Goal: Task Accomplishment & Management: Complete application form

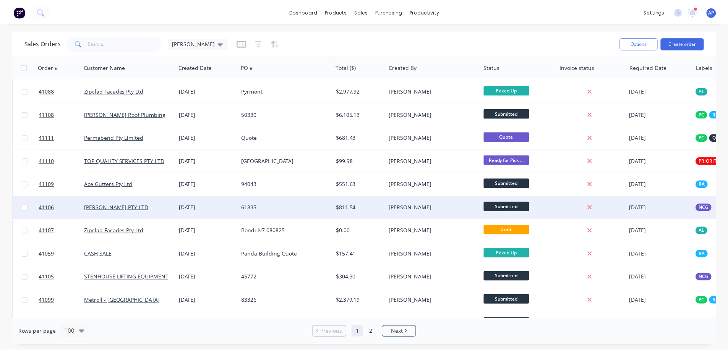
scroll to position [344, 0]
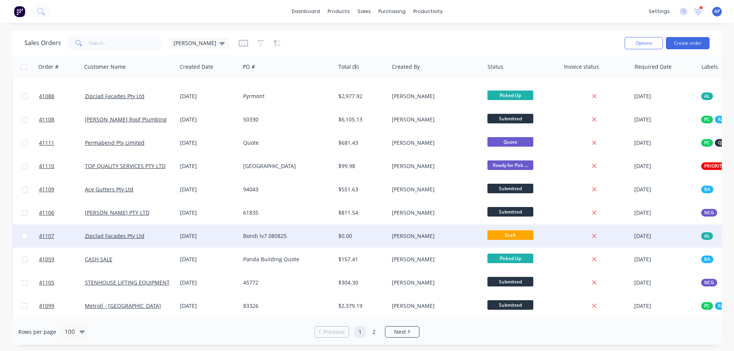
click at [290, 235] on div "Bondi lv7 080825" at bounding box center [285, 236] width 85 height 8
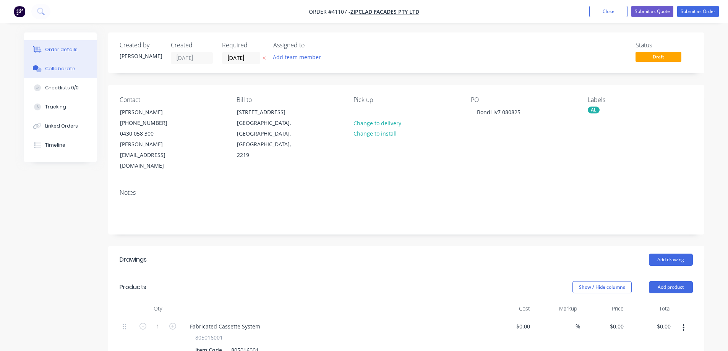
click at [80, 71] on button "Collaborate" at bounding box center [60, 68] width 73 height 19
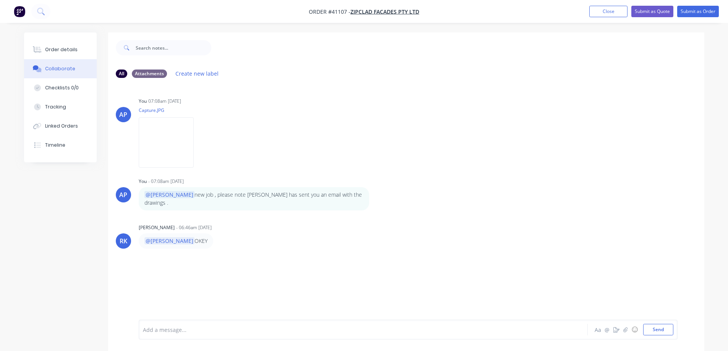
drag, startPoint x: 75, startPoint y: 47, endPoint x: 97, endPoint y: 51, distance: 22.5
click at [75, 47] on button "Order details" at bounding box center [60, 49] width 73 height 19
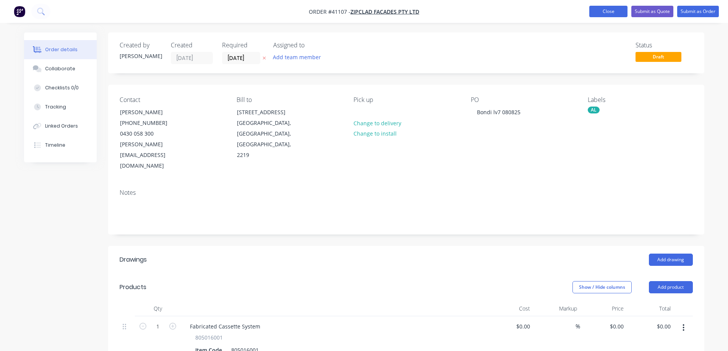
click at [603, 11] on button "Close" at bounding box center [608, 11] width 38 height 11
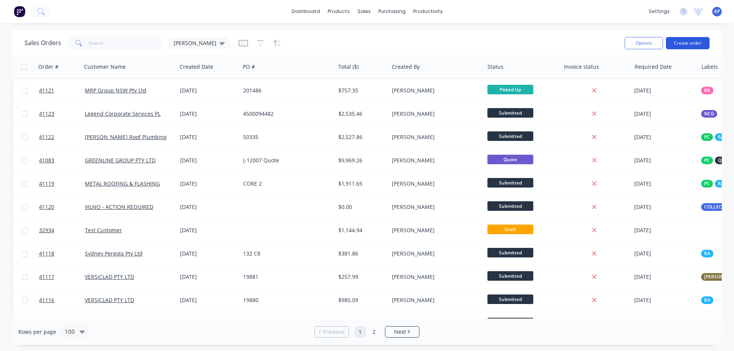
click at [695, 44] on button "Create order" at bounding box center [688, 43] width 44 height 12
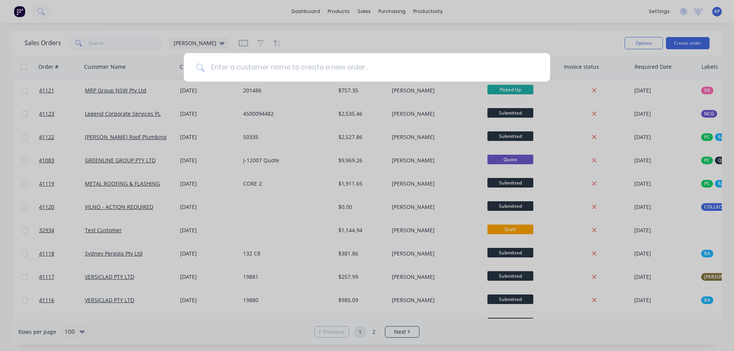
click at [295, 63] on input at bounding box center [370, 67] width 333 height 29
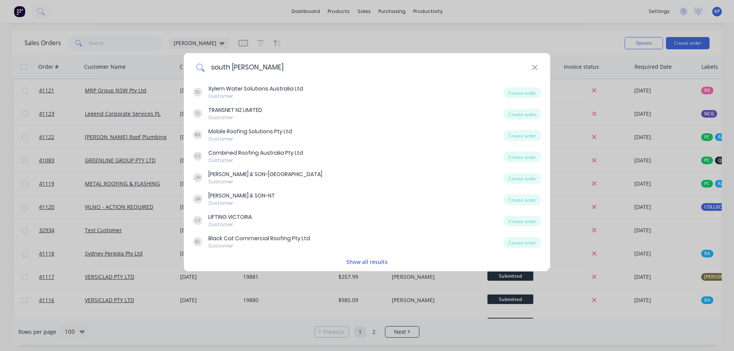
type input "south west"
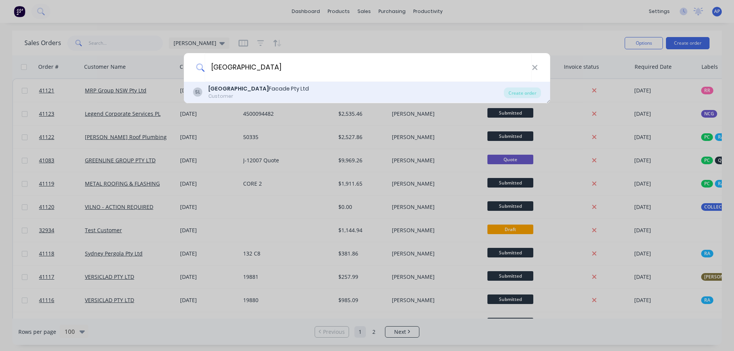
click at [272, 96] on div "Customer" at bounding box center [258, 96] width 100 height 7
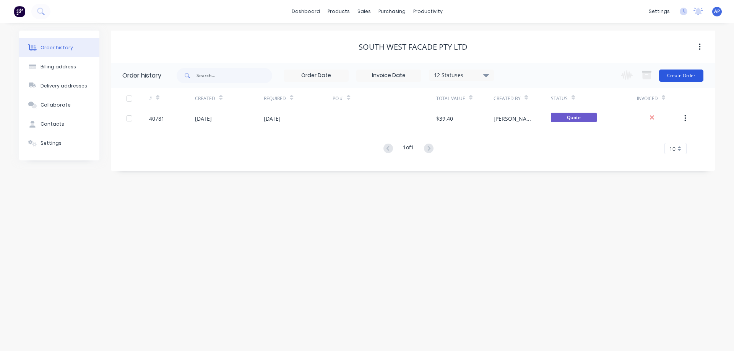
click at [671, 75] on button "Create Order" at bounding box center [681, 76] width 44 height 12
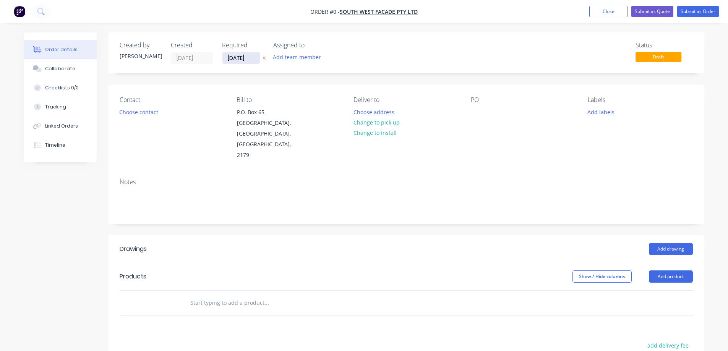
click at [238, 58] on input "14/08/25" at bounding box center [240, 57] width 37 height 11
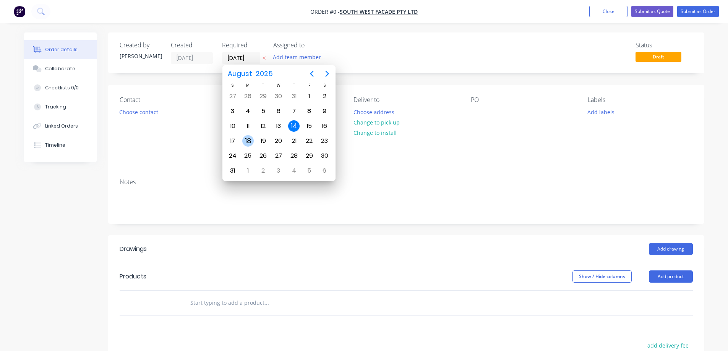
click at [249, 139] on div "18" at bounding box center [247, 140] width 11 height 11
type input "18/08/25"
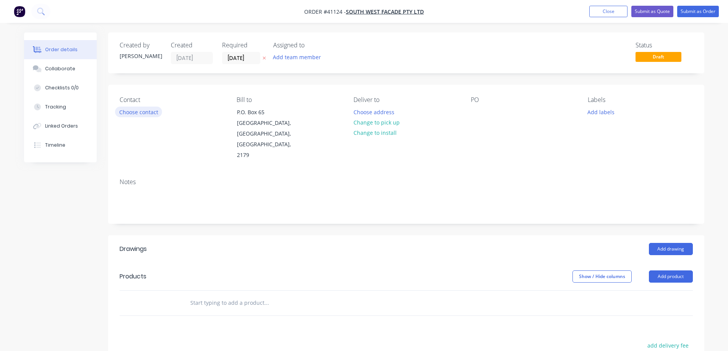
click at [155, 113] on button "Choose contact" at bounding box center [138, 112] width 47 height 10
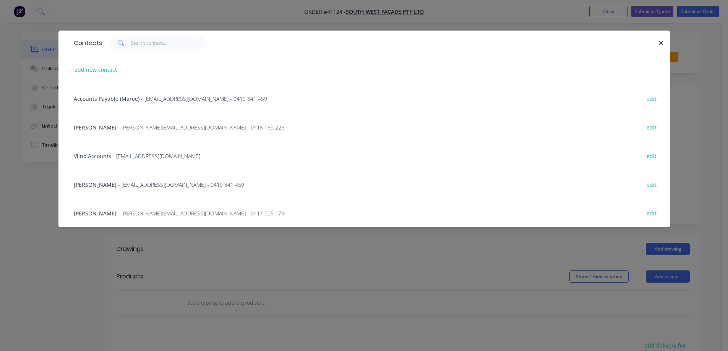
drag, startPoint x: 139, startPoint y: 128, endPoint x: 316, endPoint y: 126, distance: 176.5
click at [141, 127] on span "- graham@swfacades.com - 0415 159 225" at bounding box center [201, 127] width 166 height 7
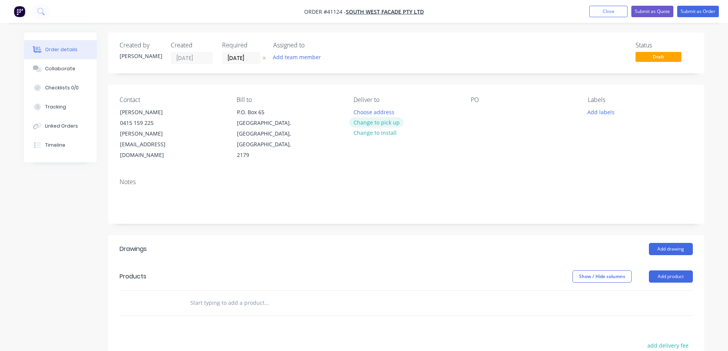
click at [358, 124] on button "Change to pick up" at bounding box center [376, 122] width 54 height 10
click at [474, 106] on div "PO" at bounding box center [523, 128] width 105 height 65
click at [473, 110] on div at bounding box center [477, 112] width 12 height 11
paste div
click at [596, 112] on button "Add labels" at bounding box center [600, 112] width 35 height 10
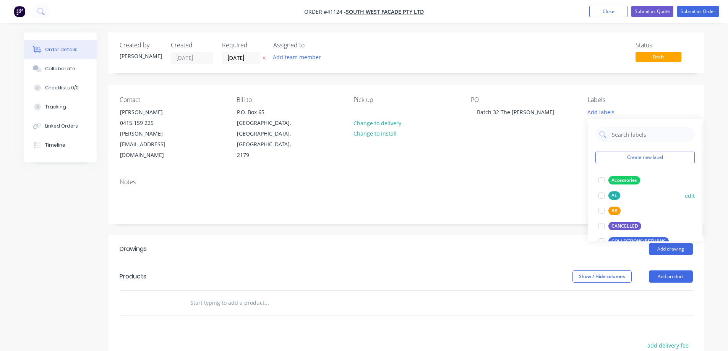
click at [602, 194] on div at bounding box center [601, 195] width 15 height 15
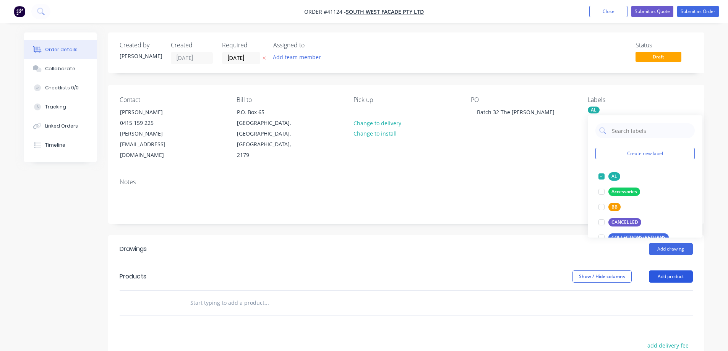
click at [658, 271] on button "Add product" at bounding box center [671, 277] width 44 height 12
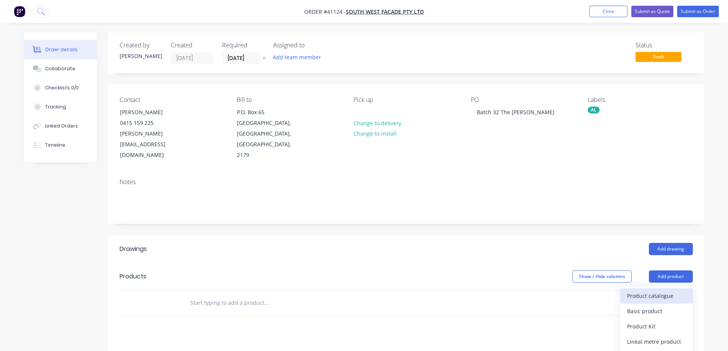
click at [650, 290] on div "Product catalogue" at bounding box center [656, 295] width 59 height 11
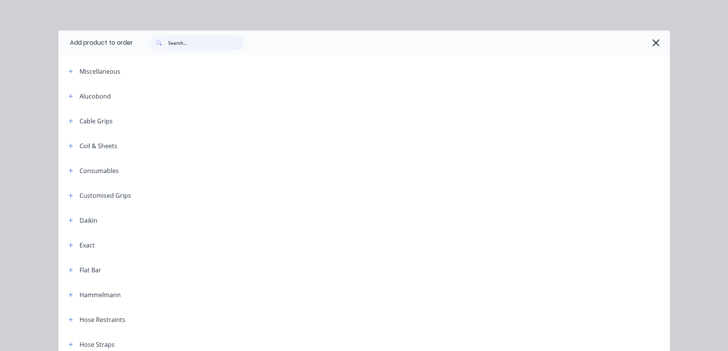
click at [185, 42] on input "text" at bounding box center [206, 42] width 76 height 15
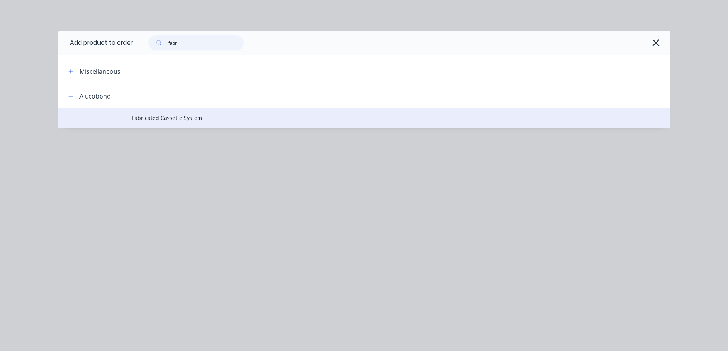
type input "fabr"
click at [194, 118] on span "Fabricated Cassette System" at bounding box center [347, 118] width 430 height 8
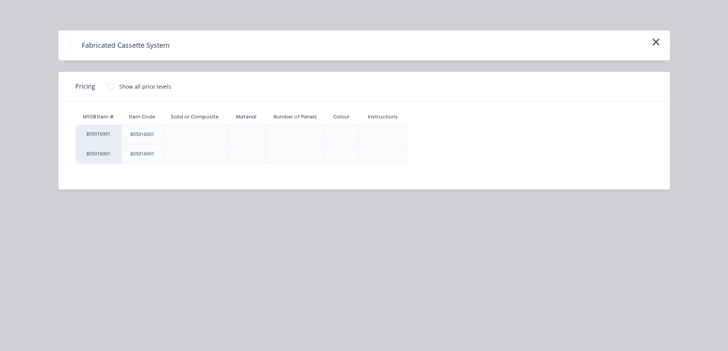
click at [110, 86] on div at bounding box center [110, 86] width 15 height 15
click at [421, 135] on div "$0.00" at bounding box center [428, 134] width 41 height 19
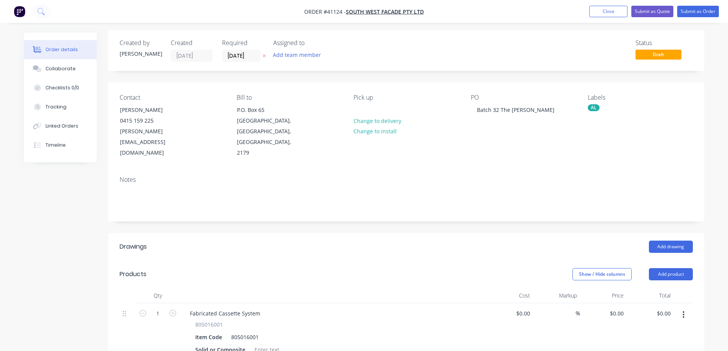
scroll to position [76, 0]
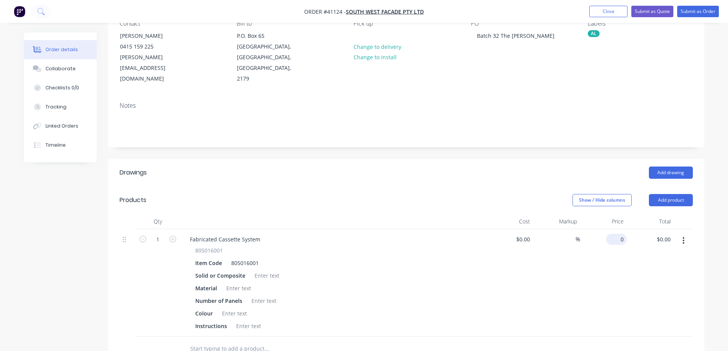
click at [619, 234] on input "0" at bounding box center [618, 239] width 18 height 11
type input "$65.00"
click at [611, 256] on div "$65.00 65" at bounding box center [603, 282] width 47 height 107
click at [72, 70] on div "Collaborate" at bounding box center [60, 68] width 30 height 7
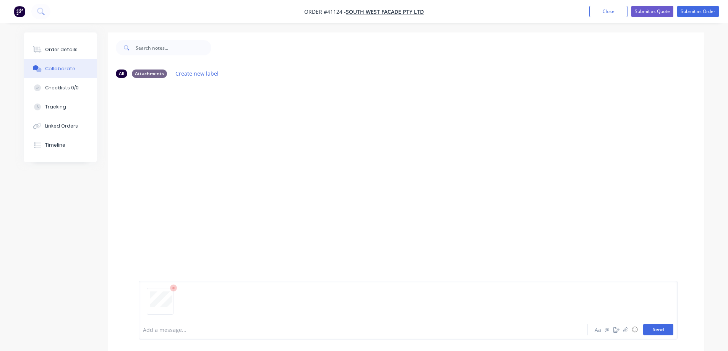
click at [648, 329] on button "Send" at bounding box center [658, 329] width 30 height 11
click at [169, 330] on div at bounding box center [341, 330] width 397 height 8
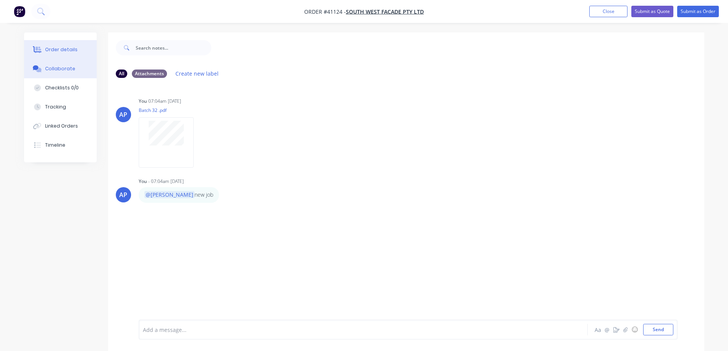
click at [65, 50] on div "Order details" at bounding box center [61, 49] width 32 height 7
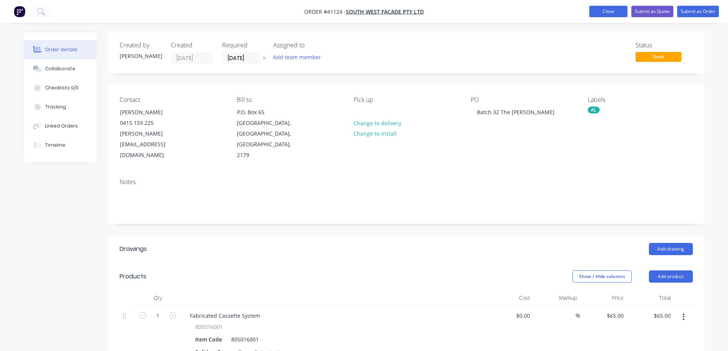
click at [613, 10] on button "Close" at bounding box center [608, 11] width 38 height 11
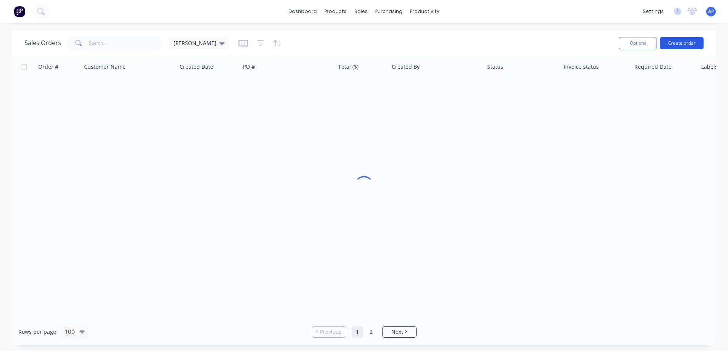
click at [677, 44] on button "Create order" at bounding box center [682, 43] width 44 height 12
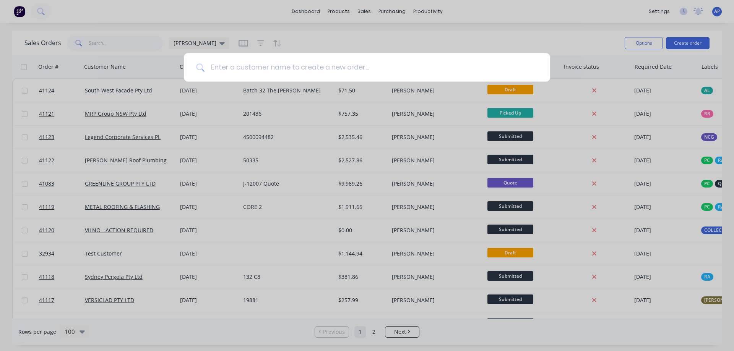
click at [302, 70] on input at bounding box center [370, 67] width 333 height 29
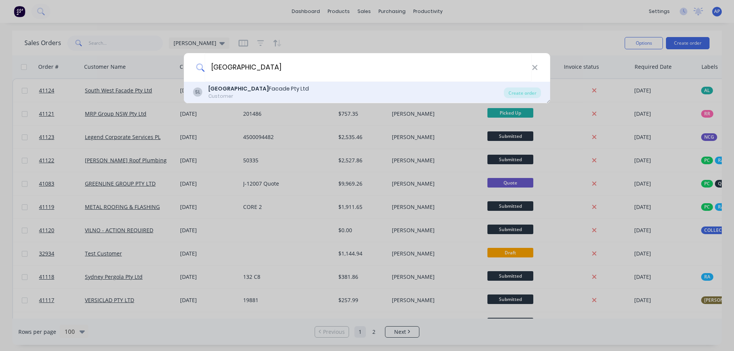
type input "south west"
click at [270, 91] on div "South West Facade Pty Ltd" at bounding box center [258, 89] width 100 height 8
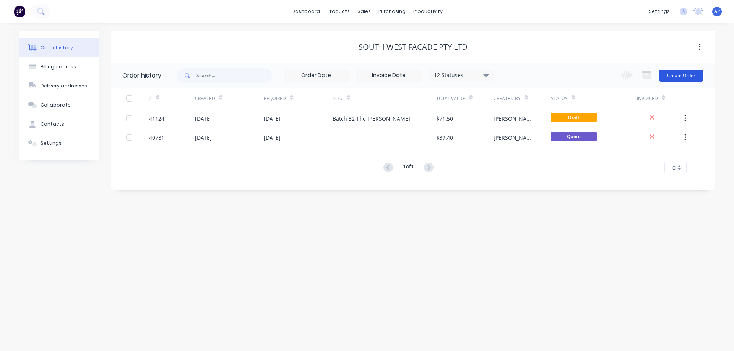
click at [674, 74] on button "Create Order" at bounding box center [681, 76] width 44 height 12
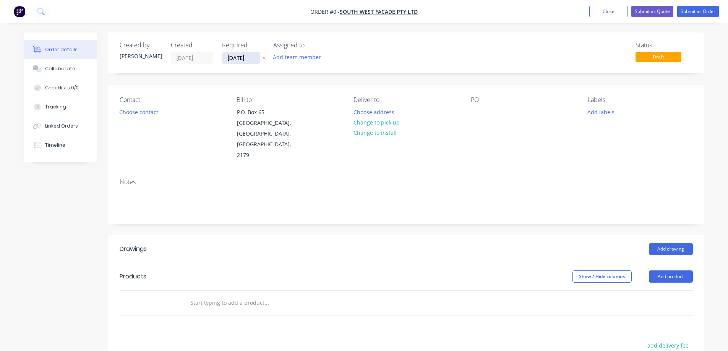
click at [235, 58] on input "14/08/25" at bounding box center [240, 57] width 37 height 11
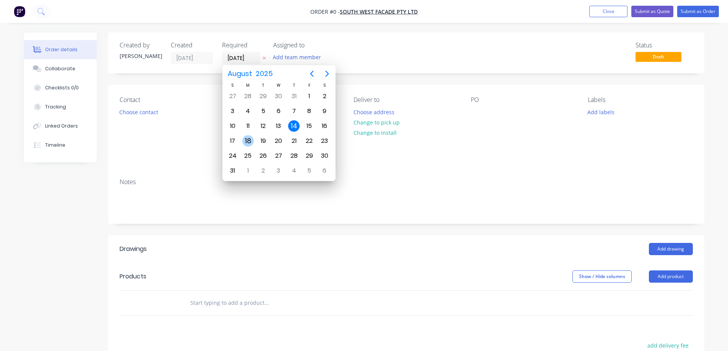
drag, startPoint x: 250, startPoint y: 142, endPoint x: 230, endPoint y: 133, distance: 21.6
click at [249, 141] on div "18" at bounding box center [247, 140] width 11 height 11
type input "18/08/25"
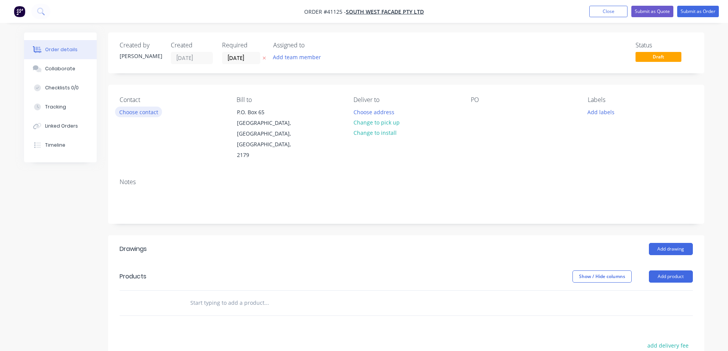
click at [142, 113] on button "Choose contact" at bounding box center [138, 112] width 47 height 10
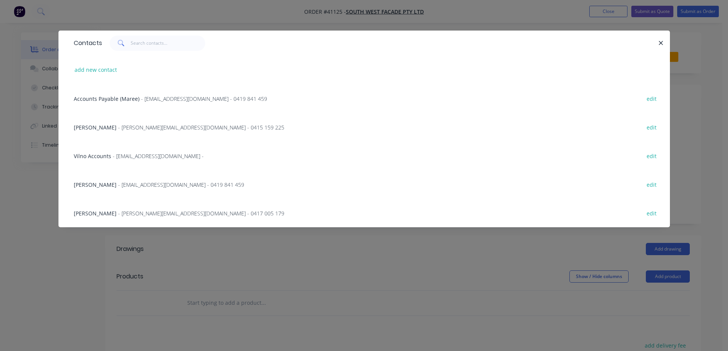
click at [134, 128] on span "- graham@swfacades.com - 0415 159 225" at bounding box center [201, 127] width 166 height 7
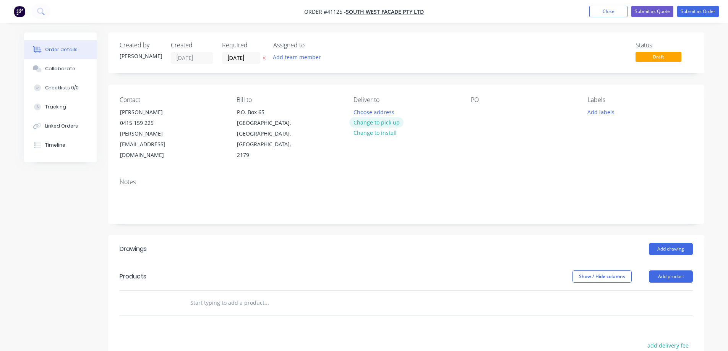
click at [363, 122] on button "Change to pick up" at bounding box center [376, 122] width 54 height 10
click at [474, 109] on div at bounding box center [477, 112] width 12 height 11
paste div
click at [593, 111] on button "Add labels" at bounding box center [600, 112] width 35 height 10
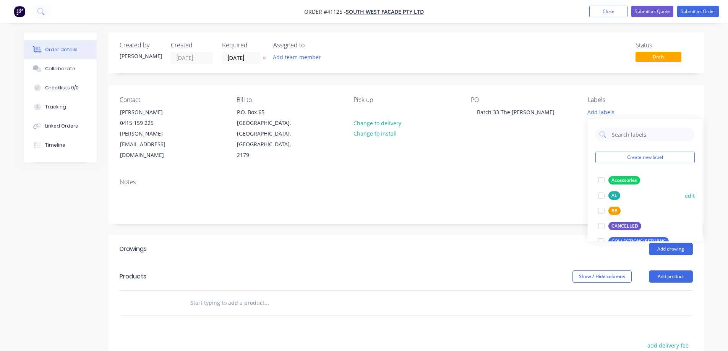
click at [602, 194] on div at bounding box center [601, 195] width 15 height 15
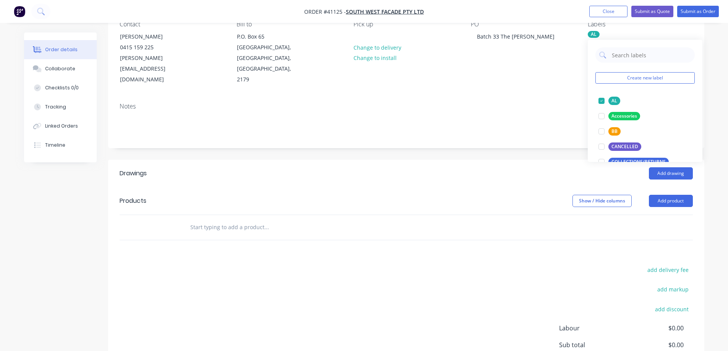
scroll to position [76, 0]
click at [672, 194] on button "Add product" at bounding box center [671, 200] width 44 height 12
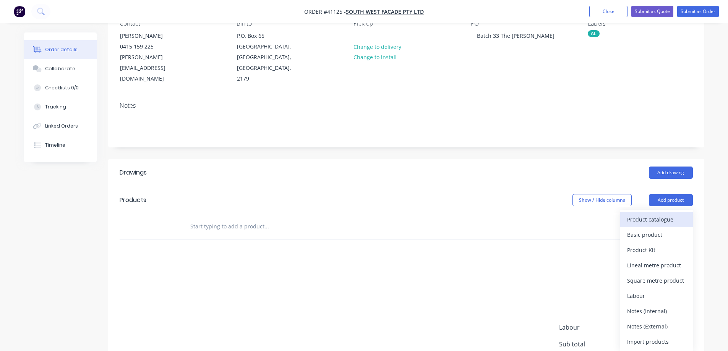
click at [665, 214] on div "Product catalogue" at bounding box center [656, 219] width 59 height 11
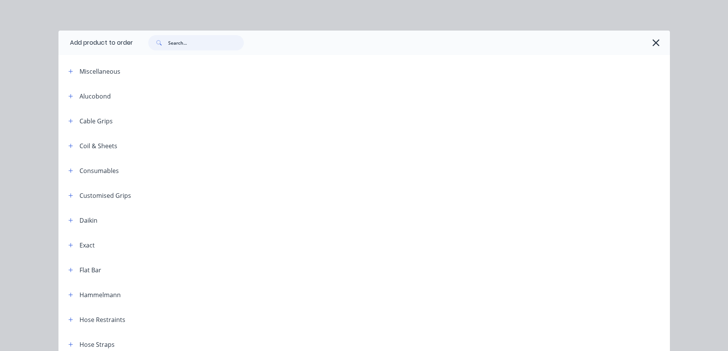
click at [184, 44] on input "text" at bounding box center [206, 42] width 76 height 15
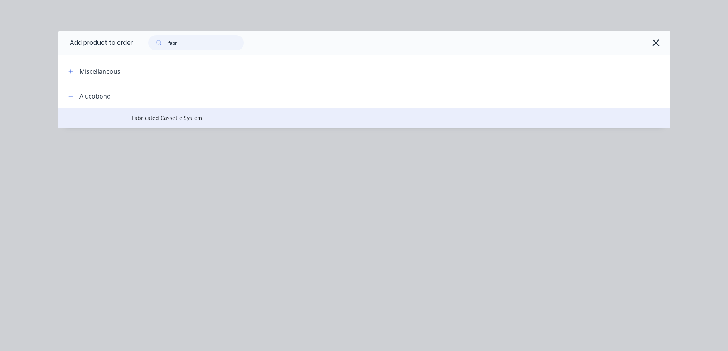
type input "fabr"
click at [193, 117] on span "Fabricated Cassette System" at bounding box center [347, 118] width 430 height 8
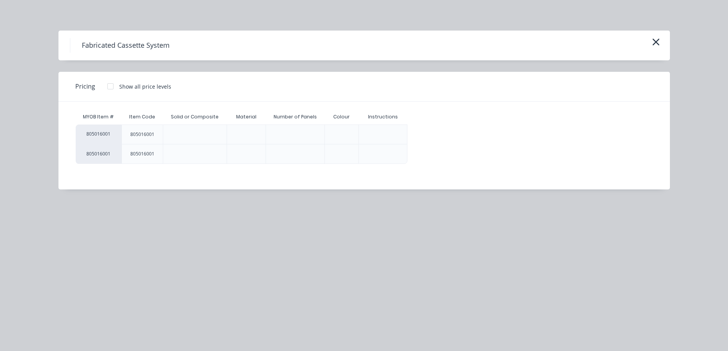
click at [110, 84] on div at bounding box center [110, 86] width 15 height 15
click at [423, 134] on div "$0.00" at bounding box center [428, 134] width 41 height 19
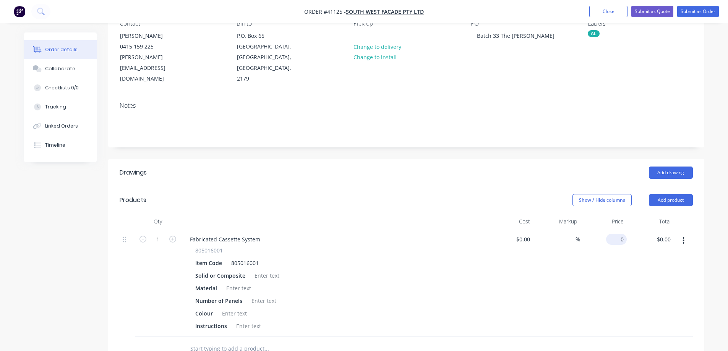
click at [618, 234] on div "0 $0.00" at bounding box center [616, 239] width 21 height 11
type input "$65.00"
click at [566, 269] on div "%" at bounding box center [556, 282] width 47 height 107
click at [82, 65] on button "Collaborate" at bounding box center [60, 68] width 73 height 19
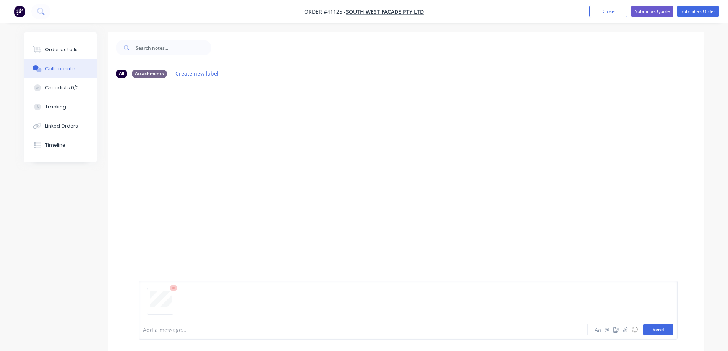
click at [652, 331] on button "Send" at bounding box center [658, 329] width 30 height 11
click at [156, 327] on div at bounding box center [341, 330] width 397 height 8
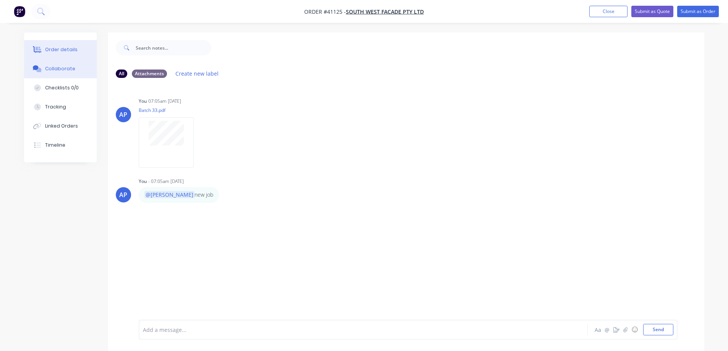
click at [78, 47] on button "Order details" at bounding box center [60, 49] width 73 height 19
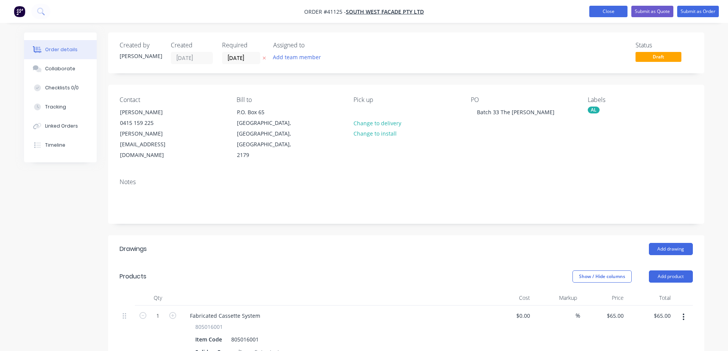
click at [602, 7] on button "Close" at bounding box center [608, 11] width 38 height 11
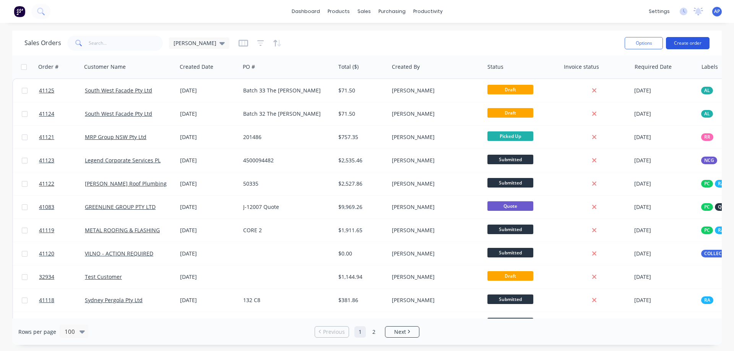
click at [685, 41] on button "Create order" at bounding box center [688, 43] width 44 height 12
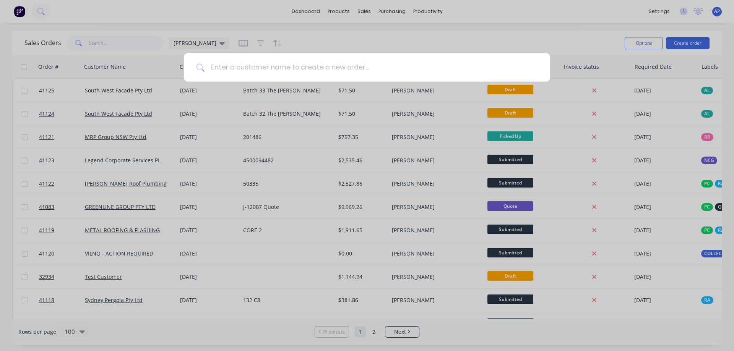
click at [303, 71] on input at bounding box center [370, 67] width 333 height 29
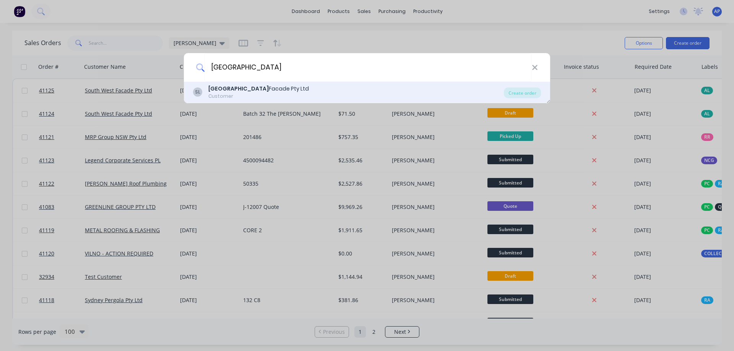
type input "south west"
click at [256, 91] on div "South West Facade Pty Ltd" at bounding box center [258, 89] width 100 height 8
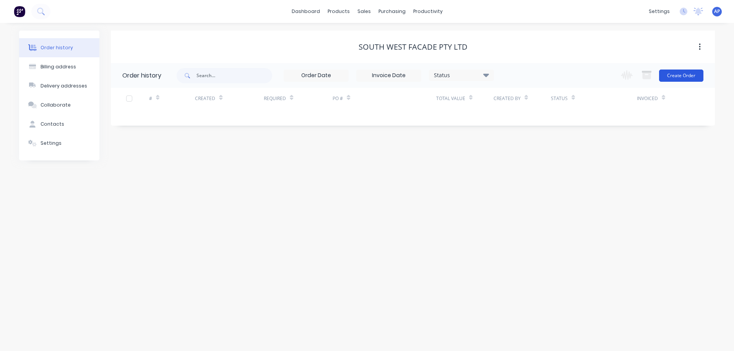
click at [674, 74] on button "Create Order" at bounding box center [681, 76] width 44 height 12
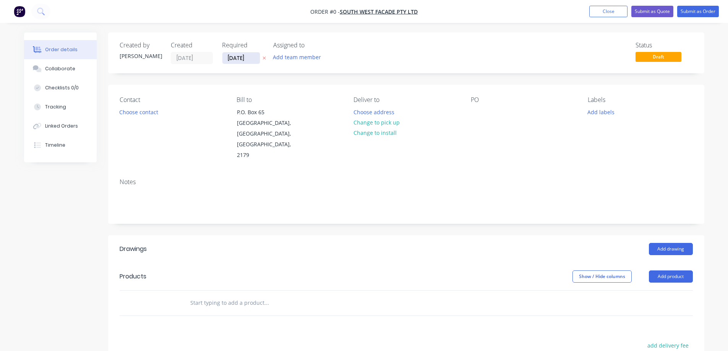
click at [235, 57] on input "14/08/25" at bounding box center [240, 57] width 37 height 11
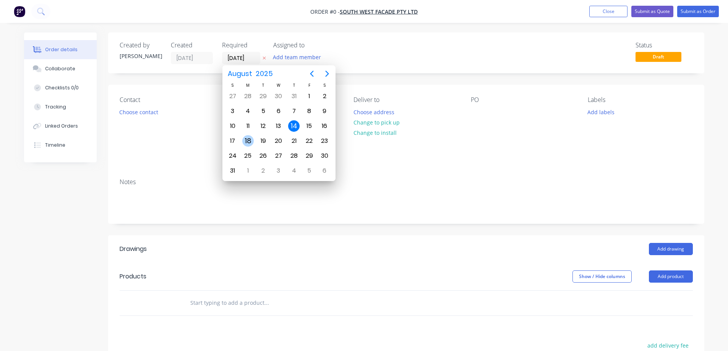
click at [248, 144] on div "18" at bounding box center [247, 140] width 11 height 11
type input "18/08/25"
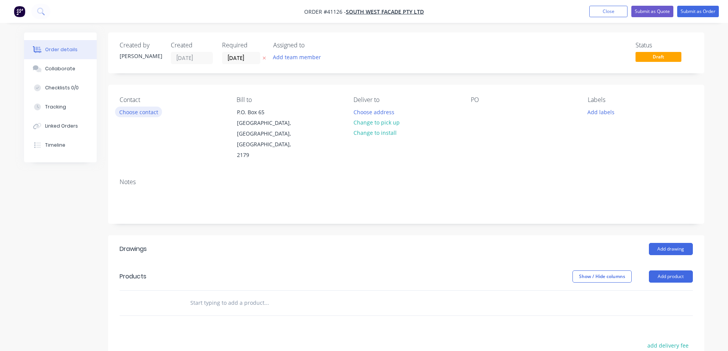
click at [145, 112] on button "Choose contact" at bounding box center [138, 112] width 47 height 10
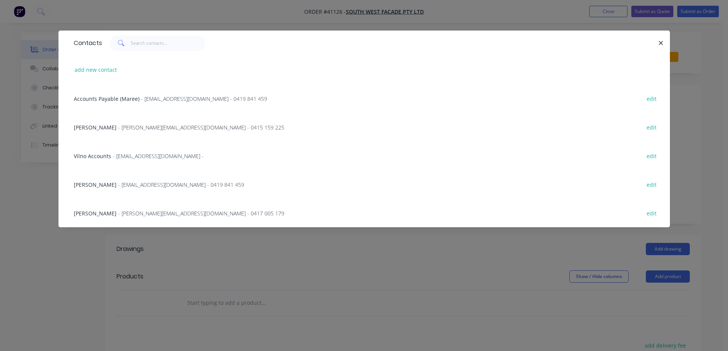
click at [127, 128] on span "- graham@swfacades.com - 0415 159 225" at bounding box center [201, 127] width 166 height 7
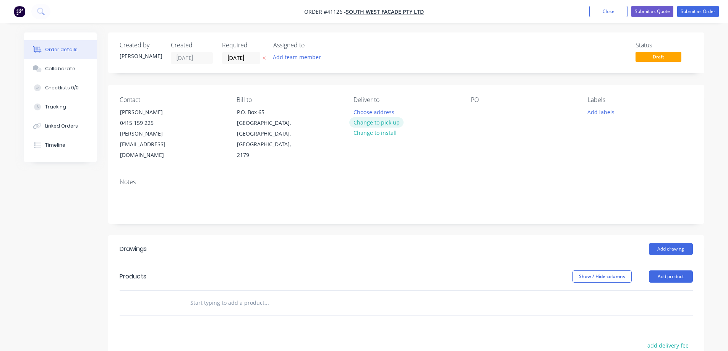
click at [374, 122] on button "Change to pick up" at bounding box center [376, 122] width 54 height 10
click at [474, 113] on div at bounding box center [477, 112] width 12 height 11
click at [478, 109] on div at bounding box center [477, 112] width 12 height 11
paste div
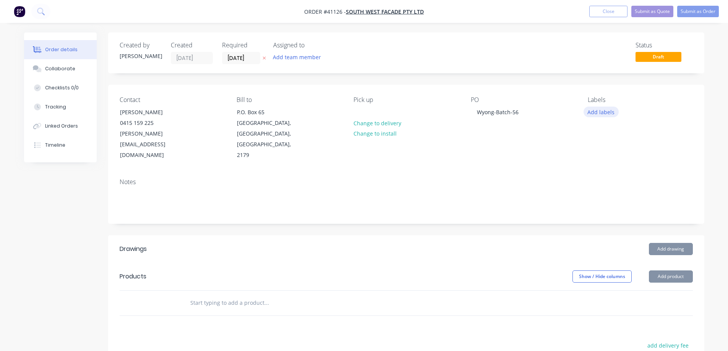
click at [598, 110] on button "Add labels" at bounding box center [600, 112] width 35 height 10
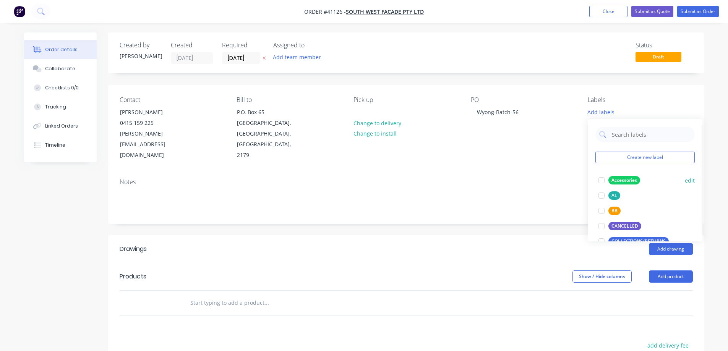
click at [602, 193] on div at bounding box center [601, 195] width 15 height 15
click at [540, 243] on div "Add drawing" at bounding box center [466, 249] width 451 height 12
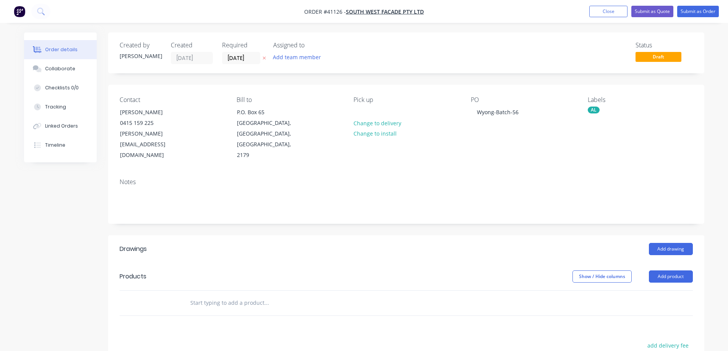
drag, startPoint x: 683, startPoint y: 255, endPoint x: 675, endPoint y: 263, distance: 11.6
click at [683, 271] on button "Add product" at bounding box center [671, 277] width 44 height 12
click at [667, 290] on div "Product catalogue" at bounding box center [656, 295] width 59 height 11
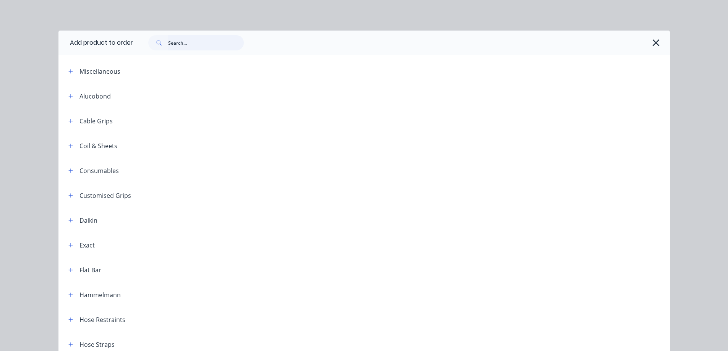
click at [186, 49] on input "text" at bounding box center [206, 42] width 76 height 15
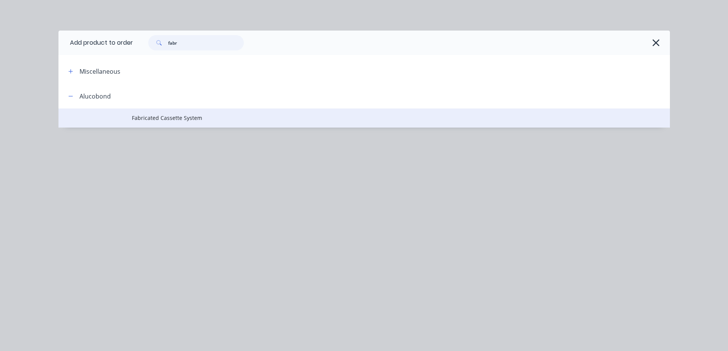
type input "fabr"
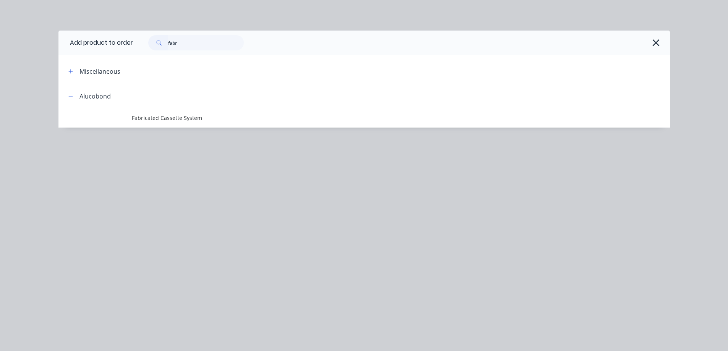
click at [189, 117] on span "Fabricated Cassette System" at bounding box center [347, 118] width 430 height 8
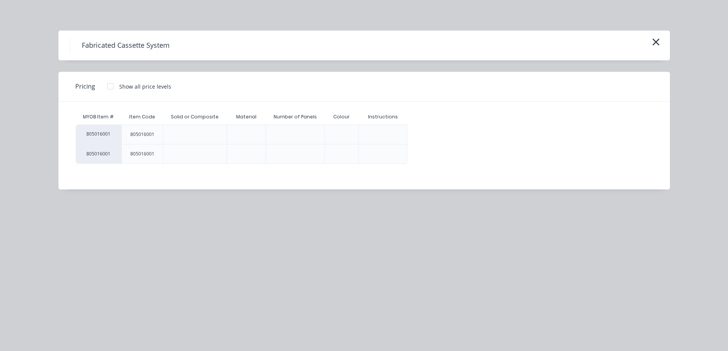
click at [110, 86] on div at bounding box center [110, 86] width 15 height 15
click at [416, 135] on div "$0.00" at bounding box center [428, 134] width 41 height 19
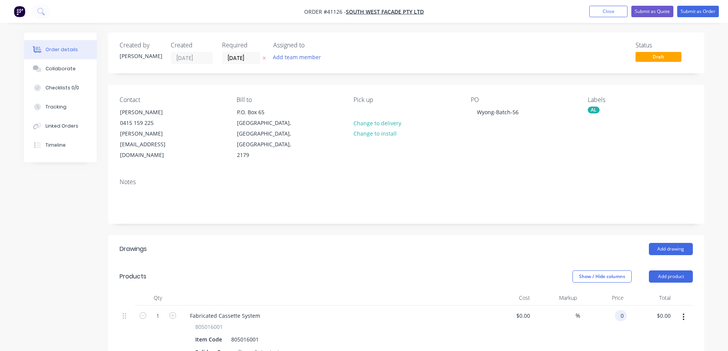
click at [618, 310] on div "0 0" at bounding box center [621, 315] width 12 height 11
type input "$65.00"
click at [77, 73] on button "Collaborate" at bounding box center [60, 68] width 73 height 19
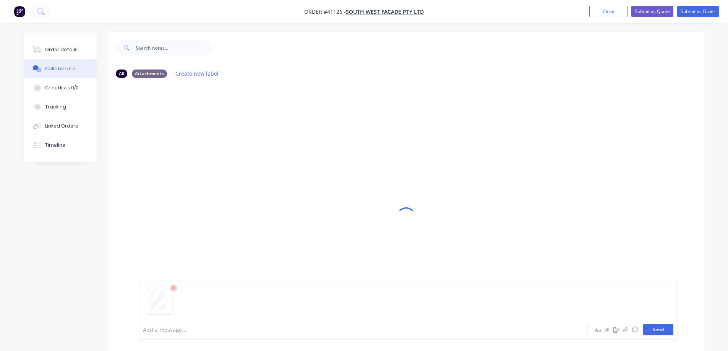
click at [653, 327] on button "Send" at bounding box center [658, 329] width 30 height 11
click at [155, 329] on div at bounding box center [341, 330] width 397 height 8
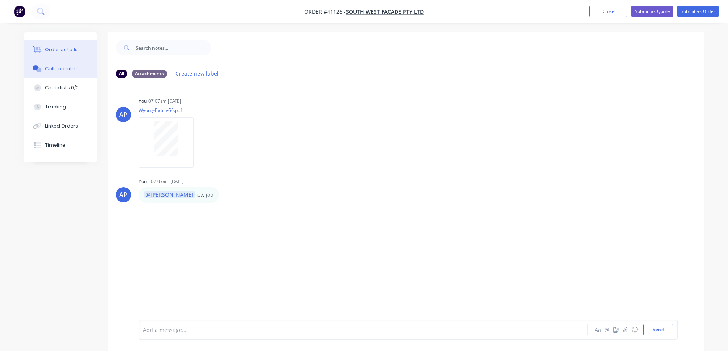
click at [59, 47] on div "Order details" at bounding box center [61, 49] width 32 height 7
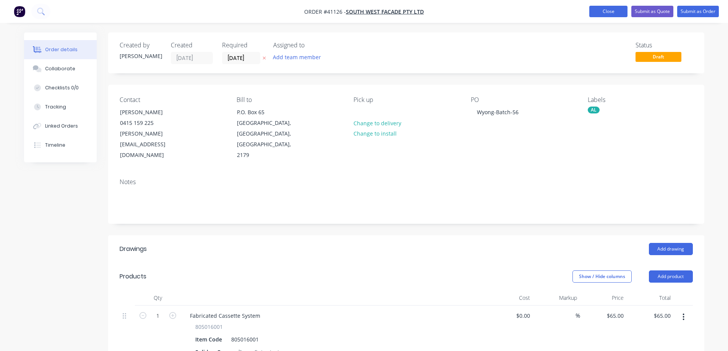
click at [613, 11] on button "Close" at bounding box center [608, 11] width 38 height 11
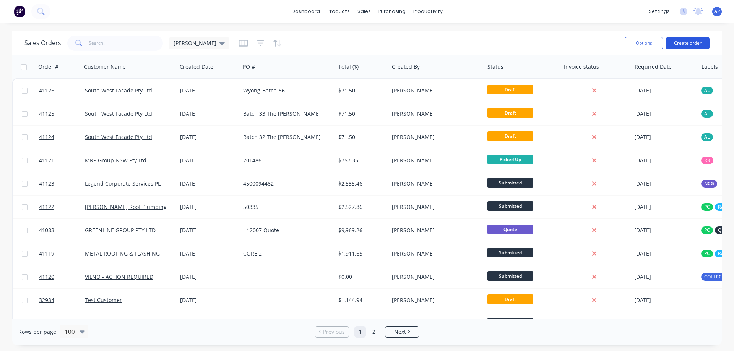
click at [687, 45] on button "Create order" at bounding box center [688, 43] width 44 height 12
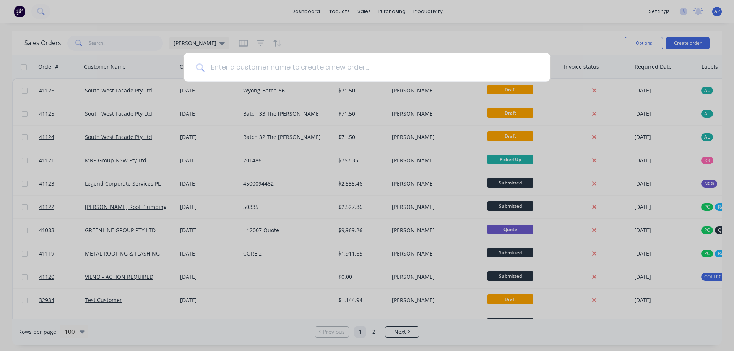
click at [285, 75] on input at bounding box center [370, 67] width 333 height 29
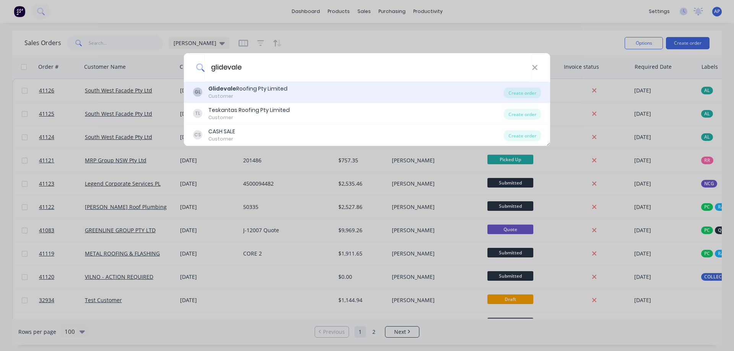
type input "glidevale"
click at [263, 88] on div "Glidevale Roofing Pty Limited" at bounding box center [247, 89] width 79 height 8
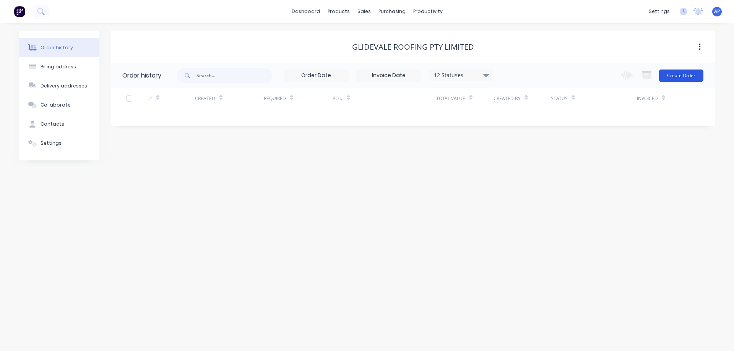
click at [668, 73] on button "Create Order" at bounding box center [681, 76] width 44 height 12
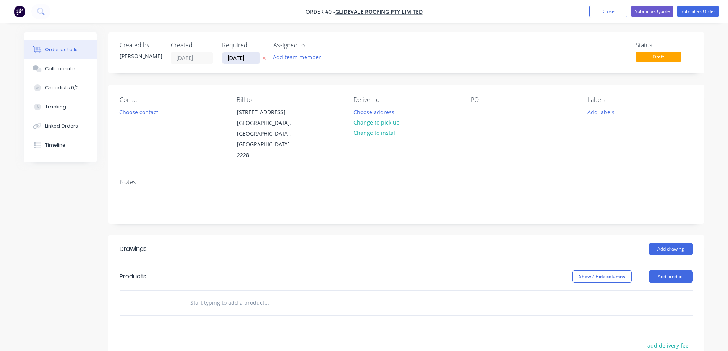
click at [235, 59] on input "14/08/25" at bounding box center [240, 57] width 37 height 11
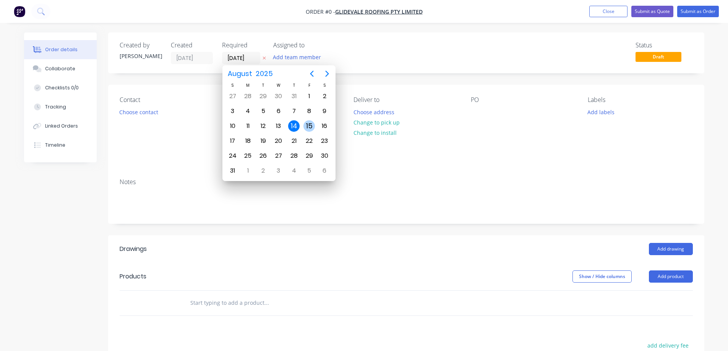
drag, startPoint x: 312, startPoint y: 124, endPoint x: 267, endPoint y: 128, distance: 45.6
click at [312, 124] on div "15" at bounding box center [308, 125] width 11 height 11
type input "15/08/25"
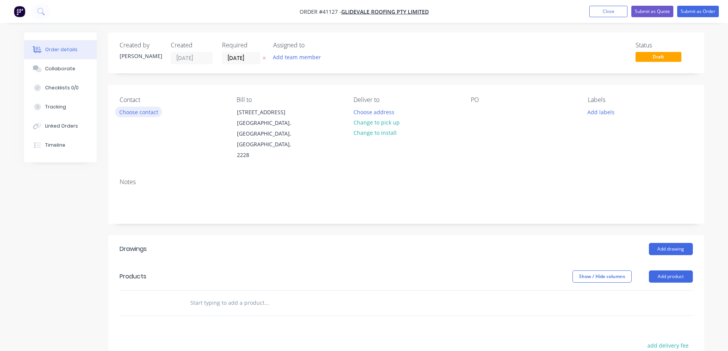
click at [153, 113] on button "Choose contact" at bounding box center [138, 112] width 47 height 10
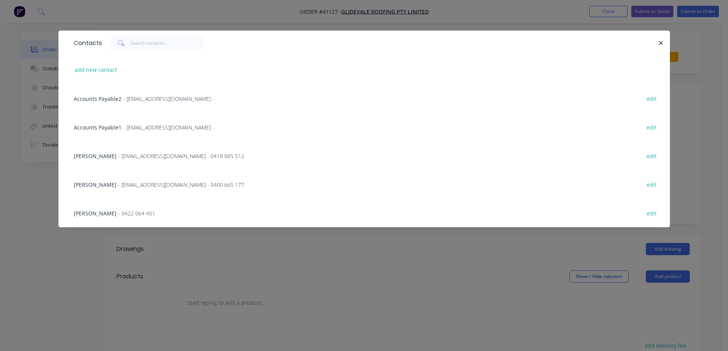
click at [204, 154] on span "- estimator@glidevaleroofing.com - 0418 885 512" at bounding box center [181, 155] width 126 height 7
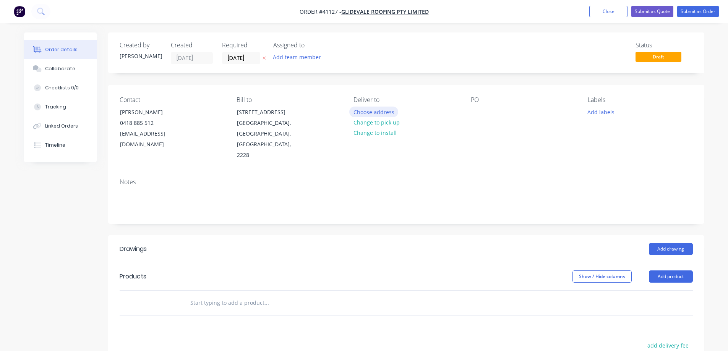
click at [369, 113] on button "Choose address" at bounding box center [373, 112] width 49 height 10
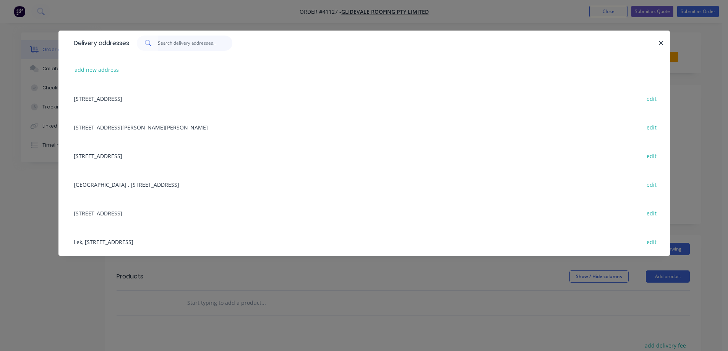
click at [188, 41] on input "text" at bounding box center [195, 43] width 75 height 15
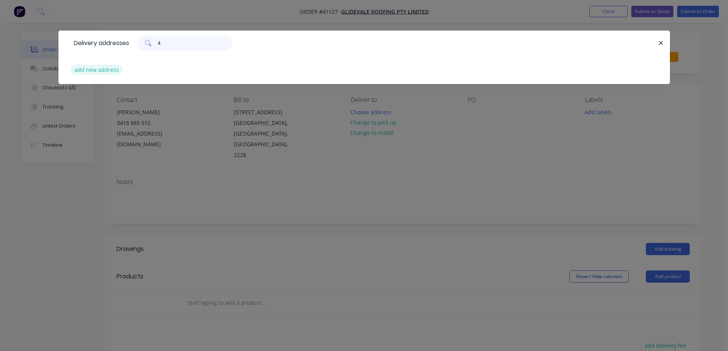
type input "4"
click at [110, 71] on button "add new address" at bounding box center [97, 70] width 52 height 10
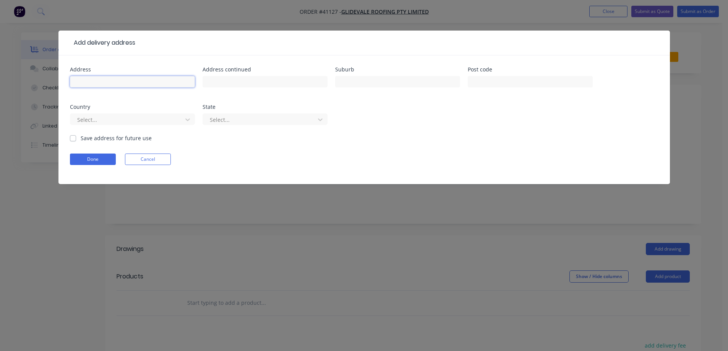
click at [144, 84] on input "text" at bounding box center [132, 81] width 125 height 11
drag, startPoint x: 123, startPoint y: 83, endPoint x: 68, endPoint y: 84, distance: 54.7
click at [68, 84] on div "Address 4 Achcar Cl Address continued Suburb Post code Country Select... State …" at bounding box center [363, 119] width 611 height 129
paste input "text"
type input "4 Achcar Cl"
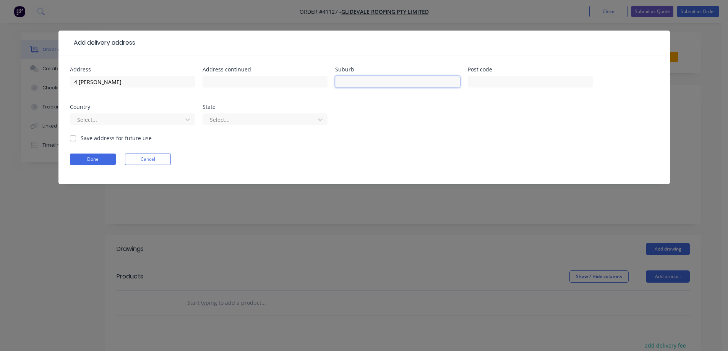
click at [345, 83] on input "text" at bounding box center [397, 81] width 125 height 11
type input "Leppington"
click at [493, 82] on input "text" at bounding box center [530, 81] width 125 height 11
type input "2179"
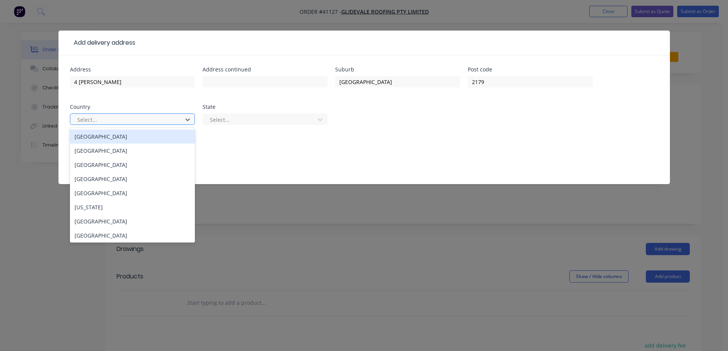
click at [127, 119] on div at bounding box center [127, 120] width 102 height 10
click at [90, 135] on div "Australia" at bounding box center [132, 137] width 125 height 14
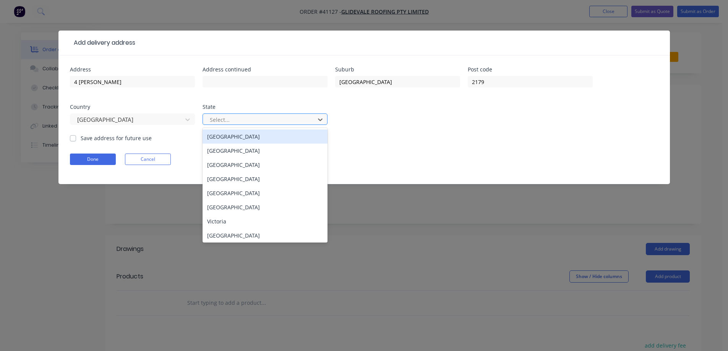
click at [245, 118] on div at bounding box center [260, 120] width 102 height 10
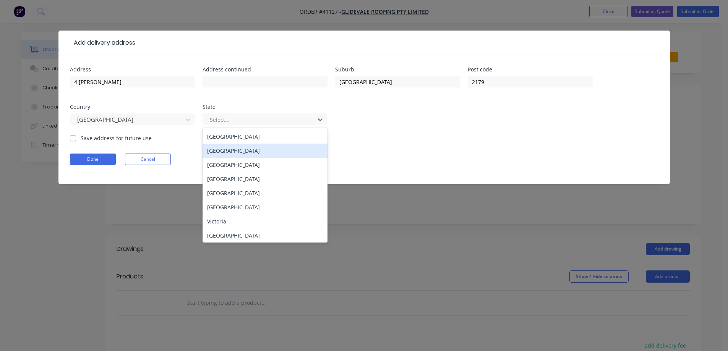
click at [230, 149] on div "New South Wales" at bounding box center [265, 151] width 125 height 14
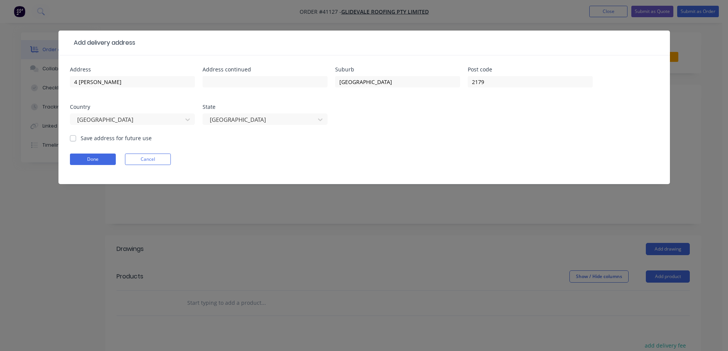
click at [81, 138] on label "Save address for future use" at bounding box center [116, 138] width 71 height 8
click at [71, 138] on input "Save address for future use" at bounding box center [73, 137] width 6 height 7
checkbox input "true"
drag, startPoint x: 88, startPoint y: 160, endPoint x: 133, endPoint y: 152, distance: 45.9
click at [89, 160] on button "Done" at bounding box center [93, 159] width 46 height 11
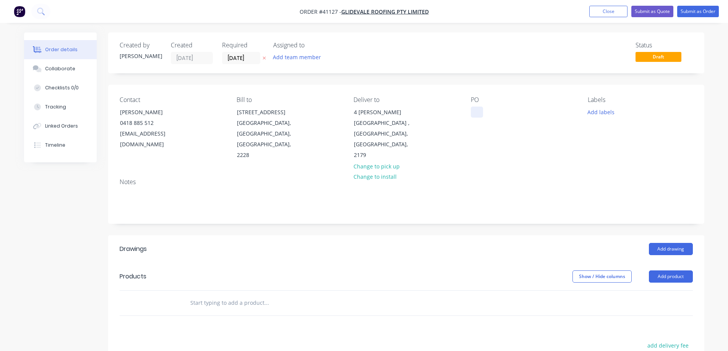
click at [475, 111] on div at bounding box center [477, 112] width 12 height 11
click at [605, 9] on button "Close" at bounding box center [608, 11] width 38 height 11
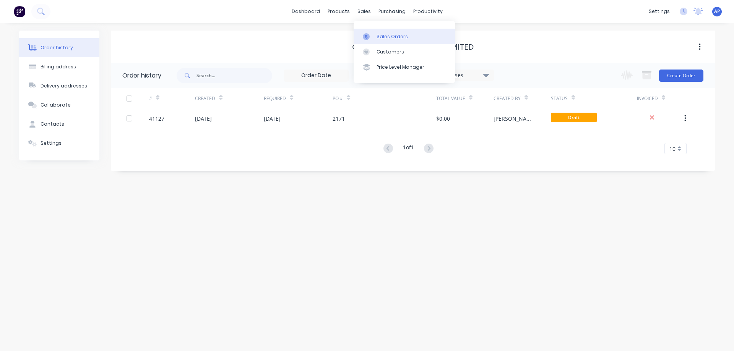
click at [386, 34] on div "Sales Orders" at bounding box center [391, 36] width 31 height 7
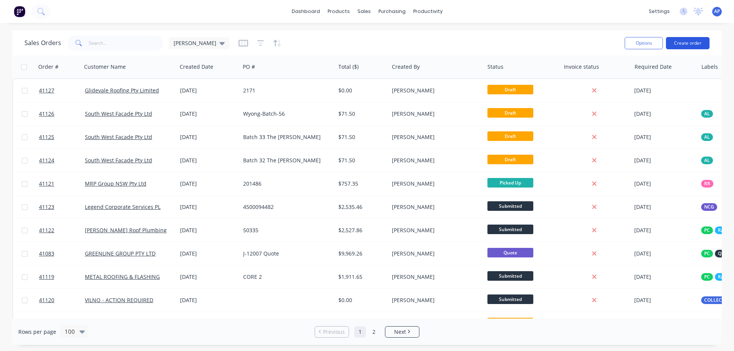
click at [690, 44] on button "Create order" at bounding box center [688, 43] width 44 height 12
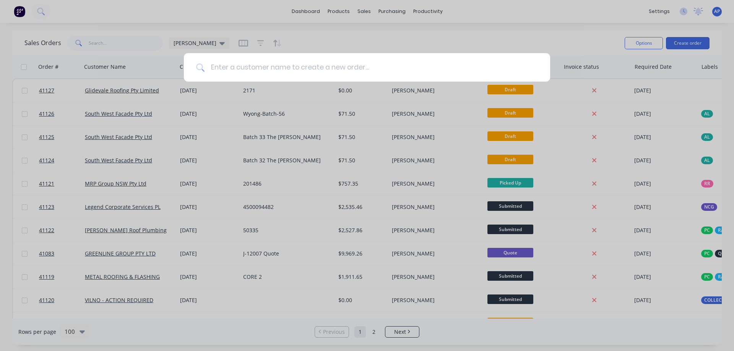
click at [322, 67] on input at bounding box center [370, 67] width 333 height 29
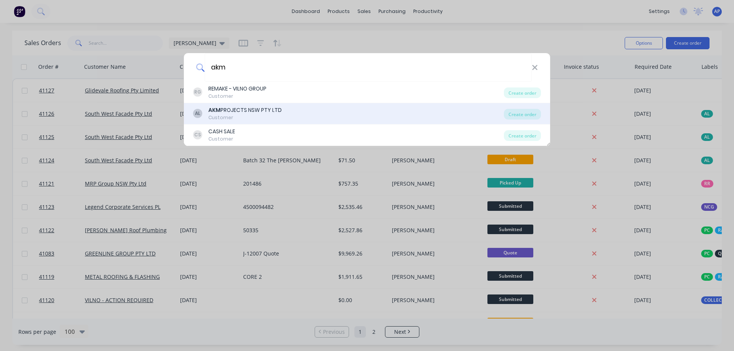
type input "akm"
click at [244, 109] on div "AKM PROJECTS NSW PTY LTD" at bounding box center [244, 110] width 73 height 8
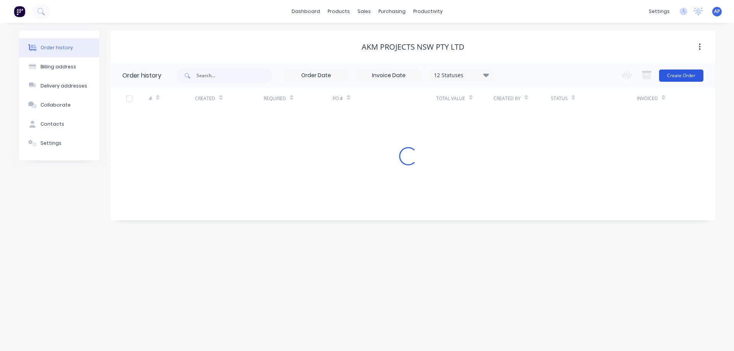
click at [682, 75] on button "Create Order" at bounding box center [681, 76] width 44 height 12
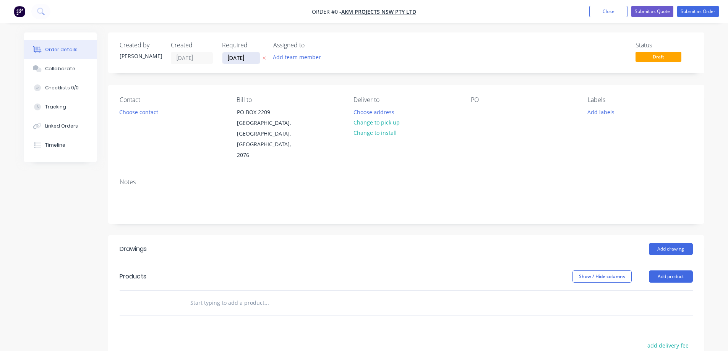
click at [236, 55] on input "14/08/25" at bounding box center [240, 57] width 37 height 11
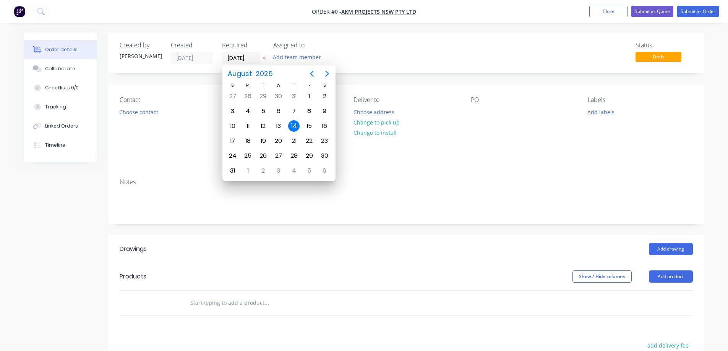
click at [295, 125] on div "14" at bounding box center [293, 125] width 11 height 11
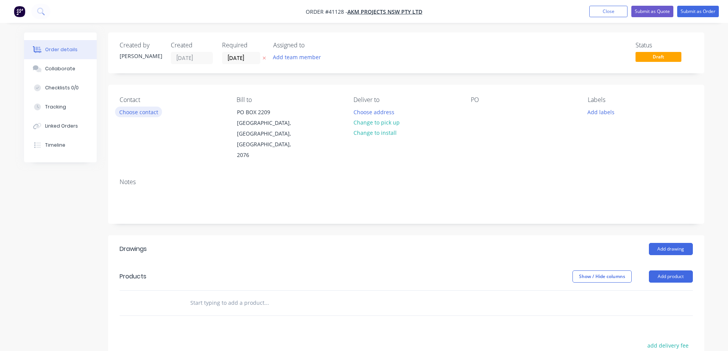
click at [152, 113] on button "Choose contact" at bounding box center [138, 112] width 47 height 10
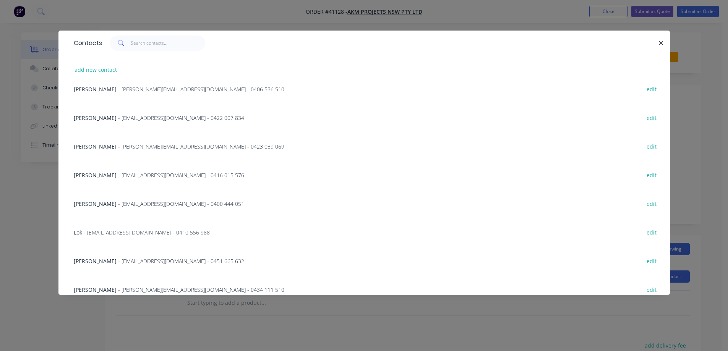
scroll to position [162, 0]
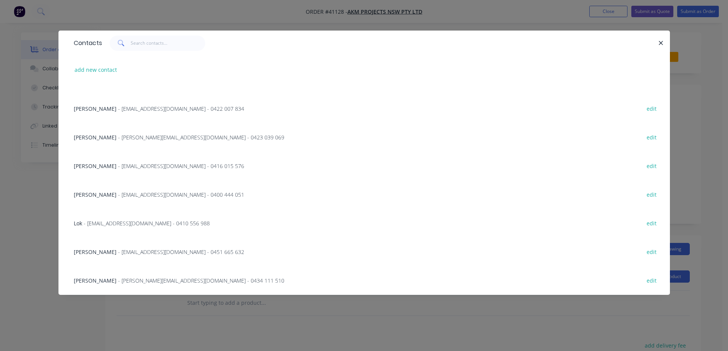
drag, startPoint x: 155, startPoint y: 282, endPoint x: 186, endPoint y: 263, distance: 36.0
click at [156, 282] on span "- jessn@akmprojects.com.au - 0434 111 510" at bounding box center [201, 280] width 166 height 7
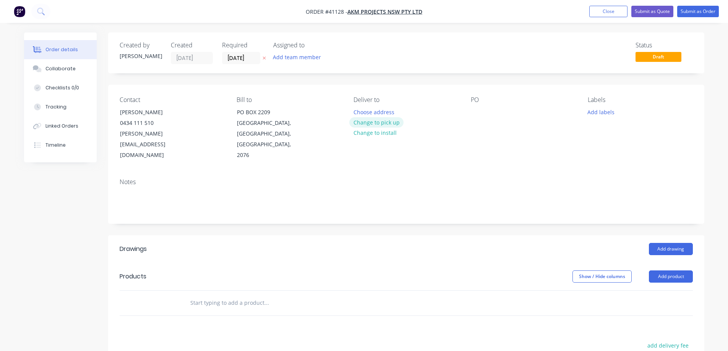
click at [387, 123] on button "Change to pick up" at bounding box center [376, 122] width 54 height 10
click at [361, 113] on div at bounding box center [359, 112] width 12 height 11
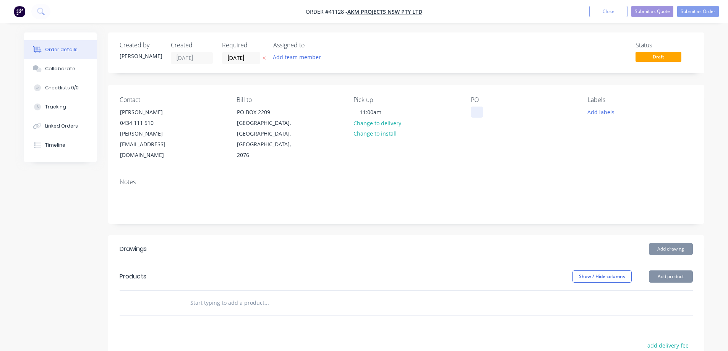
click at [478, 111] on div at bounding box center [477, 112] width 12 height 11
click at [606, 111] on button "Add labels" at bounding box center [600, 112] width 35 height 10
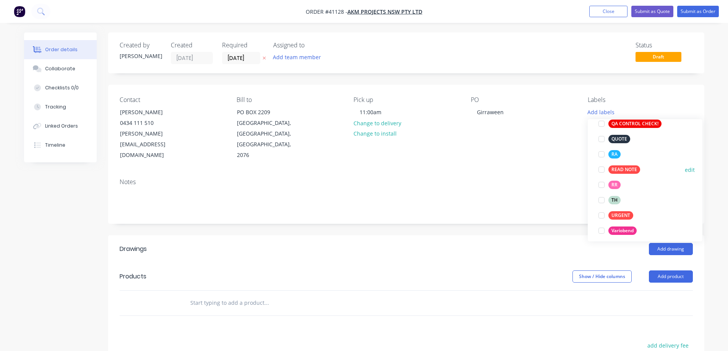
scroll to position [245, 0]
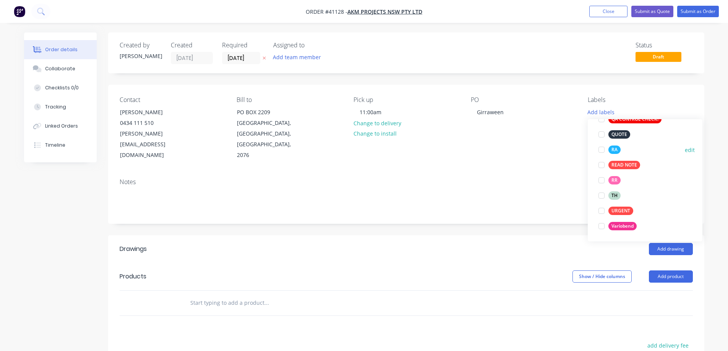
click at [602, 149] on div at bounding box center [601, 149] width 15 height 15
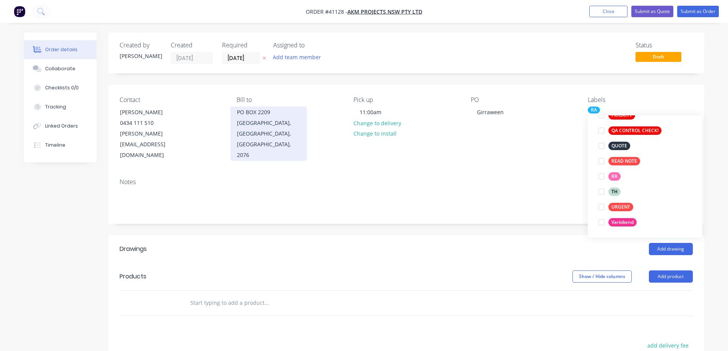
scroll to position [31, 0]
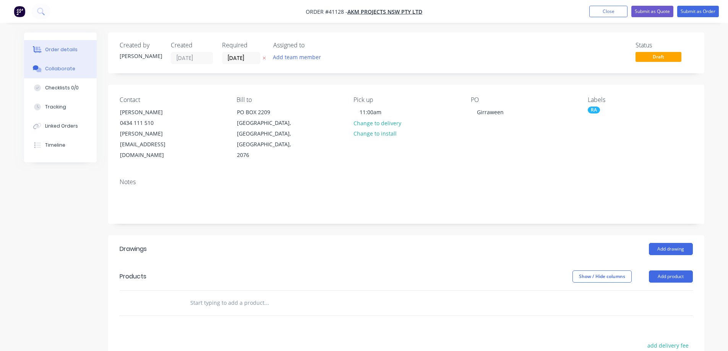
click at [67, 63] on button "Collaborate" at bounding box center [60, 68] width 73 height 19
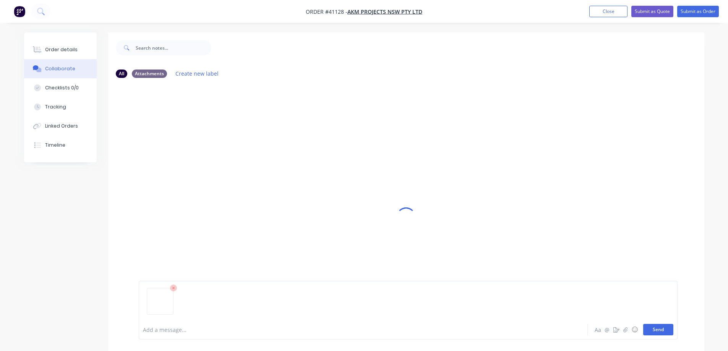
click at [660, 329] on button "Send" at bounding box center [658, 329] width 30 height 11
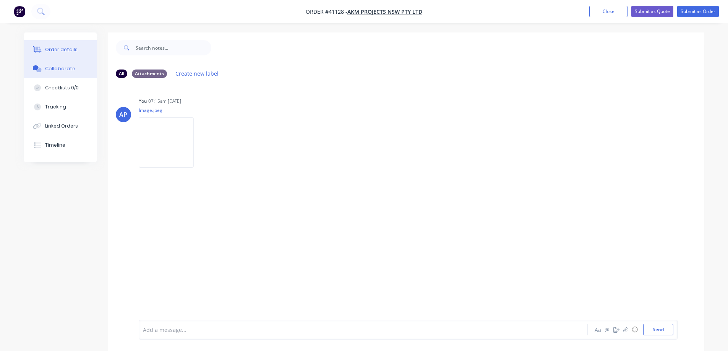
click at [78, 47] on button "Order details" at bounding box center [60, 49] width 73 height 19
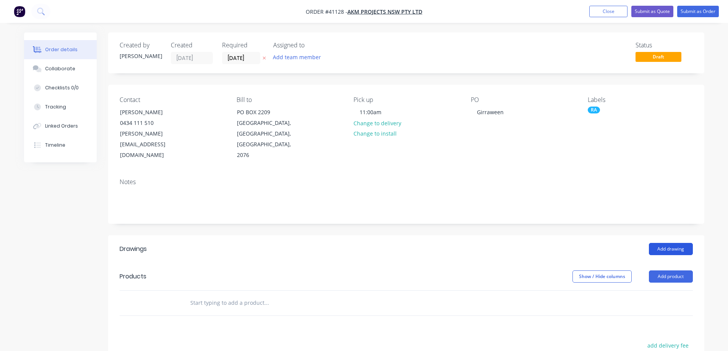
click at [680, 243] on button "Add drawing" at bounding box center [671, 249] width 44 height 12
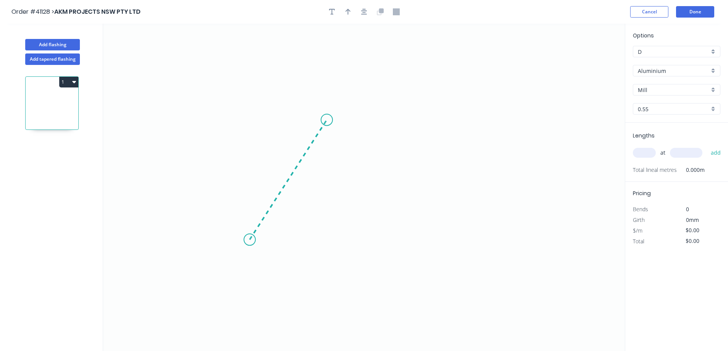
drag, startPoint x: 250, startPoint y: 240, endPoint x: 329, endPoint y: 113, distance: 149.9
click at [329, 113] on icon "0" at bounding box center [364, 187] width 522 height 327
drag, startPoint x: 329, startPoint y: 113, endPoint x: 412, endPoint y: 242, distance: 152.6
click at [412, 242] on icon "0 ?" at bounding box center [364, 187] width 522 height 327
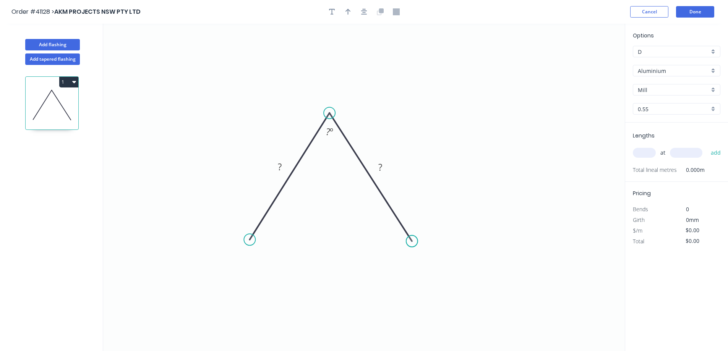
click at [412, 242] on circle at bounding box center [411, 240] width 11 height 11
click at [279, 165] on tspan "?" at bounding box center [280, 166] width 4 height 13
type input "$9.42"
click at [715, 68] on div "Aluminium" at bounding box center [677, 70] width 88 height 11
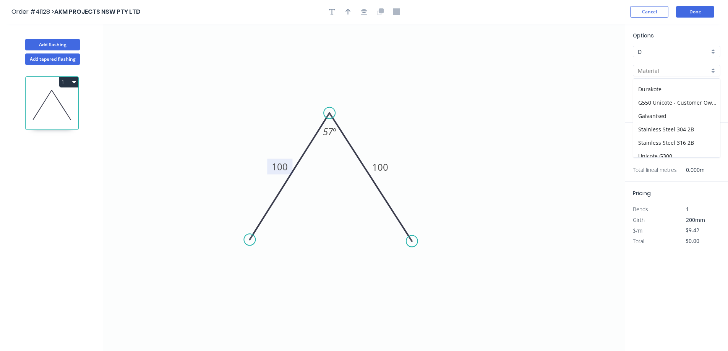
scroll to position [95, 0]
click at [668, 98] on div "Galvanised" at bounding box center [676, 97] width 87 height 13
type input "Galvanised"
type input "PC - Custom"
type input "$6.42"
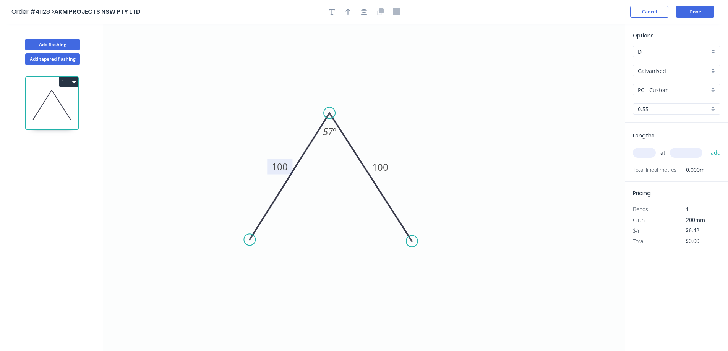
click at [711, 91] on div "PC - Custom" at bounding box center [677, 89] width 88 height 11
click at [670, 129] on div "Standard" at bounding box center [676, 131] width 87 height 13
type input "Standard"
click at [713, 109] on div "0.55" at bounding box center [677, 108] width 88 height 11
click at [652, 136] on div "0.9" at bounding box center [676, 136] width 87 height 13
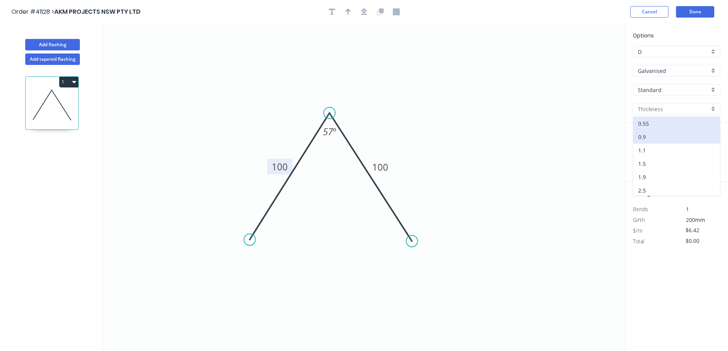
type input "0.9"
type input "$10.11"
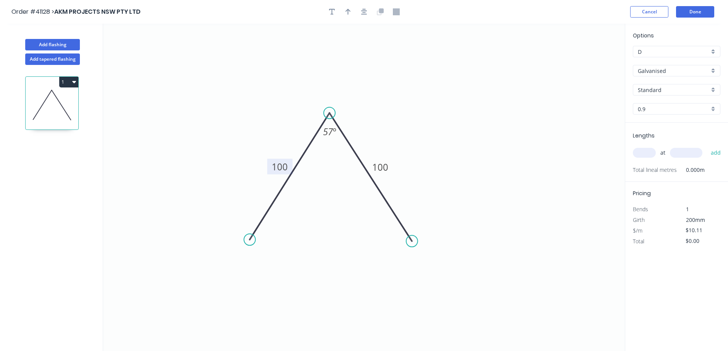
click at [647, 151] on input "text" at bounding box center [644, 153] width 23 height 10
type input "3"
type input "3800"
click at [707, 146] on button "add" at bounding box center [716, 152] width 18 height 13
click at [76, 83] on icon "button" at bounding box center [74, 82] width 4 height 6
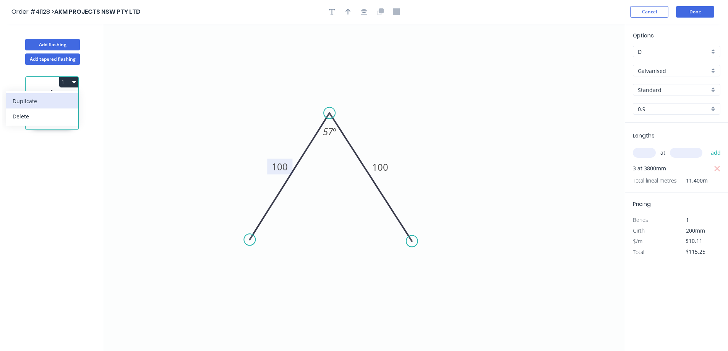
click at [69, 98] on div "Duplicate" at bounding box center [42, 101] width 59 height 11
type input "$0.00"
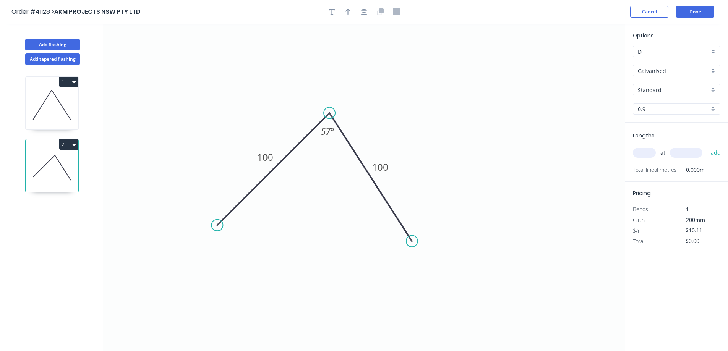
drag, startPoint x: 251, startPoint y: 238, endPoint x: 247, endPoint y: 240, distance: 4.5
click at [214, 235] on icon "0 100 100 57 º" at bounding box center [364, 187] width 522 height 327
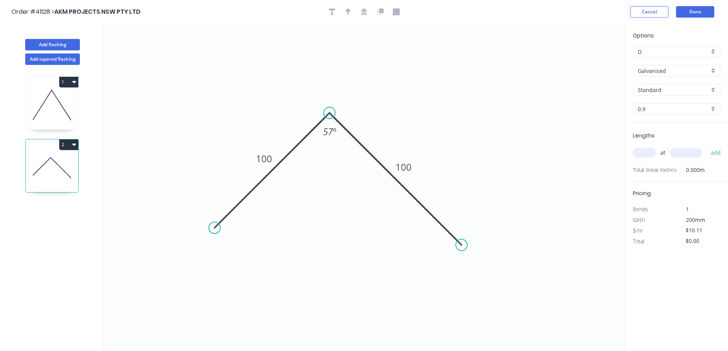
drag, startPoint x: 415, startPoint y: 244, endPoint x: 411, endPoint y: 206, distance: 38.5
click at [463, 239] on circle at bounding box center [461, 244] width 11 height 11
drag, startPoint x: 208, startPoint y: 232, endPoint x: 222, endPoint y: 215, distance: 22.0
click at [208, 230] on circle at bounding box center [207, 234] width 11 height 11
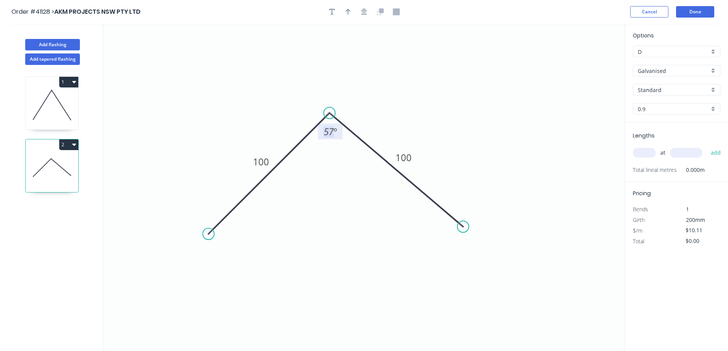
click at [327, 134] on tspan "57" at bounding box center [329, 131] width 10 height 13
drag, startPoint x: 368, startPoint y: 114, endPoint x: 403, endPoint y: 159, distance: 57.2
click at [369, 113] on icon "0 100 100 123 º" at bounding box center [364, 187] width 522 height 327
click at [469, 231] on circle at bounding box center [469, 230] width 11 height 11
click at [642, 153] on input "text" at bounding box center [644, 153] width 23 height 10
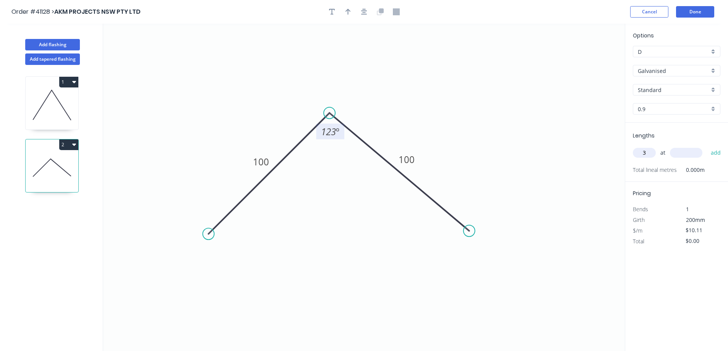
type input "3"
type input "3800"
click at [707, 146] on button "add" at bounding box center [716, 152] width 18 height 13
type input "$115.25"
click at [686, 11] on button "Done" at bounding box center [695, 11] width 38 height 11
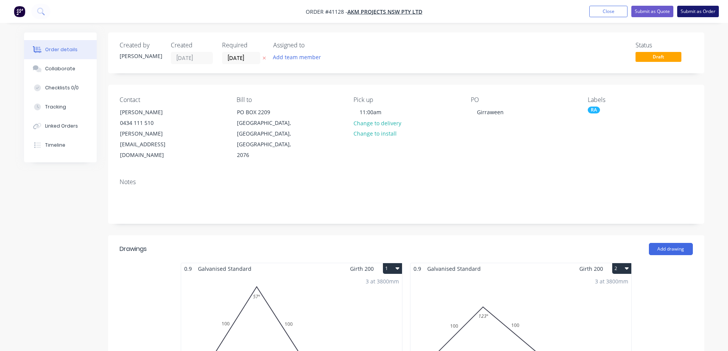
click at [685, 11] on button "Submit as Order" at bounding box center [698, 11] width 42 height 11
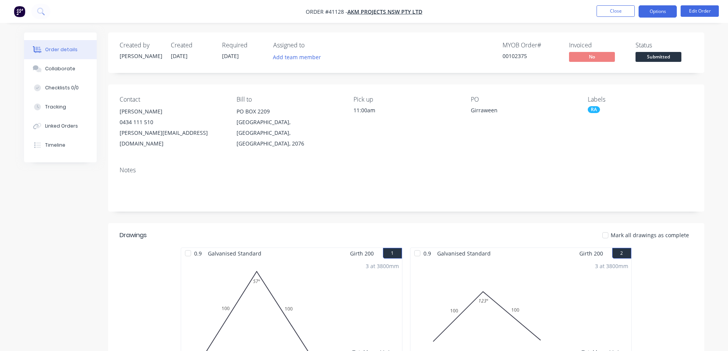
click at [655, 12] on button "Options" at bounding box center [658, 11] width 38 height 12
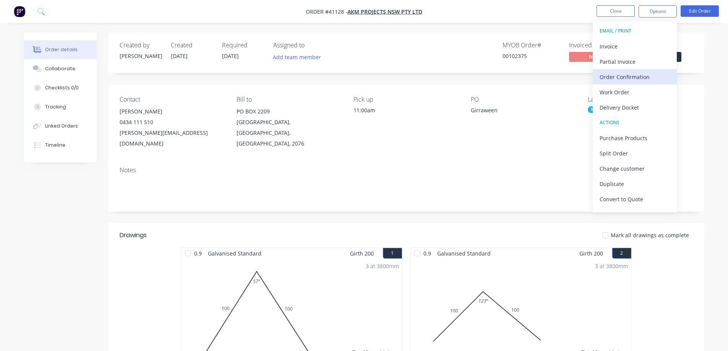
click at [637, 77] on div "Order Confirmation" at bounding box center [635, 76] width 70 height 11
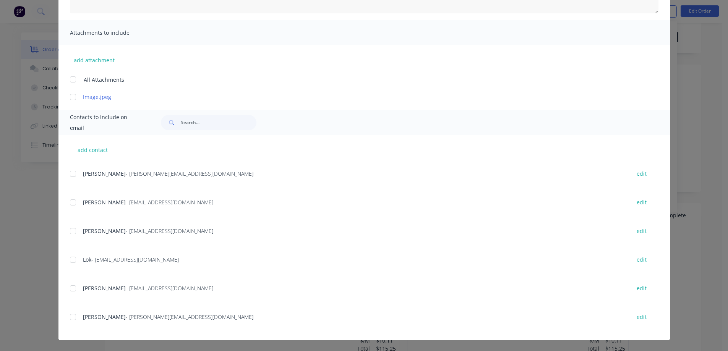
scroll to position [38, 0]
click at [71, 316] on div at bounding box center [72, 317] width 15 height 15
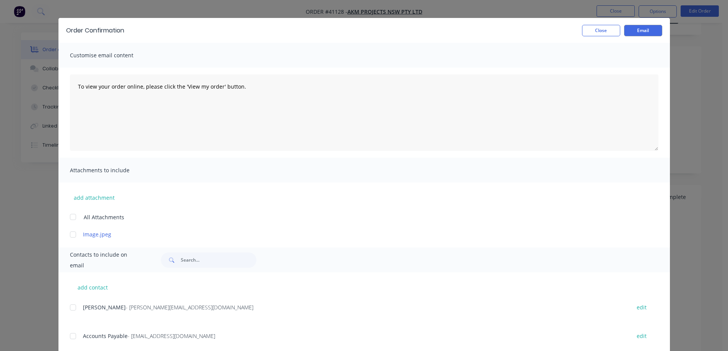
scroll to position [0, 0]
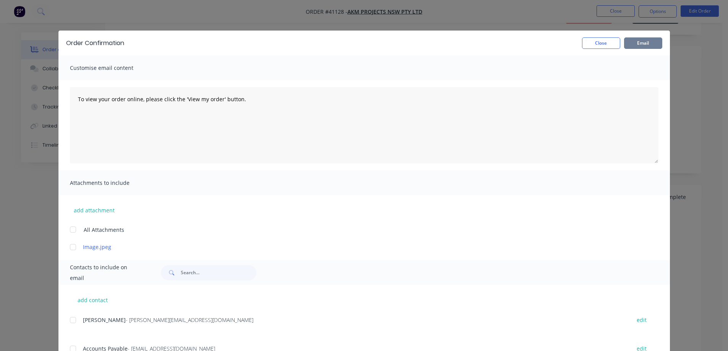
click at [645, 43] on button "Email" at bounding box center [643, 42] width 38 height 11
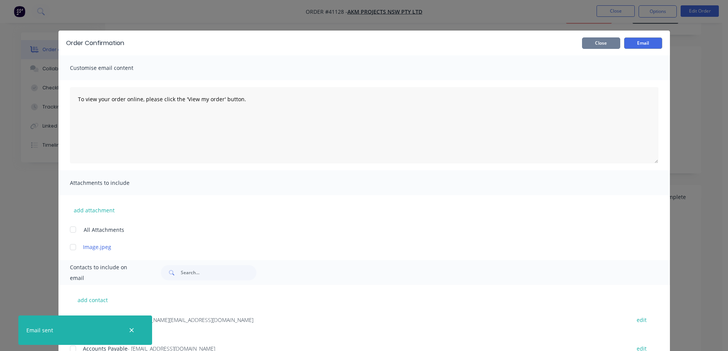
click at [613, 45] on button "Close" at bounding box center [601, 42] width 38 height 11
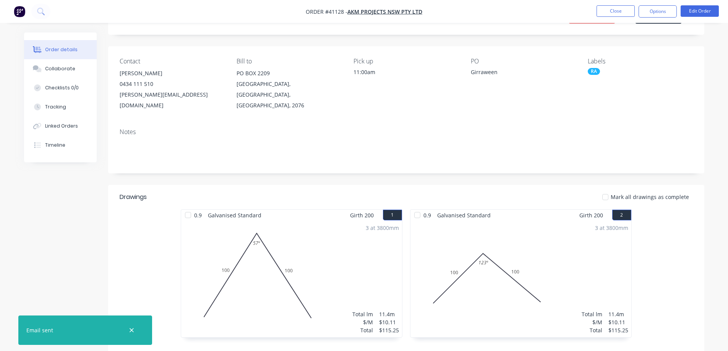
drag, startPoint x: 180, startPoint y: 110, endPoint x: 395, endPoint y: 110, distance: 214.8
click at [368, 122] on div "Notes" at bounding box center [406, 147] width 596 height 51
click at [658, 10] on button "Options" at bounding box center [658, 11] width 38 height 12
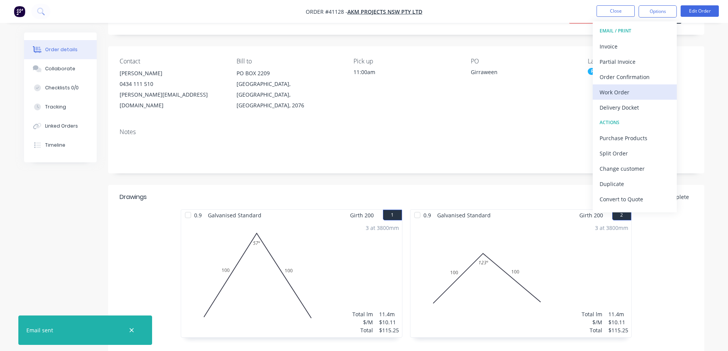
click at [623, 92] on div "Work Order" at bounding box center [635, 92] width 70 height 11
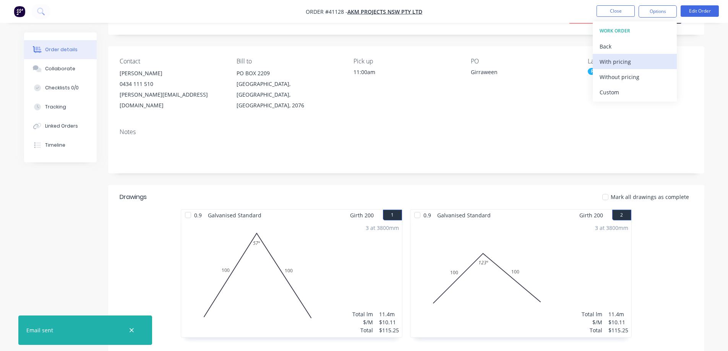
click at [632, 63] on div "With pricing" at bounding box center [635, 61] width 70 height 11
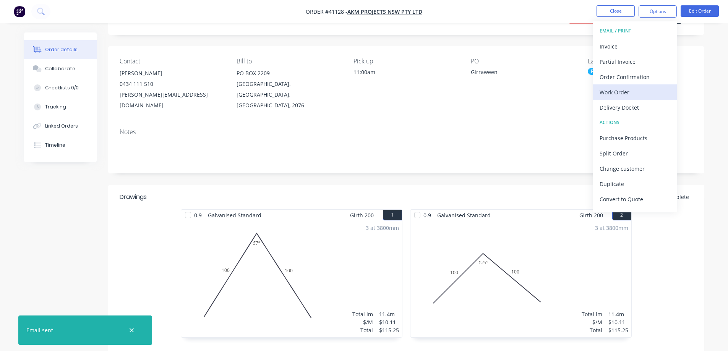
click at [612, 90] on div "Work Order" at bounding box center [635, 92] width 70 height 11
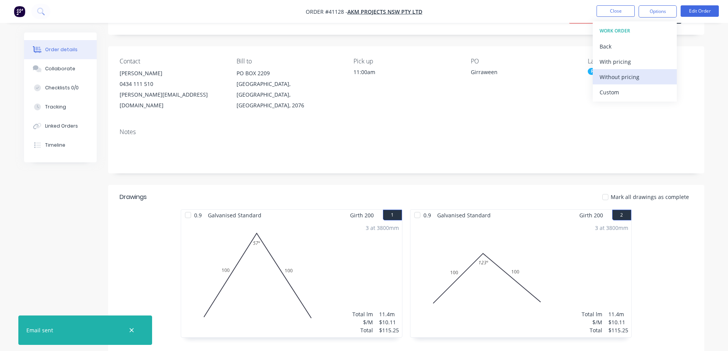
click at [628, 77] on div "Without pricing" at bounding box center [635, 76] width 70 height 11
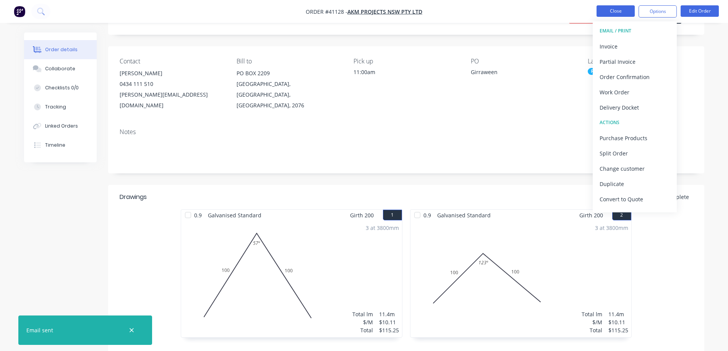
click at [608, 13] on button "Close" at bounding box center [615, 10] width 38 height 11
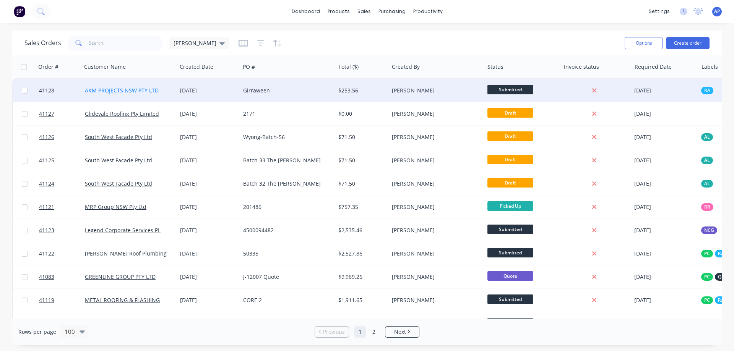
click at [122, 89] on link "AKM PROJECTS NSW PTY LTD" at bounding box center [122, 90] width 74 height 7
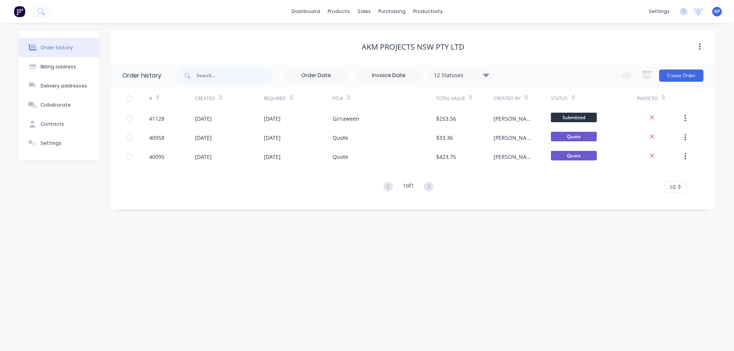
click at [699, 45] on icon "button" at bounding box center [700, 47] width 2 height 8
click at [570, 48] on div "AKM PROJECTS NSW PTY LTD" at bounding box center [413, 46] width 604 height 9
click at [266, 37] on div "AKM PROJECTS NSW PTY LTD" at bounding box center [413, 47] width 604 height 32
click at [389, 34] on div "Sales Orders" at bounding box center [391, 36] width 31 height 7
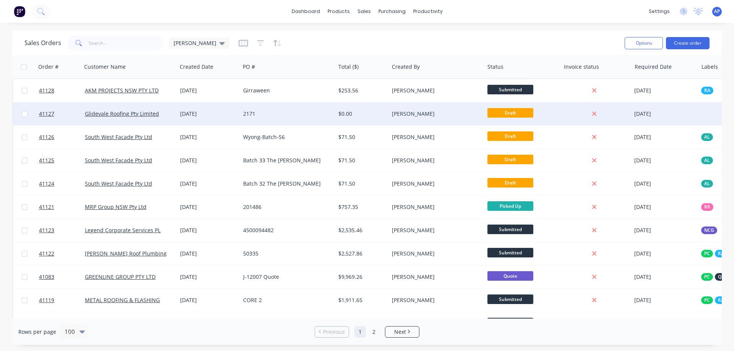
click at [309, 118] on div "2171" at bounding box center [287, 113] width 95 height 23
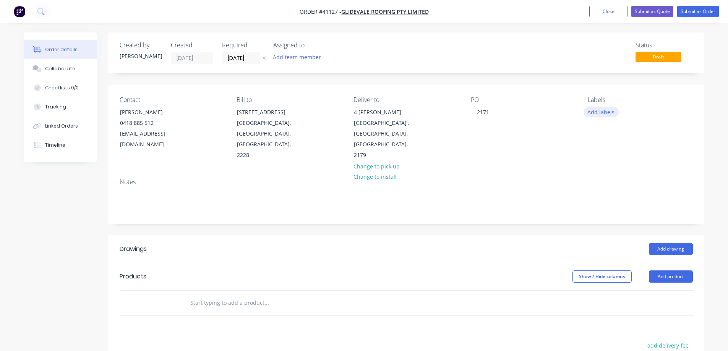
click at [596, 112] on button "Add labels" at bounding box center [600, 112] width 35 height 10
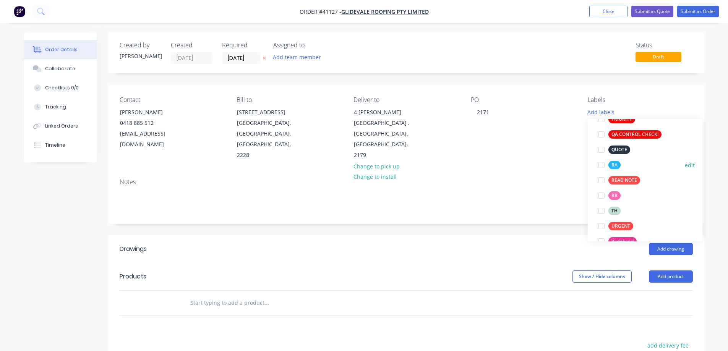
click at [601, 165] on div at bounding box center [601, 164] width 15 height 15
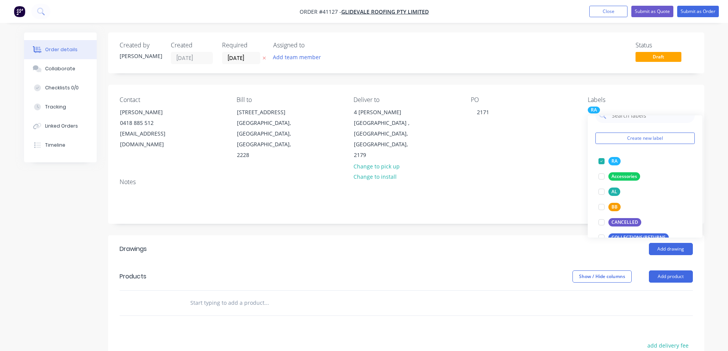
click at [537, 178] on div "Notes" at bounding box center [406, 181] width 573 height 7
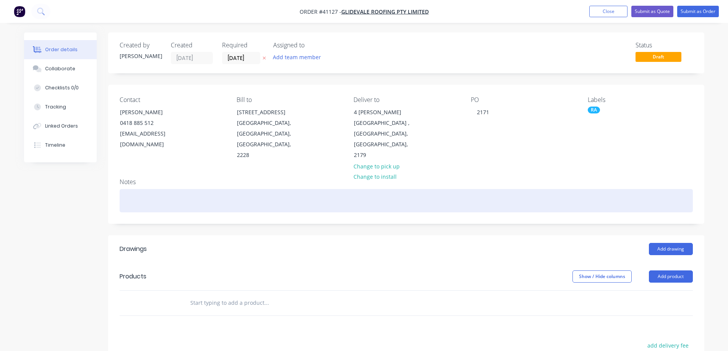
click at [149, 189] on div at bounding box center [406, 200] width 573 height 23
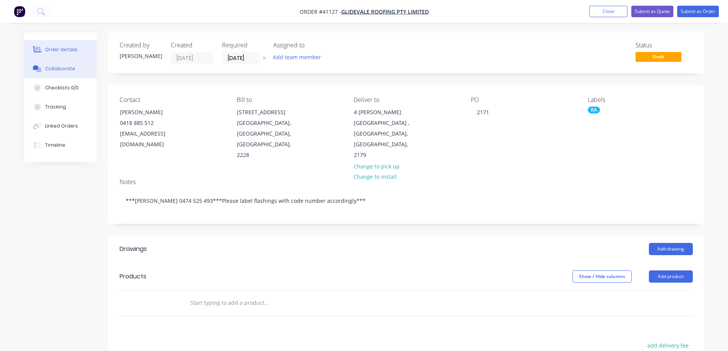
click at [49, 67] on div "Collaborate" at bounding box center [60, 68] width 30 height 7
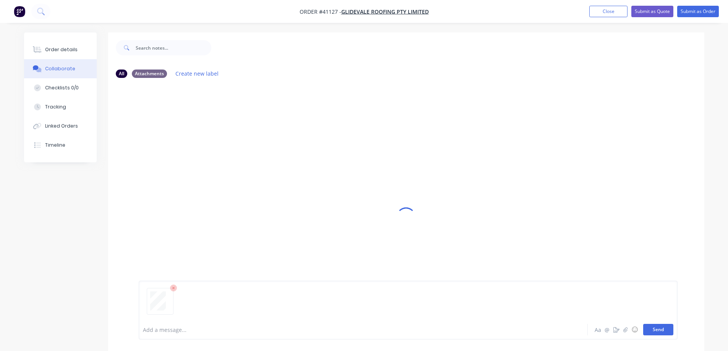
click at [660, 328] on button "Send" at bounding box center [658, 329] width 30 height 11
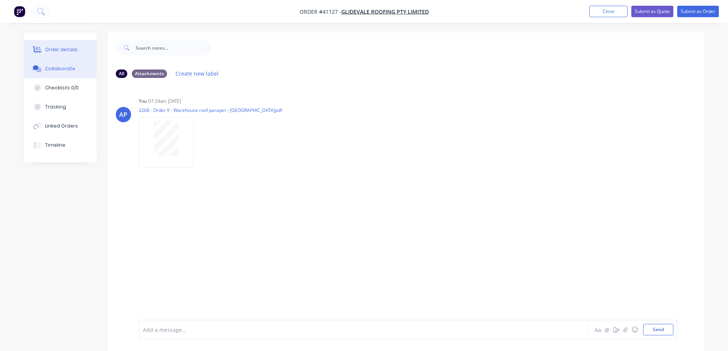
click at [81, 49] on button "Order details" at bounding box center [60, 49] width 73 height 19
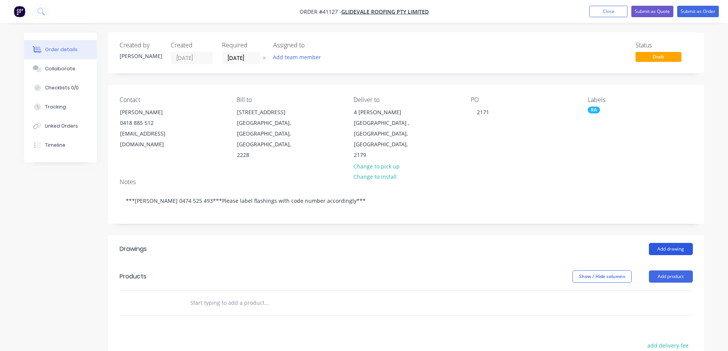
click at [674, 243] on button "Add drawing" at bounding box center [671, 249] width 44 height 12
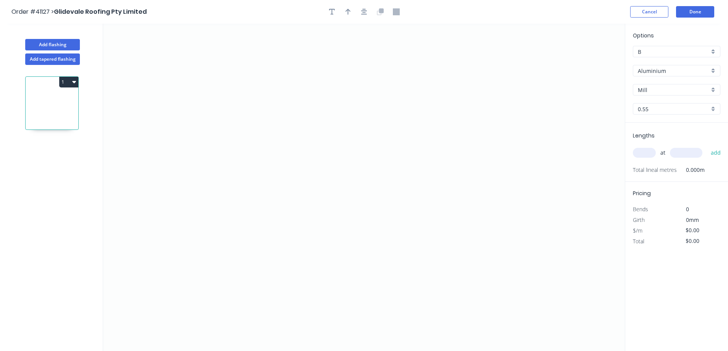
click at [712, 68] on div "Aluminium" at bounding box center [677, 70] width 88 height 11
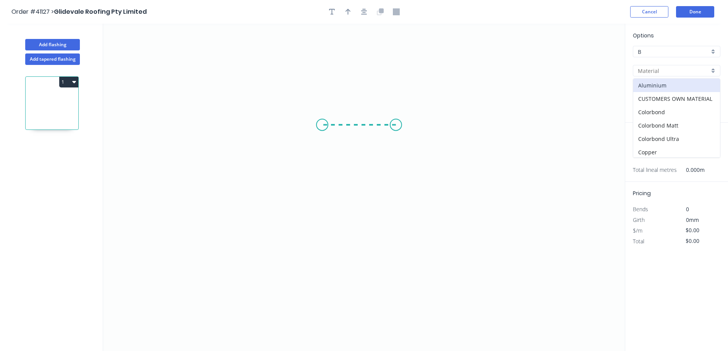
drag, startPoint x: 396, startPoint y: 125, endPoint x: 322, endPoint y: 126, distance: 73.8
click at [322, 126] on icon "0" at bounding box center [364, 187] width 522 height 327
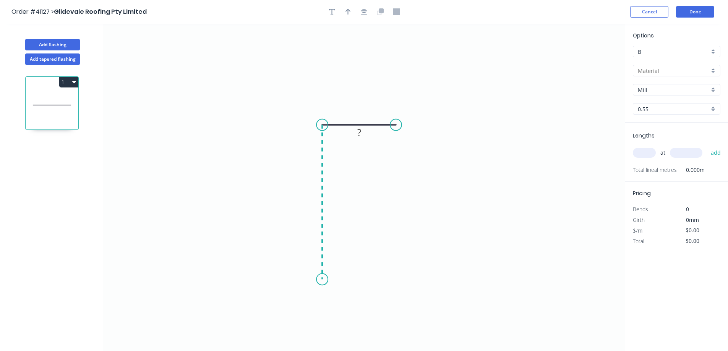
drag, startPoint x: 322, startPoint y: 126, endPoint x: 322, endPoint y: 287, distance: 160.1
click at [322, 287] on icon "0 ?" at bounding box center [364, 187] width 522 height 327
drag, startPoint x: 310, startPoint y: 292, endPoint x: 263, endPoint y: 284, distance: 47.6
click at [263, 284] on icon "0 ? ?" at bounding box center [364, 187] width 522 height 327
click at [263, 284] on circle at bounding box center [262, 285] width 11 height 11
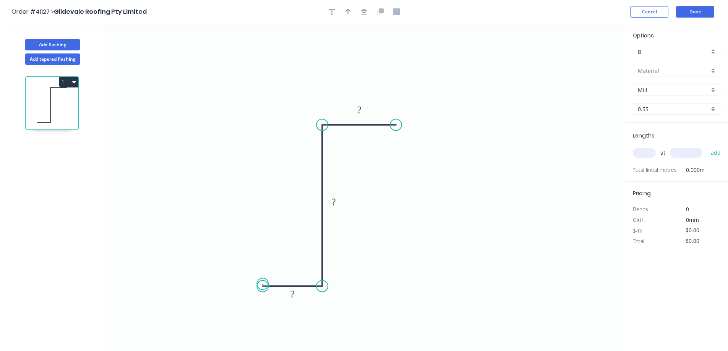
click at [263, 284] on circle at bounding box center [262, 285] width 11 height 11
drag, startPoint x: 332, startPoint y: 8, endPoint x: 280, endPoint y: 18, distance: 53.6
click at [332, 8] on icon "button" at bounding box center [332, 11] width 6 height 7
click at [152, 51] on textarea at bounding box center [153, 54] width 62 height 28
type textarea "CODE 6"
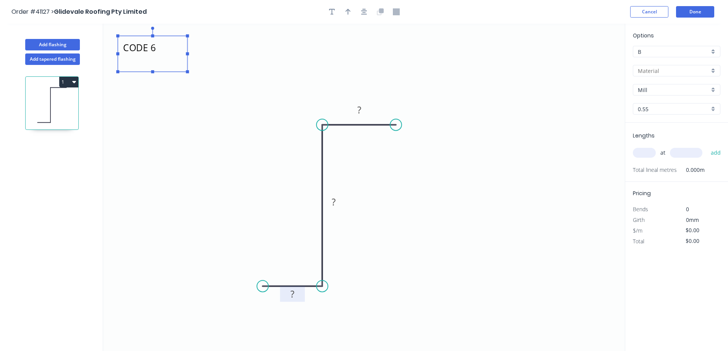
click at [296, 293] on rect at bounding box center [292, 294] width 15 height 11
type input "$12.64"
click at [352, 13] on button "button" at bounding box center [347, 11] width 11 height 11
drag, startPoint x: 585, startPoint y: 62, endPoint x: 274, endPoint y: 168, distance: 328.2
click at [274, 166] on icon at bounding box center [270, 154] width 7 height 24
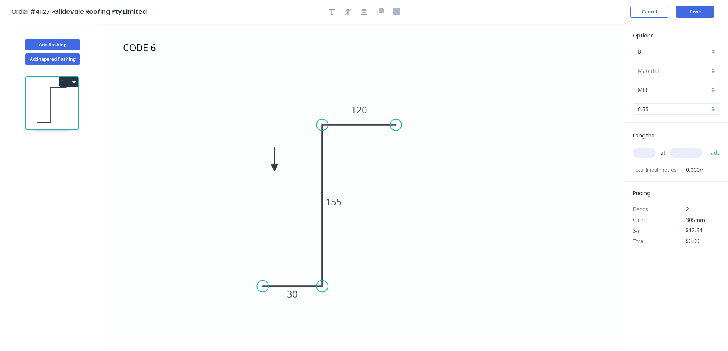
click at [274, 168] on icon at bounding box center [274, 159] width 7 height 24
click at [274, 168] on icon at bounding box center [281, 162] width 22 height 22
click at [274, 168] on icon at bounding box center [283, 168] width 24 height 7
click at [274, 168] on icon at bounding box center [274, 177] width 7 height 24
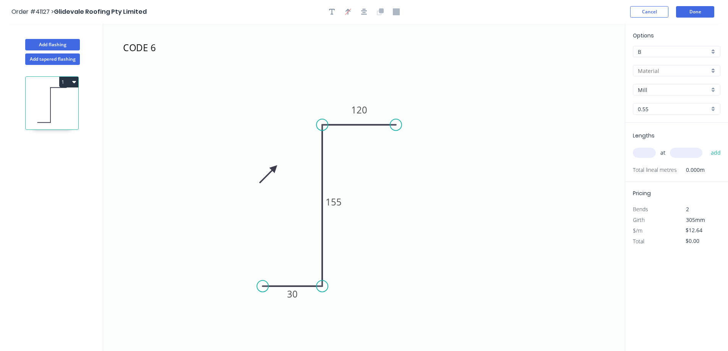
click at [274, 168] on icon at bounding box center [268, 174] width 22 height 22
drag, startPoint x: 274, startPoint y: 168, endPoint x: 353, endPoint y: 152, distance: 80.0
click at [275, 173] on icon at bounding box center [266, 173] width 24 height 7
click at [713, 69] on div at bounding box center [677, 70] width 88 height 11
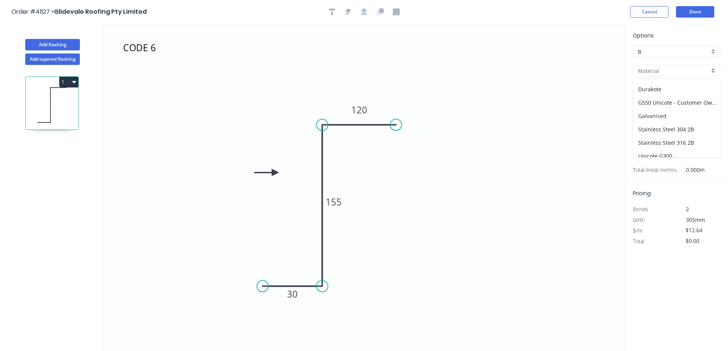
click at [659, 115] on div "Galvanised" at bounding box center [676, 115] width 87 height 13
type input "Galvanised"
type input "PC - Custom"
type input "$10.02"
click at [713, 91] on div "PC - Custom" at bounding box center [677, 89] width 88 height 11
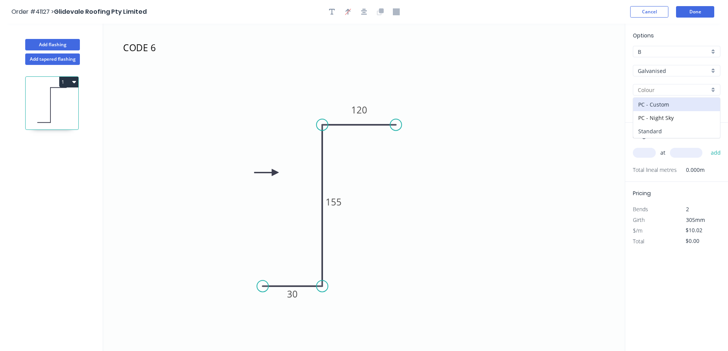
click at [673, 129] on div "Standard" at bounding box center [676, 131] width 87 height 13
type input "Standard"
click at [710, 107] on div "0.55" at bounding box center [677, 108] width 88 height 11
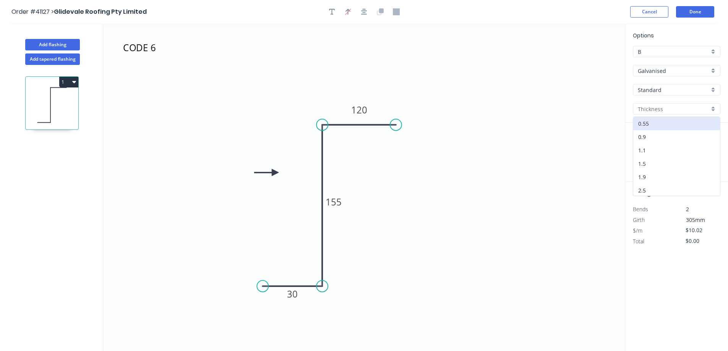
click at [651, 163] on div "1.5" at bounding box center [676, 163] width 87 height 13
type input "1.5"
type input "$27.26"
click at [647, 152] on input "text" at bounding box center [644, 153] width 23 height 10
type input "1"
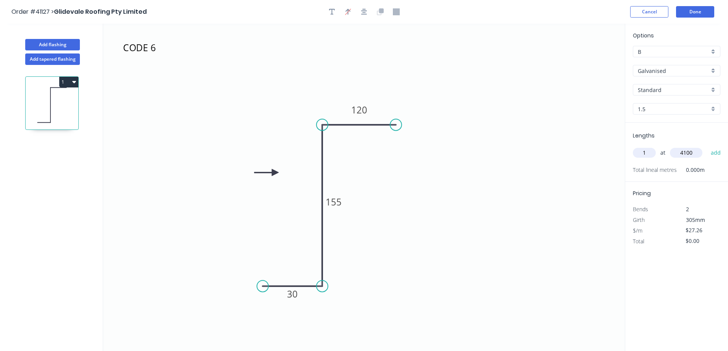
type input "4100"
click at [707, 146] on button "add" at bounding box center [716, 152] width 18 height 13
type input "$111.77"
type input "1"
type input "4800"
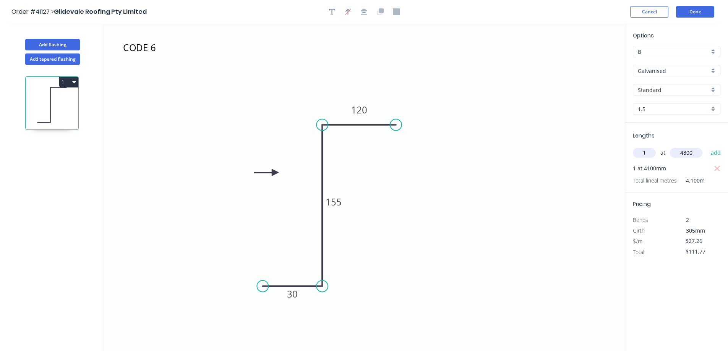
click at [707, 146] on button "add" at bounding box center [716, 152] width 18 height 13
click at [75, 82] on icon "button" at bounding box center [74, 82] width 4 height 2
click at [77, 99] on button "Duplicate" at bounding box center [42, 100] width 73 height 15
type input "$0.00"
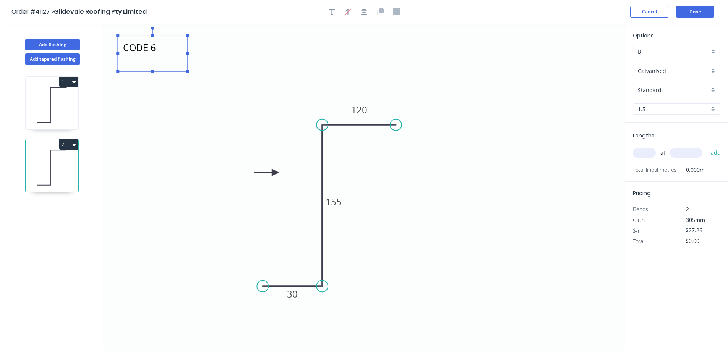
click at [161, 47] on textarea "CODE 6" at bounding box center [153, 54] width 62 height 28
click at [156, 50] on textarea "CODE 6" at bounding box center [153, 54] width 62 height 28
click at [343, 205] on rect at bounding box center [333, 202] width 25 height 16
type textarea "CODE 5"
click at [339, 202] on tspan "155" at bounding box center [334, 201] width 16 height 13
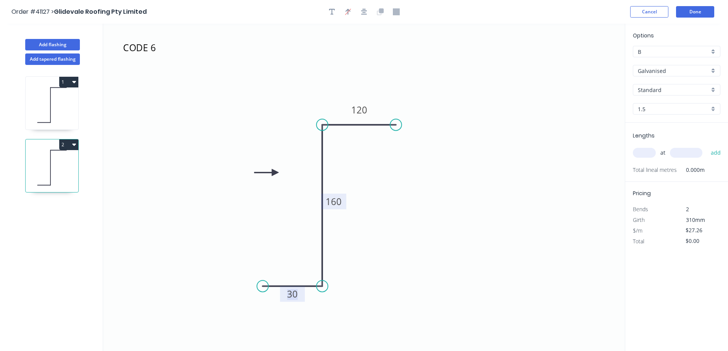
click at [641, 151] on input "text" at bounding box center [644, 153] width 23 height 10
type input "1"
type input "3400"
click at [707, 146] on button "add" at bounding box center [716, 152] width 18 height 13
type input "$92.68"
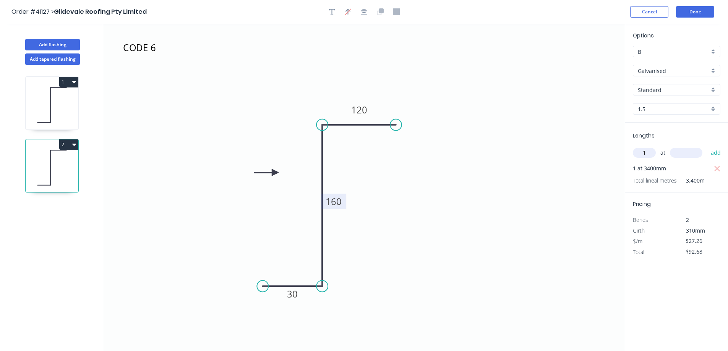
type input "1"
type input "2500"
click at [707, 146] on button "add" at bounding box center [716, 152] width 18 height 13
type input "$160.83"
type input "1"
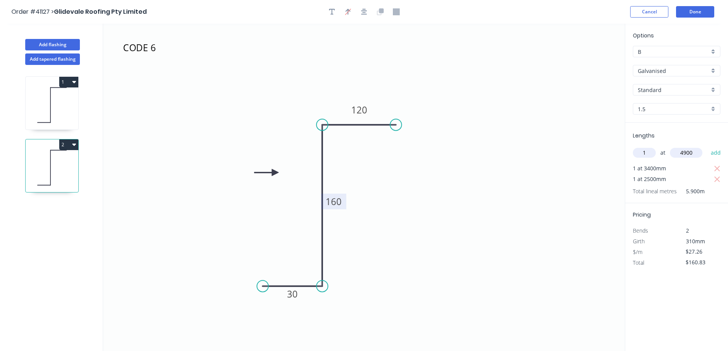
type input "4900"
click at [707, 146] on button "add" at bounding box center [716, 152] width 18 height 13
click at [75, 146] on icon "button" at bounding box center [74, 144] width 4 height 6
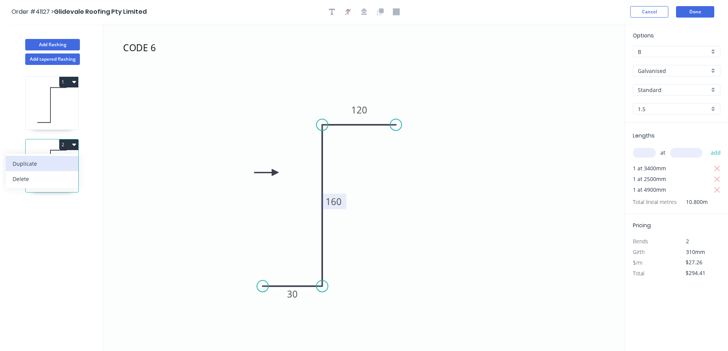
click at [70, 157] on button "Duplicate" at bounding box center [42, 163] width 73 height 15
type input "$0.00"
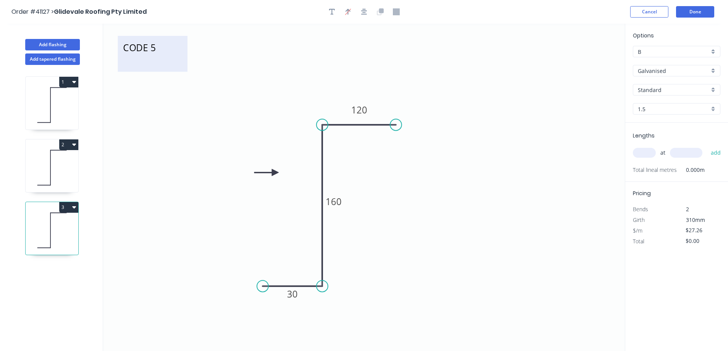
click at [151, 47] on textarea "CODE 5" at bounding box center [153, 54] width 62 height 28
click at [156, 46] on textarea "CODE 5" at bounding box center [153, 54] width 62 height 28
click at [158, 47] on textarea "CODE 5" at bounding box center [153, 54] width 62 height 28
click at [159, 47] on textarea "CODE 5" at bounding box center [153, 54] width 62 height 28
type textarea "CODE 4"
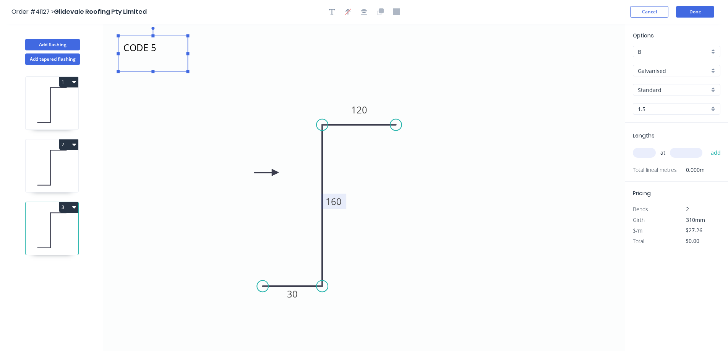
click at [334, 202] on tspan "160" at bounding box center [334, 201] width 16 height 13
click at [646, 152] on input "text" at bounding box center [644, 153] width 23 height 10
type input "1"
type input "3400"
click at [707, 146] on button "add" at bounding box center [716, 152] width 18 height 13
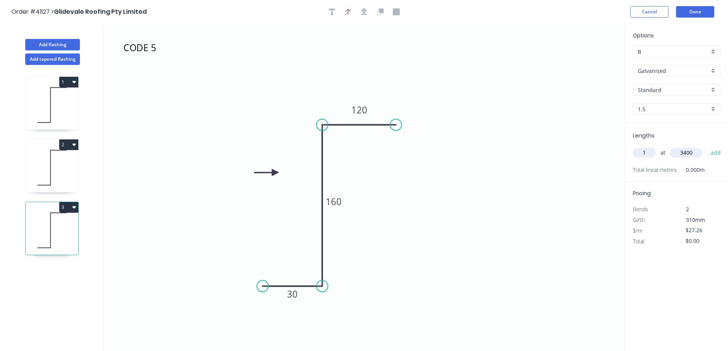
type input "$92.68"
type input "1"
type input "2500"
click at [707, 146] on button "add" at bounding box center [716, 152] width 18 height 13
drag, startPoint x: 71, startPoint y: 207, endPoint x: 76, endPoint y: 210, distance: 5.8
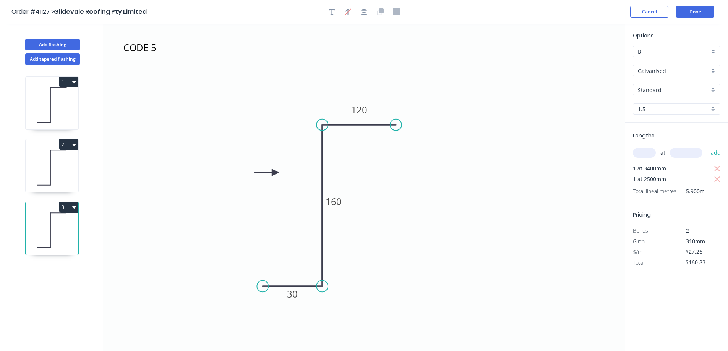
click at [71, 207] on button "3" at bounding box center [68, 207] width 19 height 11
click at [71, 225] on div "Duplicate" at bounding box center [42, 226] width 59 height 11
type input "$0.00"
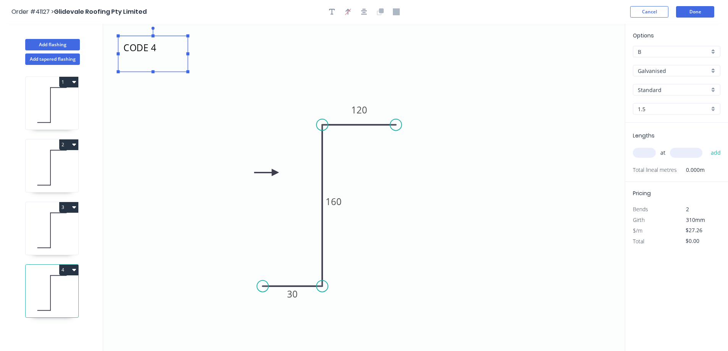
click at [156, 51] on textarea "CODE 4" at bounding box center [153, 54] width 62 height 28
click at [160, 50] on textarea "CODE 4" at bounding box center [153, 54] width 62 height 28
type textarea "CODE 3"
click at [639, 151] on input "text" at bounding box center [644, 153] width 23 height 10
type input "1"
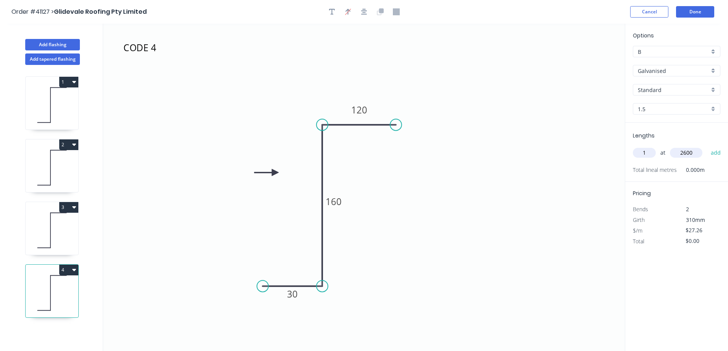
type input "2600"
click at [707, 146] on button "add" at bounding box center [716, 152] width 18 height 13
type input "$70.88"
type input "1"
type input "3200"
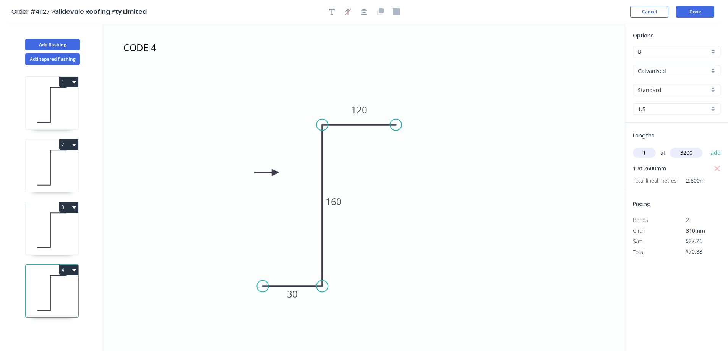
click at [707, 146] on button "add" at bounding box center [716, 152] width 18 height 13
type input "$158.11"
type input "1"
type input "3500"
click at [707, 146] on button "add" at bounding box center [716, 152] width 18 height 13
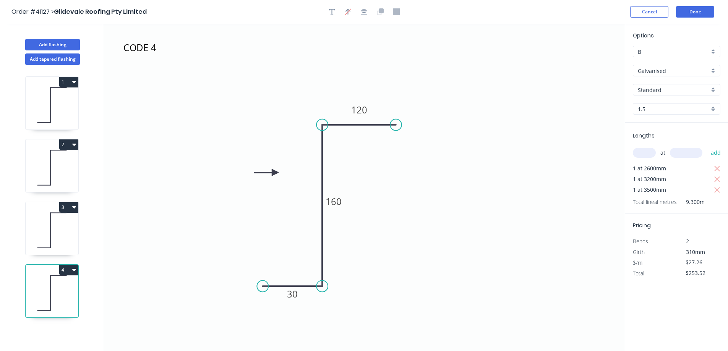
drag, startPoint x: 73, startPoint y: 268, endPoint x: 70, endPoint y: 276, distance: 8.1
click at [73, 268] on icon "button" at bounding box center [74, 270] width 4 height 6
click at [68, 282] on button "Duplicate" at bounding box center [42, 288] width 73 height 15
type input "$0.00"
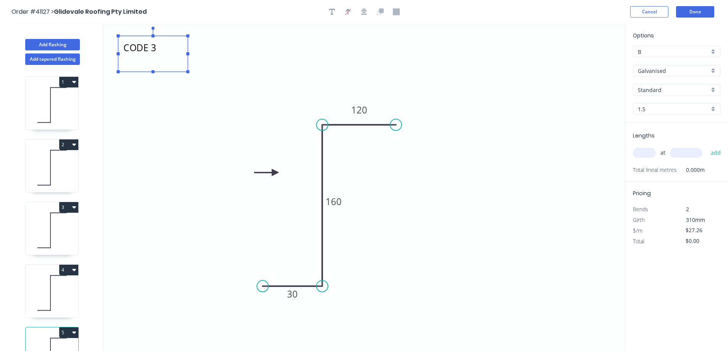
click at [162, 47] on textarea "CODE 3" at bounding box center [153, 54] width 62 height 28
click at [157, 50] on textarea "CODE 3" at bounding box center [153, 54] width 62 height 28
type textarea "CODE 2"
click at [647, 156] on input "text" at bounding box center [644, 153] width 23 height 10
type input "1"
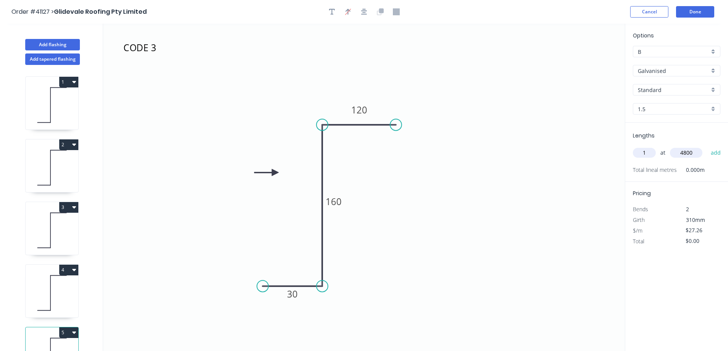
type input "4800"
click at [707, 146] on button "add" at bounding box center [716, 152] width 18 height 13
type input "$130.85"
type input "2"
type input "3400"
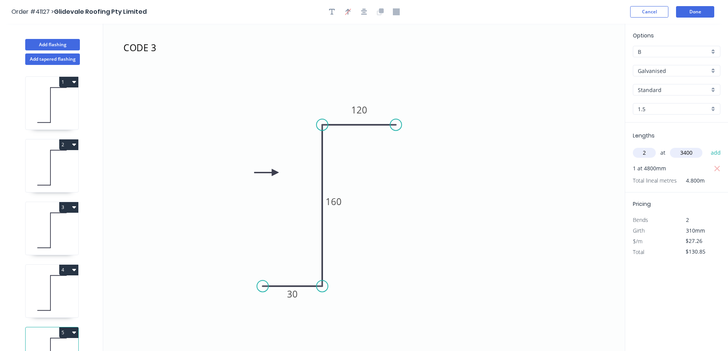
click at [707, 146] on button "add" at bounding box center [716, 152] width 18 height 13
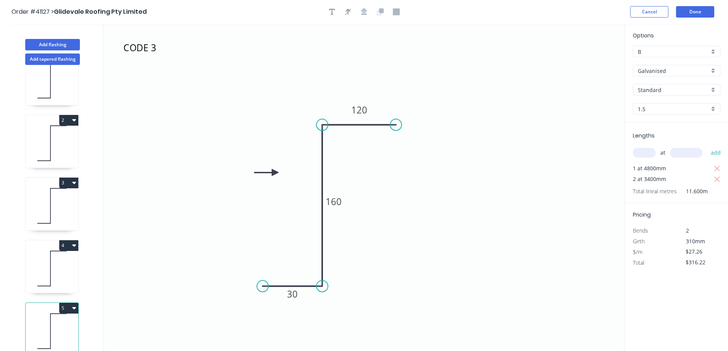
click at [71, 303] on button "5" at bounding box center [68, 308] width 19 height 11
click at [55, 322] on div "Duplicate" at bounding box center [42, 327] width 59 height 11
type input "$0.00"
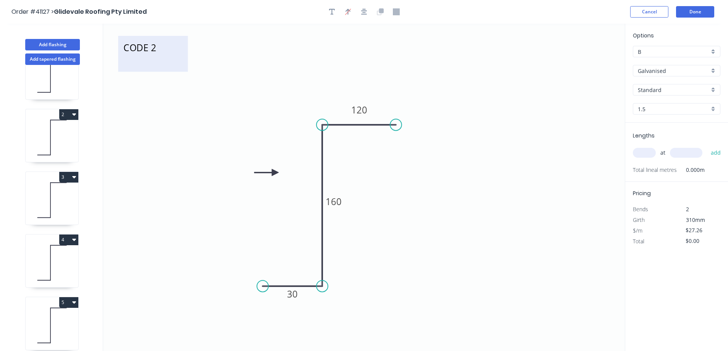
click at [157, 46] on textarea "CODE 2" at bounding box center [153, 54] width 62 height 28
click at [155, 50] on textarea "CODE 2" at bounding box center [153, 55] width 62 height 28
type textarea "CODE 1"
click at [652, 155] on input "text" at bounding box center [644, 153] width 23 height 10
type input "1"
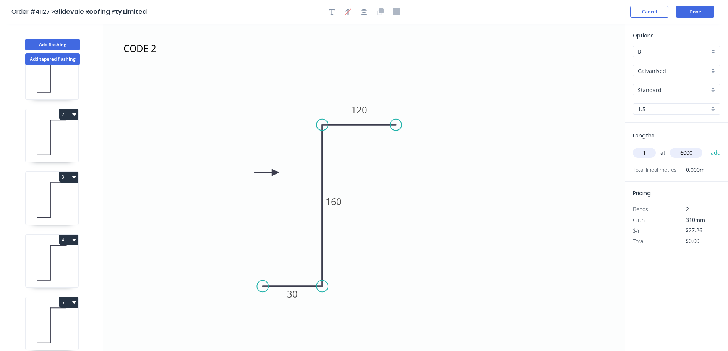
type input "6000"
click at [707, 146] on button "add" at bounding box center [716, 152] width 18 height 13
type input "$163.56"
click at [690, 12] on button "Done" at bounding box center [695, 11] width 38 height 11
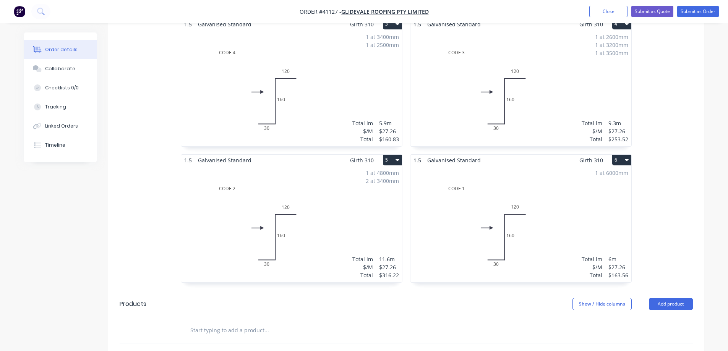
scroll to position [420, 0]
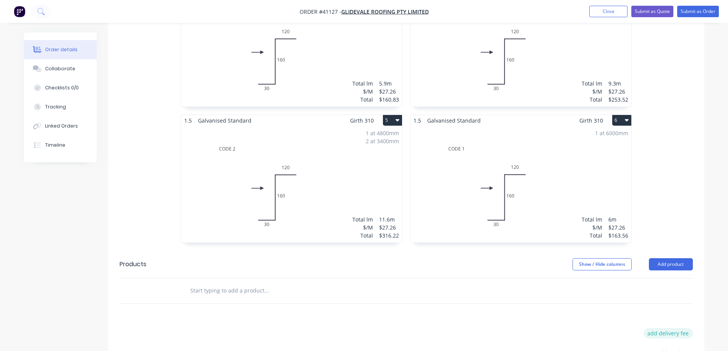
click at [663, 328] on button "add delivery fee" at bounding box center [667, 333] width 49 height 10
type input "140"
click input "submit" at bounding box center [0, 0] width 0 height 0
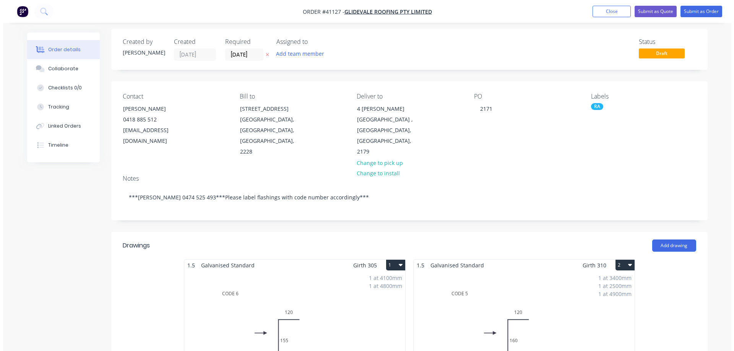
scroll to position [0, 0]
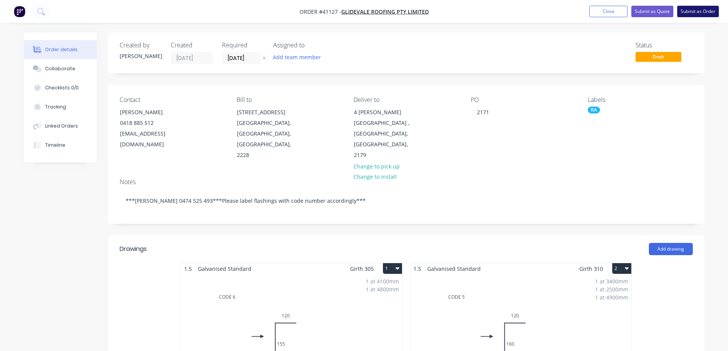
click at [689, 10] on button "Submit as Order" at bounding box center [698, 11] width 42 height 11
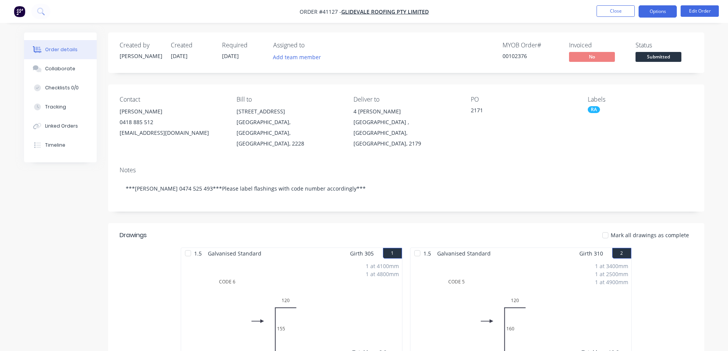
click at [648, 11] on button "Options" at bounding box center [658, 11] width 38 height 12
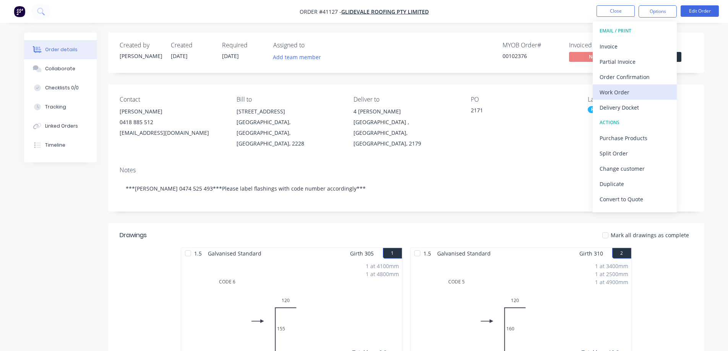
click at [624, 91] on div "Work Order" at bounding box center [635, 92] width 70 height 11
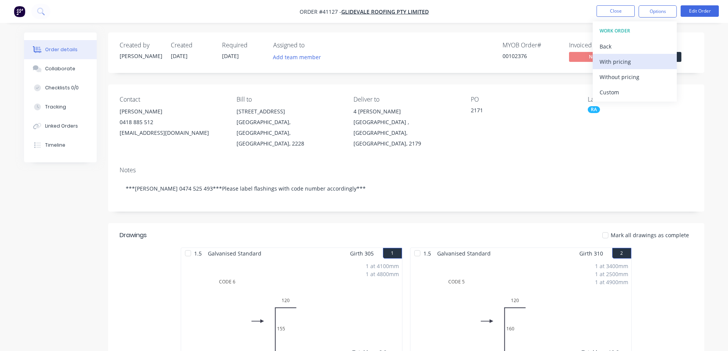
click at [629, 62] on div "With pricing" at bounding box center [635, 61] width 70 height 11
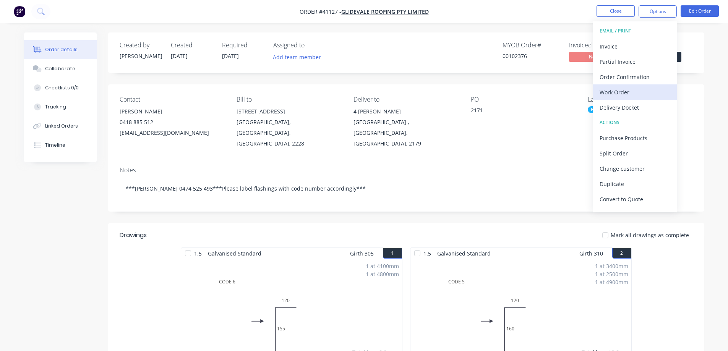
click at [623, 92] on div "Work Order" at bounding box center [635, 92] width 70 height 11
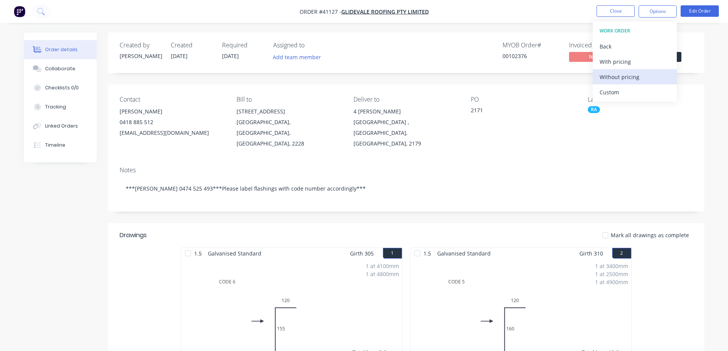
click at [638, 76] on div "Without pricing" at bounding box center [635, 76] width 70 height 11
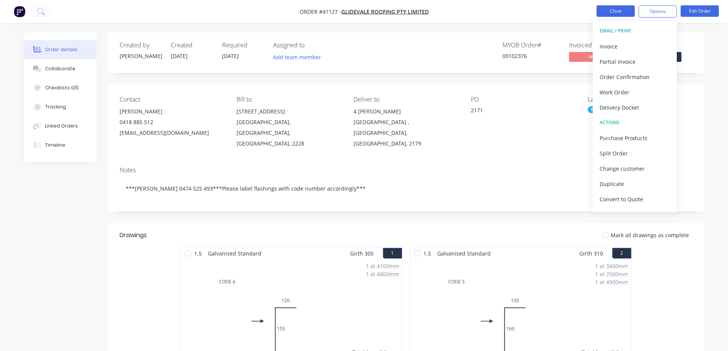
click at [608, 11] on button "Close" at bounding box center [615, 10] width 38 height 11
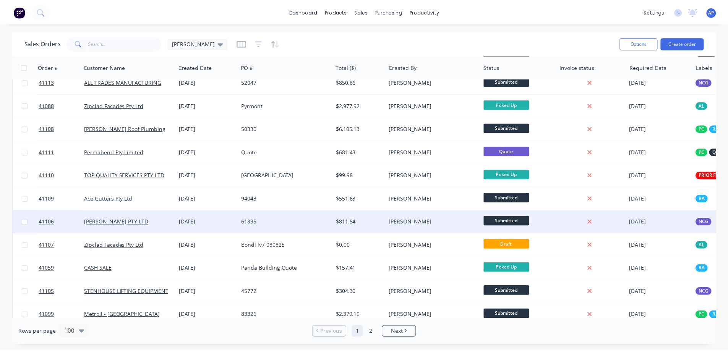
scroll to position [459, 0]
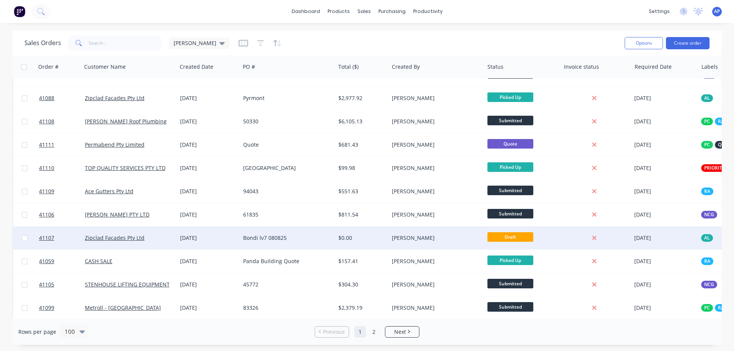
click at [275, 237] on div "Bondi lv7 080825" at bounding box center [285, 238] width 85 height 8
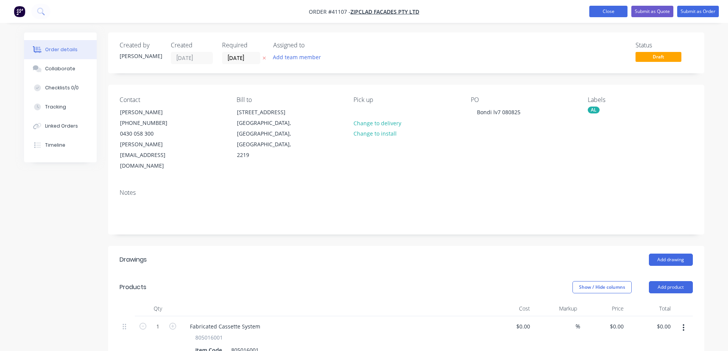
click at [596, 13] on button "Close" at bounding box center [608, 11] width 38 height 11
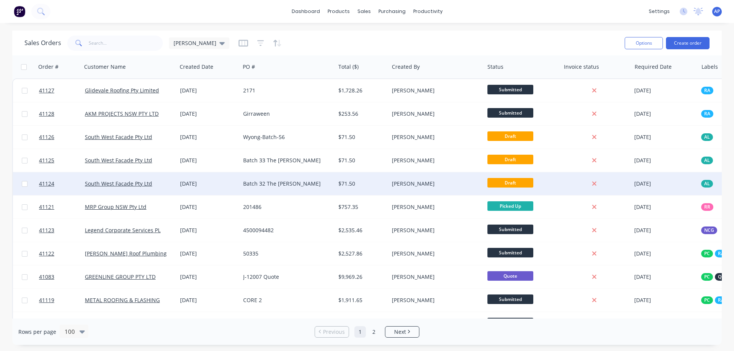
click at [304, 184] on div "Batch 32 The [PERSON_NAME]" at bounding box center [285, 184] width 85 height 8
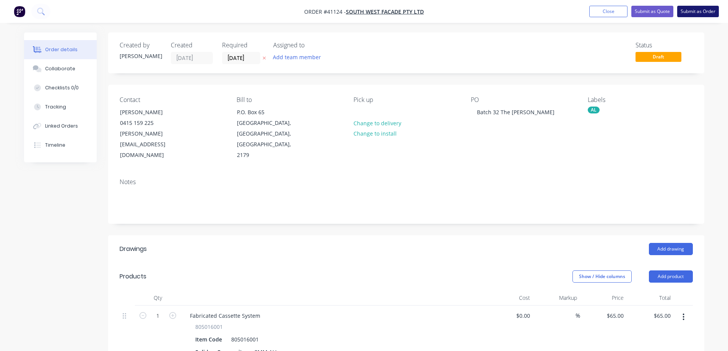
click at [699, 7] on button "Submit as Order" at bounding box center [698, 11] width 42 height 11
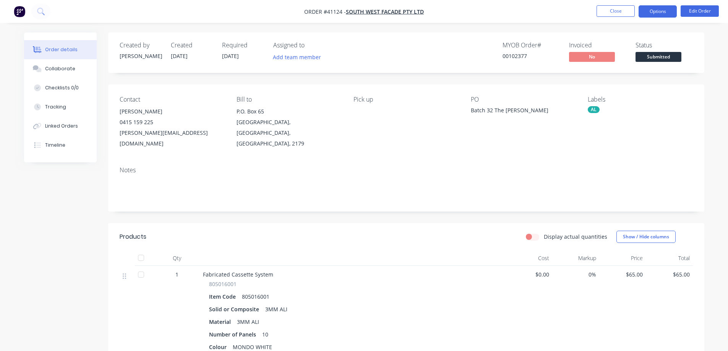
click at [647, 10] on button "Options" at bounding box center [658, 11] width 38 height 12
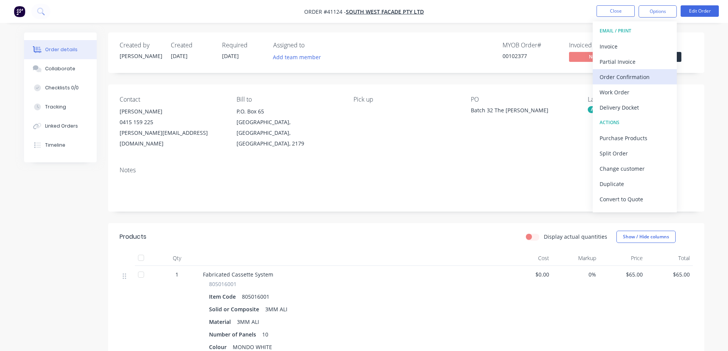
click at [631, 76] on div "Order Confirmation" at bounding box center [635, 76] width 70 height 11
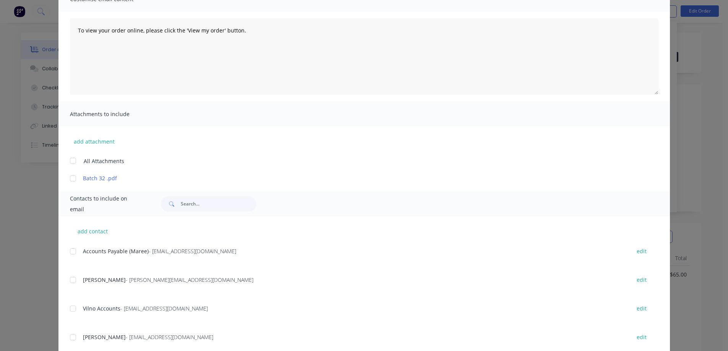
scroll to position [76, 0]
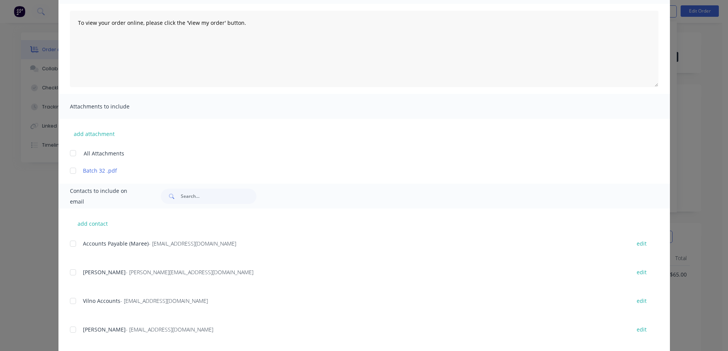
click at [72, 273] on div at bounding box center [72, 272] width 15 height 15
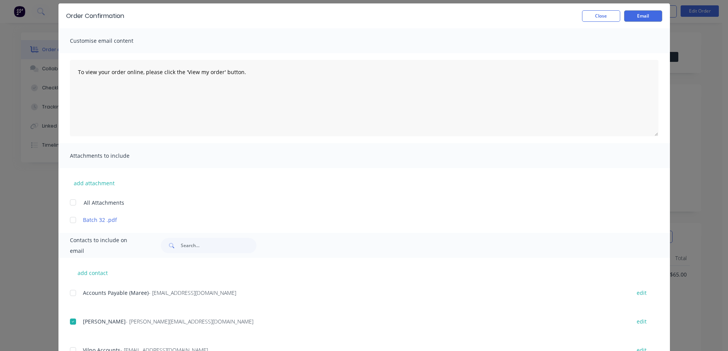
scroll to position [0, 0]
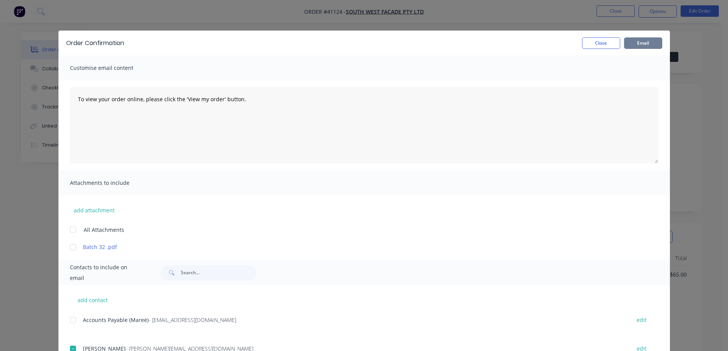
click at [635, 43] on button "Email" at bounding box center [643, 42] width 38 height 11
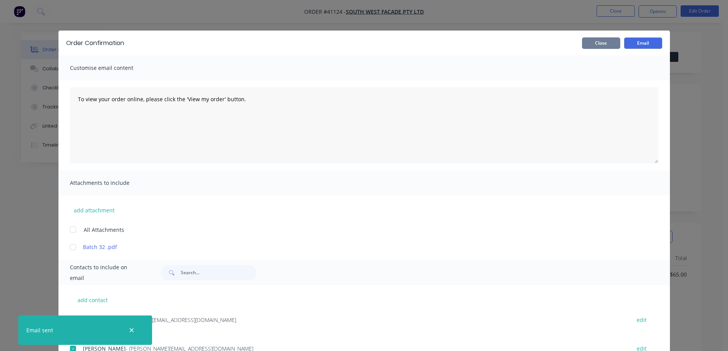
click at [611, 44] on button "Close" at bounding box center [601, 42] width 38 height 11
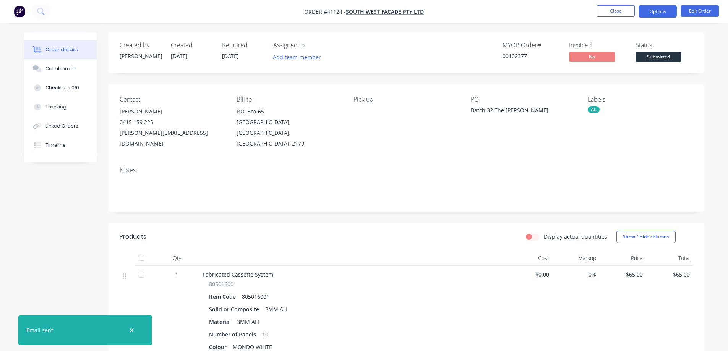
click at [650, 10] on button "Options" at bounding box center [658, 11] width 38 height 12
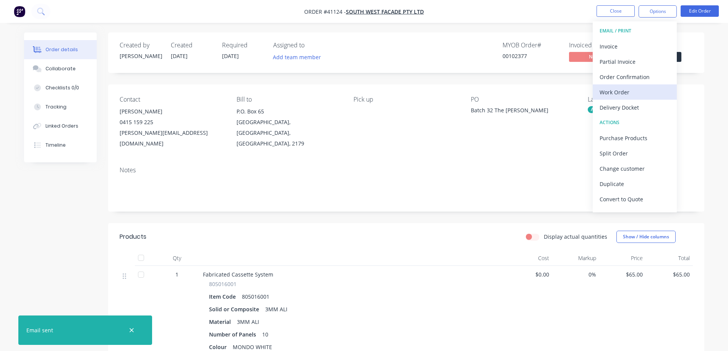
click at [623, 91] on div "Work Order" at bounding box center [635, 92] width 70 height 11
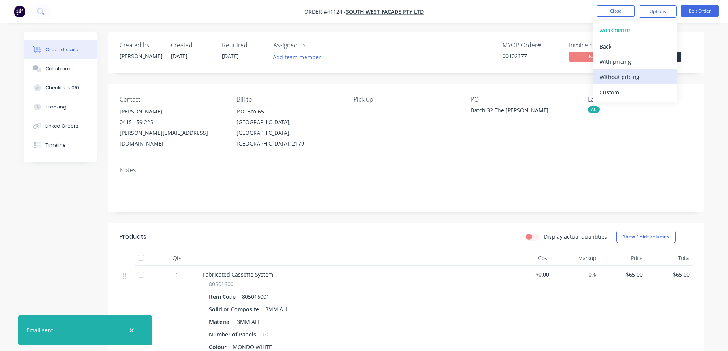
click at [645, 79] on div "Without pricing" at bounding box center [635, 76] width 70 height 11
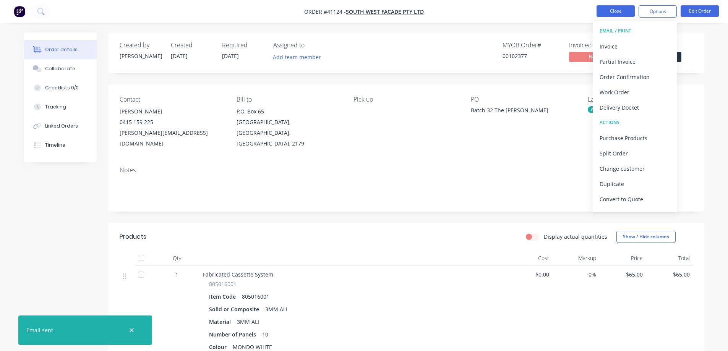
click at [626, 10] on button "Close" at bounding box center [615, 10] width 38 height 11
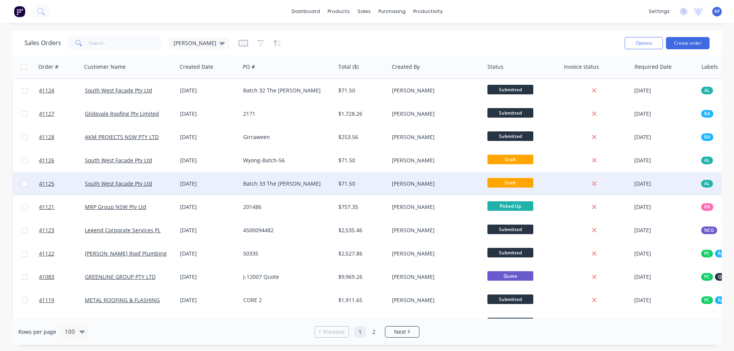
click at [370, 185] on div "$71.50" at bounding box center [360, 184] width 45 height 8
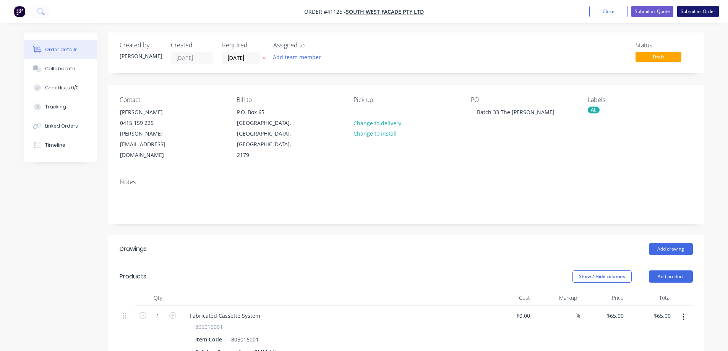
click at [695, 13] on button "Submit as Order" at bounding box center [698, 11] width 42 height 11
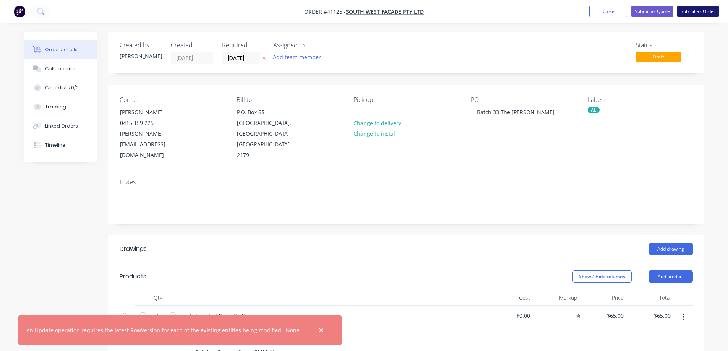
click at [687, 13] on button "Submit as Order" at bounding box center [698, 11] width 42 height 11
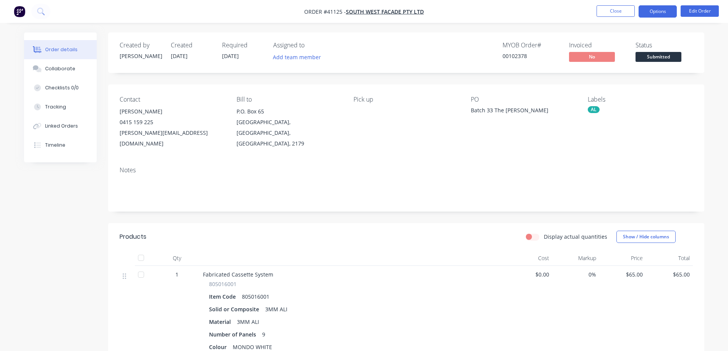
click at [660, 10] on button "Options" at bounding box center [658, 11] width 38 height 12
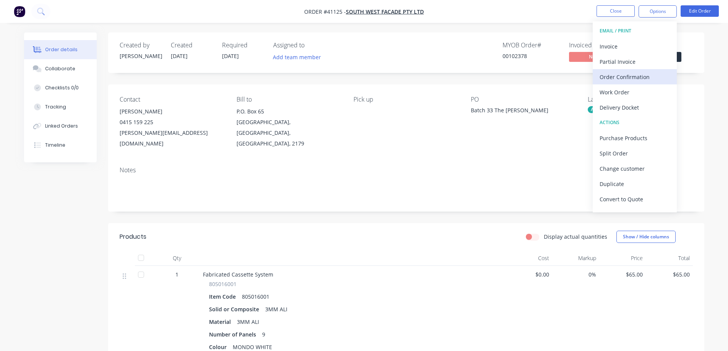
click at [636, 78] on div "Order Confirmation" at bounding box center [635, 76] width 70 height 11
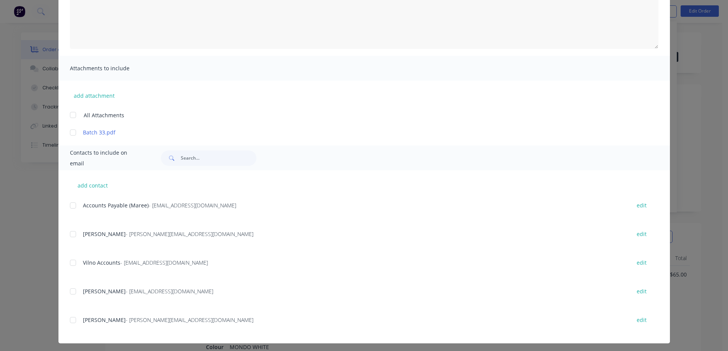
click at [71, 234] on div at bounding box center [72, 234] width 15 height 15
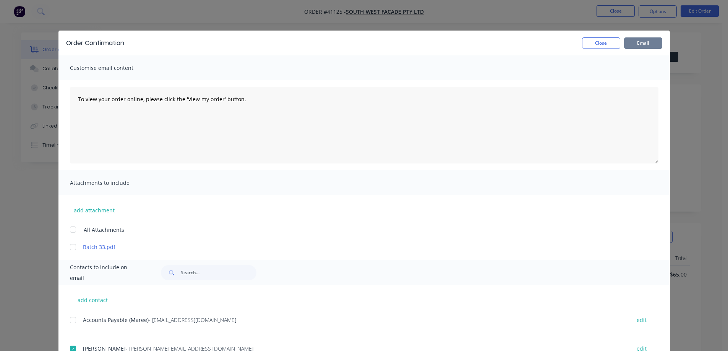
click at [636, 41] on button "Email" at bounding box center [643, 42] width 38 height 11
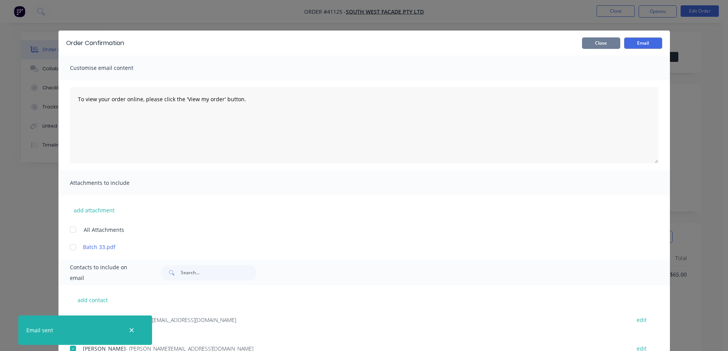
click at [611, 42] on button "Close" at bounding box center [601, 42] width 38 height 11
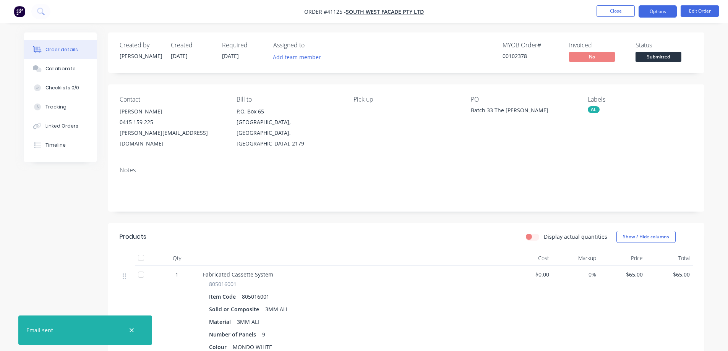
click at [650, 8] on button "Options" at bounding box center [658, 11] width 38 height 12
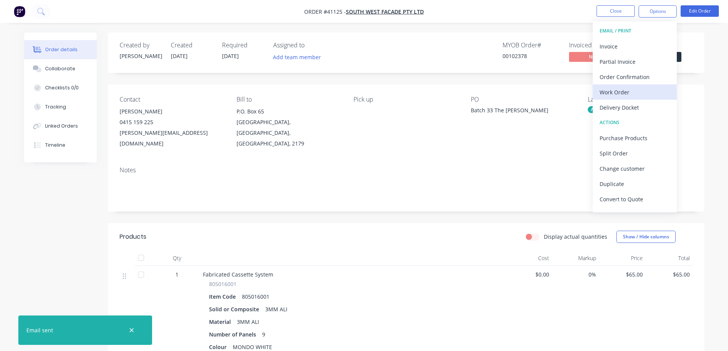
click at [624, 90] on div "Work Order" at bounding box center [635, 92] width 70 height 11
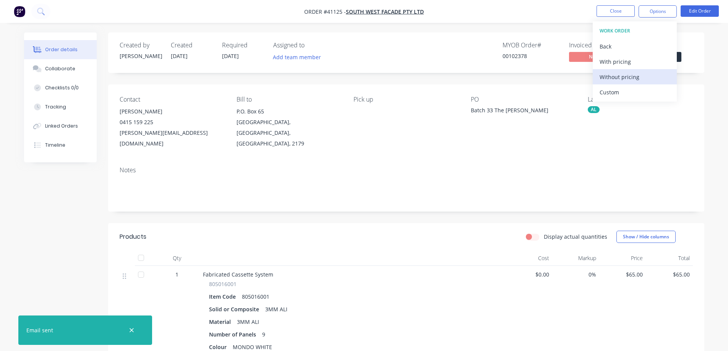
click at [632, 79] on div "Without pricing" at bounding box center [635, 76] width 70 height 11
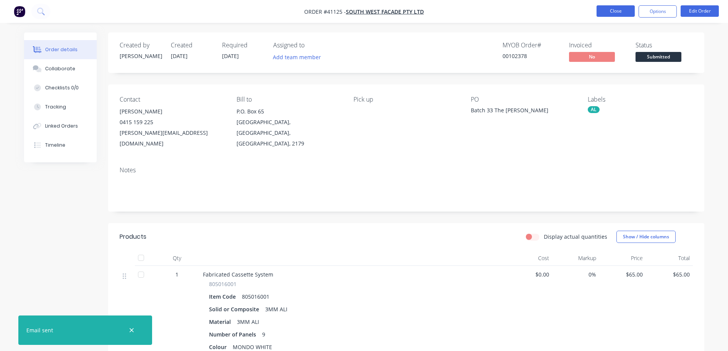
click at [609, 10] on button "Close" at bounding box center [615, 10] width 38 height 11
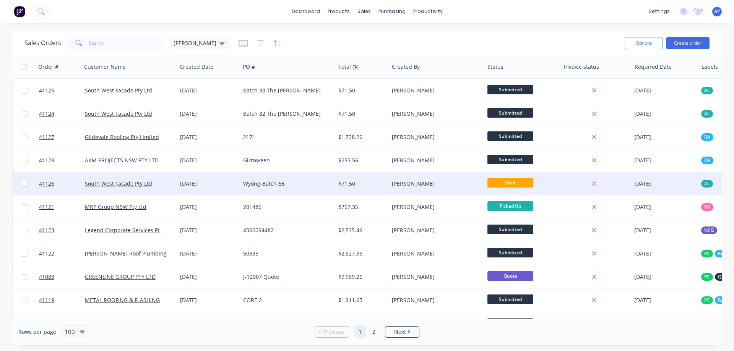
click at [303, 182] on div "Wyong-Batch-56" at bounding box center [285, 184] width 85 height 8
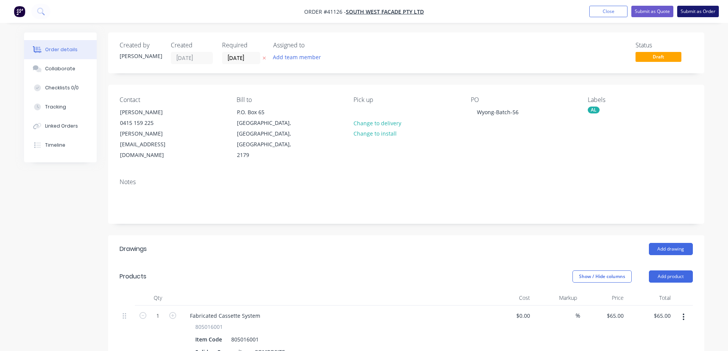
click at [692, 8] on button "Submit as Order" at bounding box center [698, 11] width 42 height 11
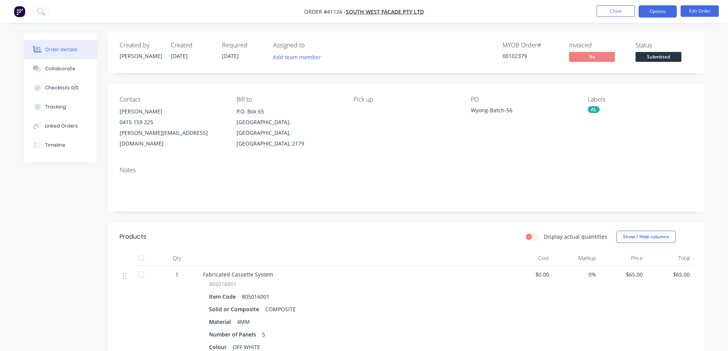
click at [660, 11] on button "Options" at bounding box center [658, 11] width 38 height 12
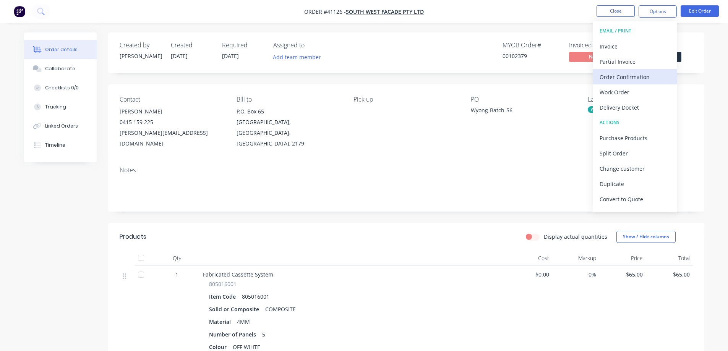
click at [649, 74] on div "Order Confirmation" at bounding box center [635, 76] width 70 height 11
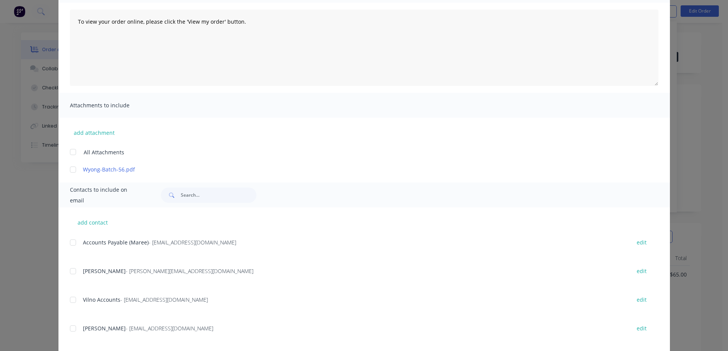
scroll to position [115, 0]
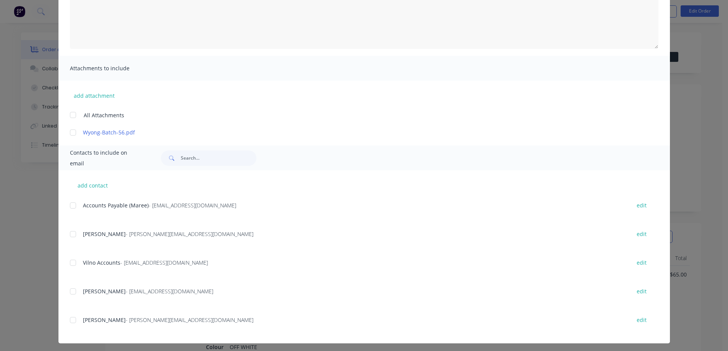
click at [71, 234] on div at bounding box center [72, 234] width 15 height 15
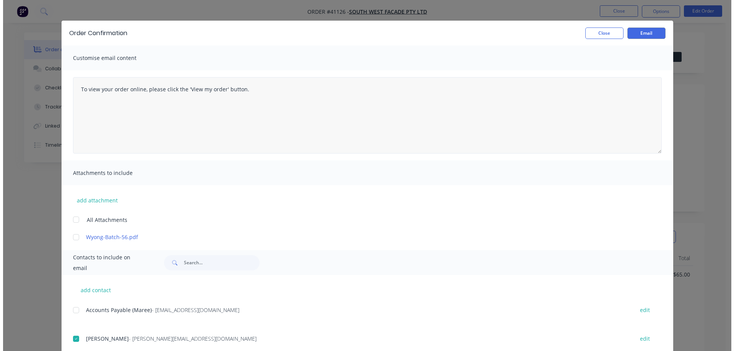
scroll to position [0, 0]
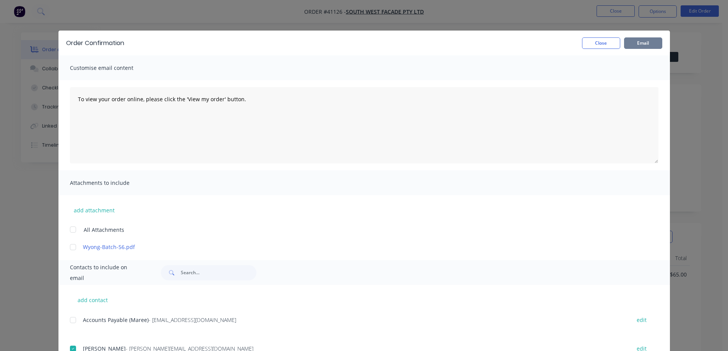
click at [631, 42] on button "Email" at bounding box center [643, 42] width 38 height 11
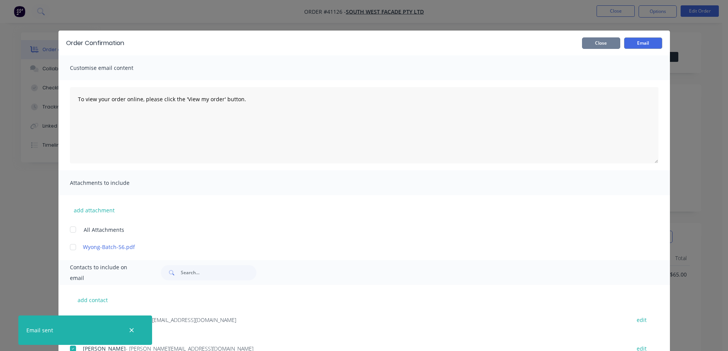
drag, startPoint x: 604, startPoint y: 42, endPoint x: 614, endPoint y: 41, distance: 10.4
click at [605, 42] on button "Close" at bounding box center [601, 42] width 38 height 11
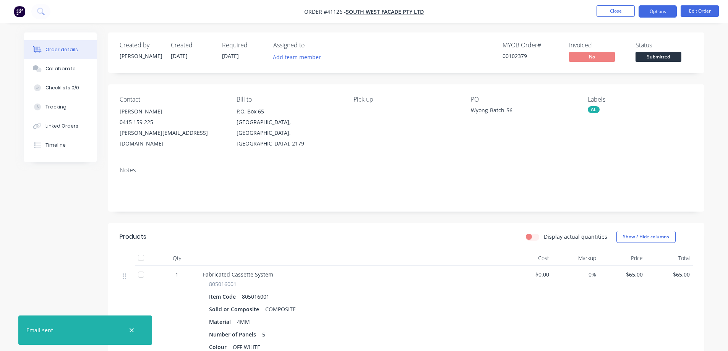
click at [648, 12] on button "Options" at bounding box center [658, 11] width 38 height 12
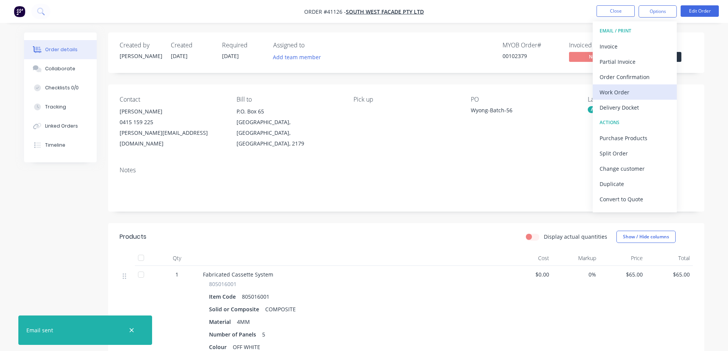
click at [621, 92] on div "Work Order" at bounding box center [635, 92] width 70 height 11
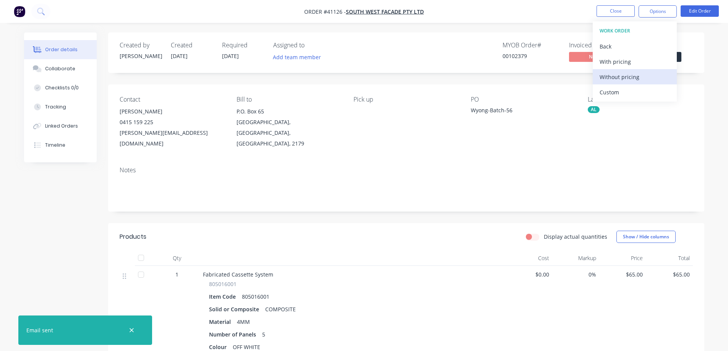
click at [637, 80] on div "Without pricing" at bounding box center [635, 76] width 70 height 11
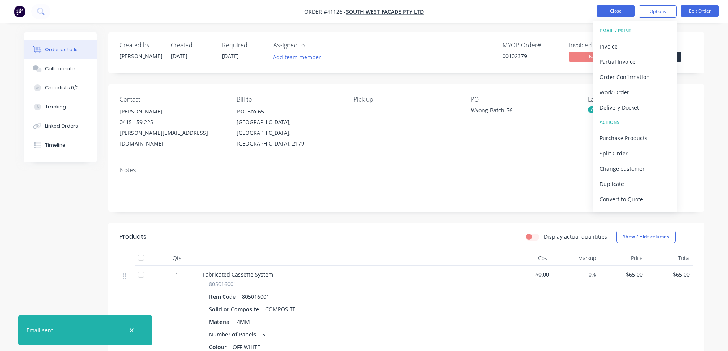
click at [607, 11] on button "Close" at bounding box center [615, 10] width 38 height 11
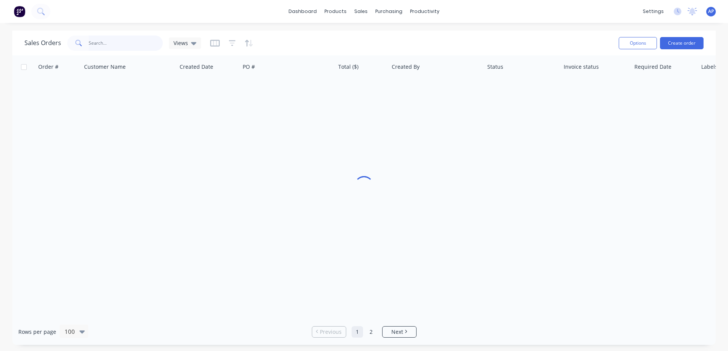
click at [120, 44] on input "text" at bounding box center [126, 43] width 75 height 15
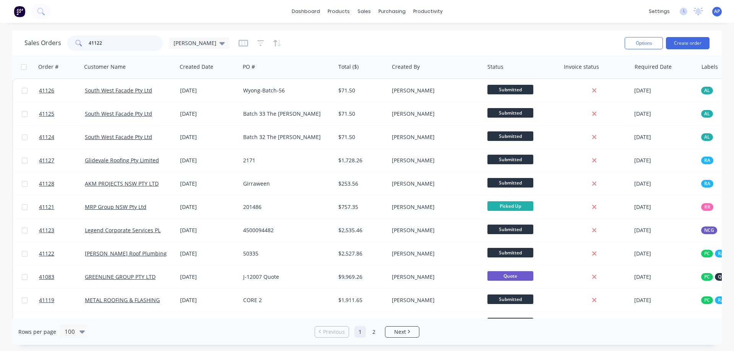
type input "41122"
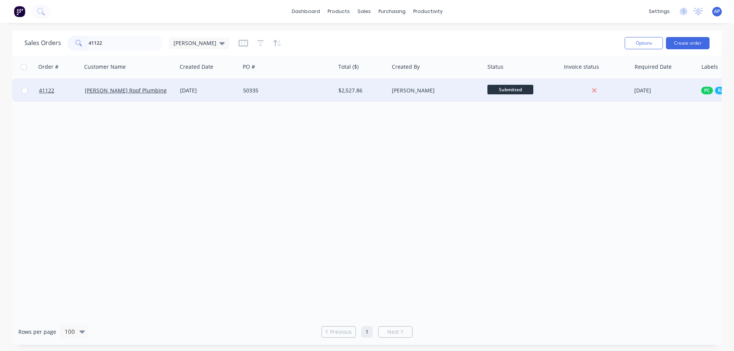
click at [152, 88] on div "[PERSON_NAME] Roof Plumbing" at bounding box center [127, 91] width 85 height 8
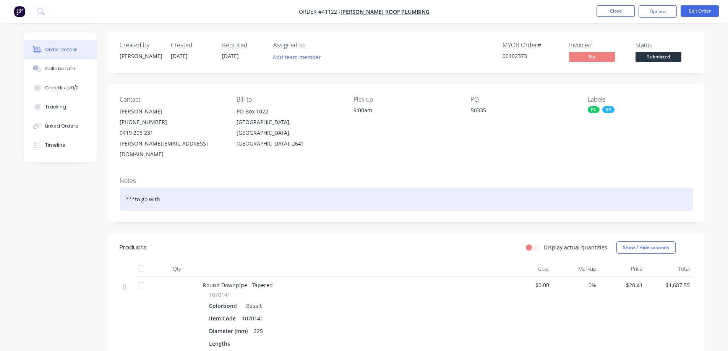
click at [175, 191] on div "***to go with" at bounding box center [406, 199] width 573 height 23
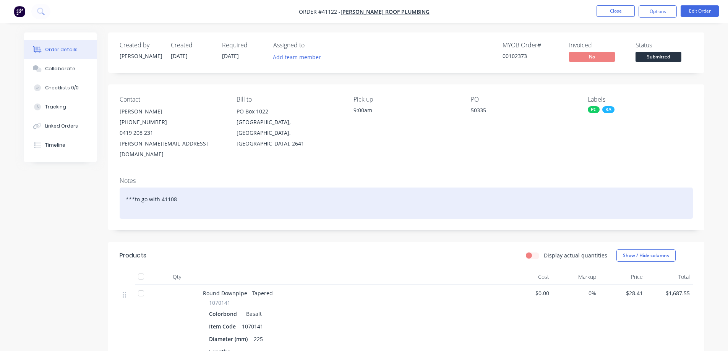
click at [175, 191] on div "***to go with 41108" at bounding box center [406, 203] width 573 height 31
click at [204, 195] on div "***to go with 41108***" at bounding box center [406, 203] width 573 height 31
click at [218, 189] on div "***to go with 41108***" at bounding box center [406, 203] width 573 height 31
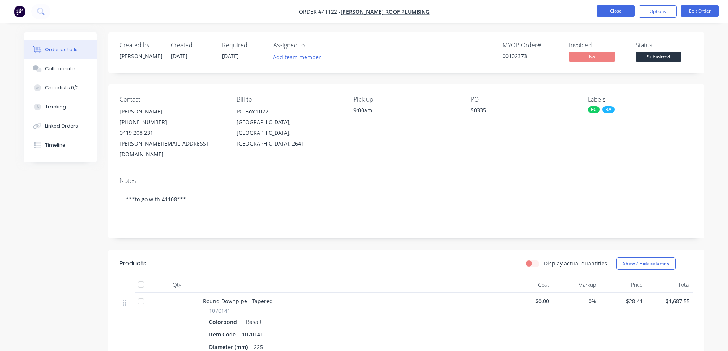
click at [602, 10] on button "Close" at bounding box center [615, 10] width 38 height 11
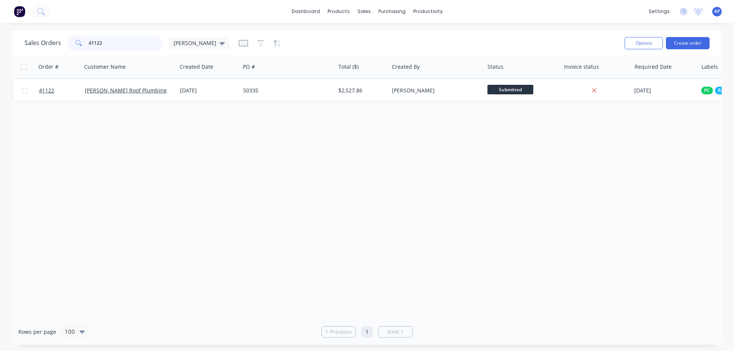
drag, startPoint x: 105, startPoint y: 47, endPoint x: 84, endPoint y: 47, distance: 21.0
click at [84, 47] on div "41122" at bounding box center [115, 43] width 96 height 15
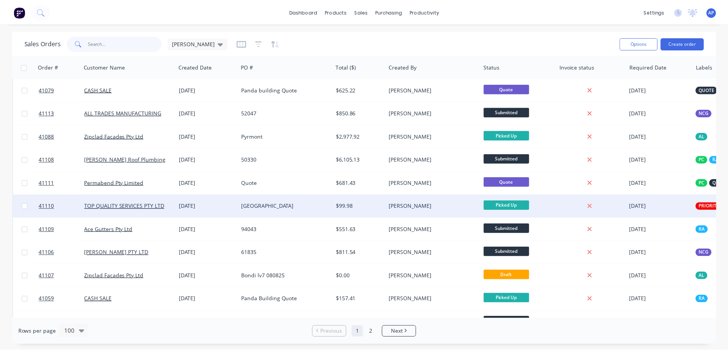
scroll to position [497, 0]
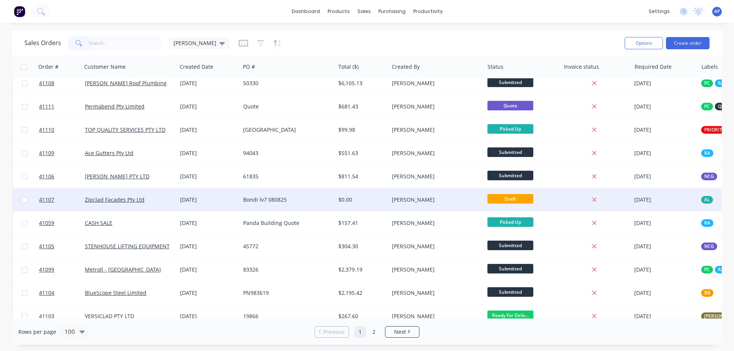
click at [152, 201] on div "Zipclad Facades Pty Ltd" at bounding box center [127, 200] width 85 height 8
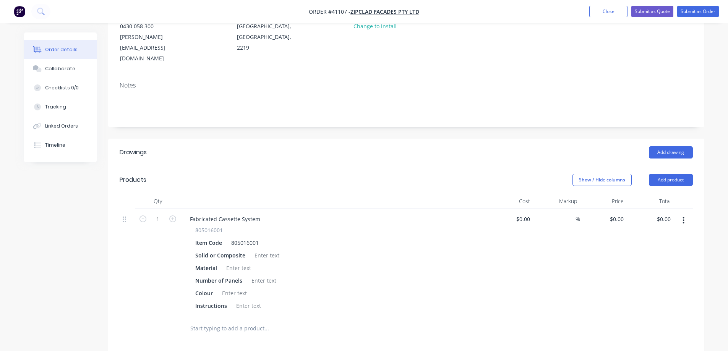
scroll to position [115, 0]
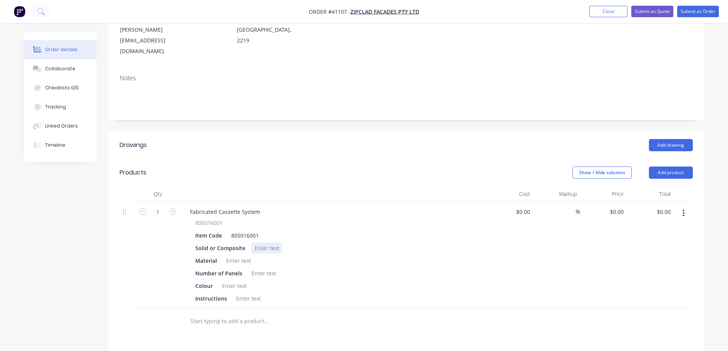
click at [261, 243] on div at bounding box center [266, 248] width 31 height 11
click at [234, 255] on div at bounding box center [238, 260] width 31 height 11
click at [225, 293] on div "Instructions" at bounding box center [211, 298] width 38 height 11
click at [231, 280] on div at bounding box center [234, 285] width 31 height 11
click at [248, 293] on div at bounding box center [248, 298] width 31 height 11
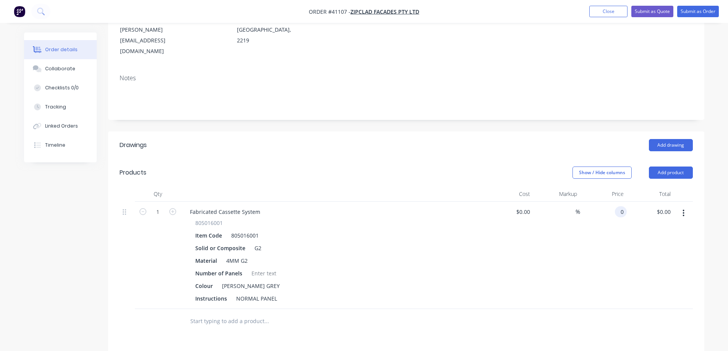
click at [614, 202] on div "0 0" at bounding box center [603, 255] width 47 height 107
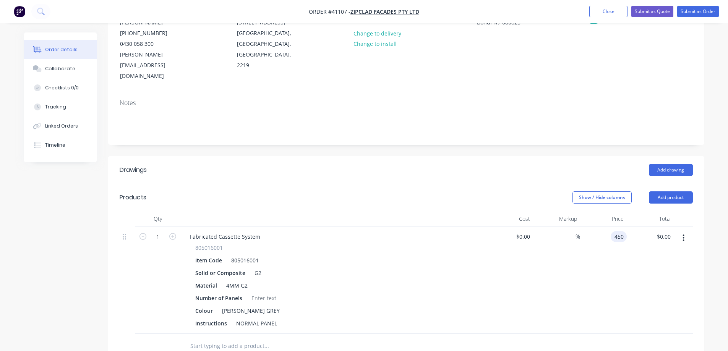
scroll to position [76, 0]
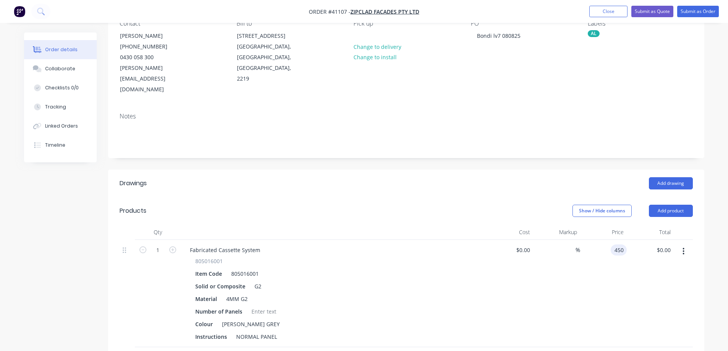
type input "$450.00"
click at [584, 263] on div "$450.00 450" at bounding box center [603, 293] width 47 height 107
click at [613, 245] on div "450 $450.00" at bounding box center [613, 250] width 27 height 11
type input "$45.00"
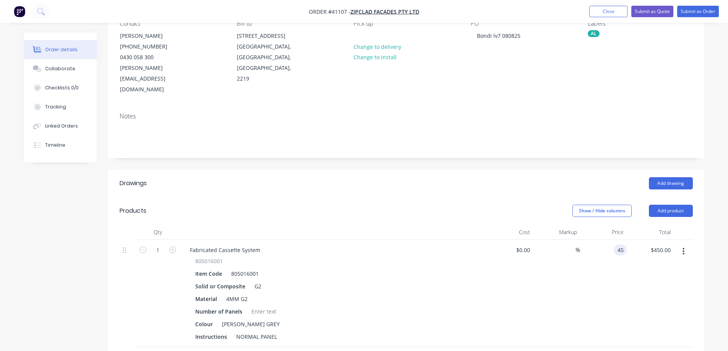
type input "$45.00"
click at [611, 245] on div "$45.00 45" at bounding box center [603, 293] width 47 height 107
click at [693, 11] on button "Submit as Order" at bounding box center [698, 11] width 42 height 11
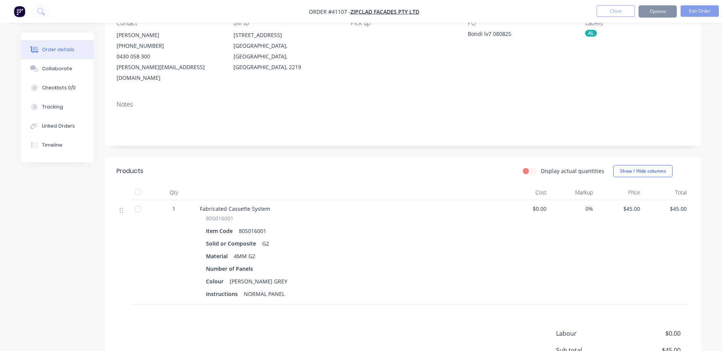
scroll to position [0, 0]
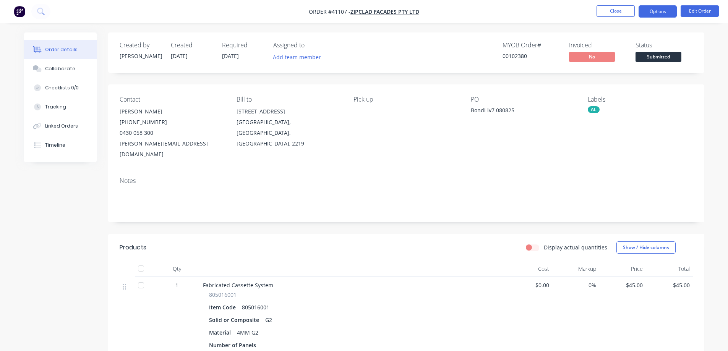
click at [647, 11] on button "Options" at bounding box center [658, 11] width 38 height 12
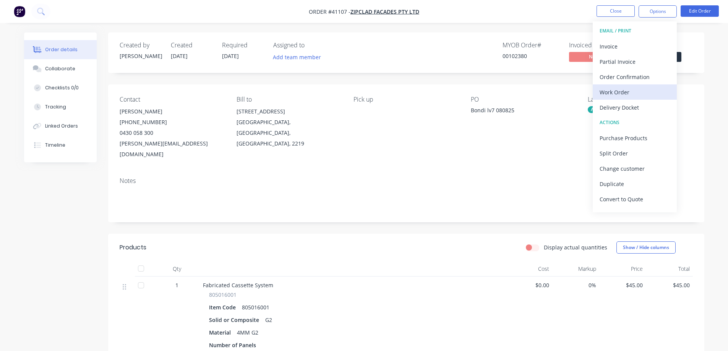
click at [617, 91] on div "Work Order" at bounding box center [635, 92] width 70 height 11
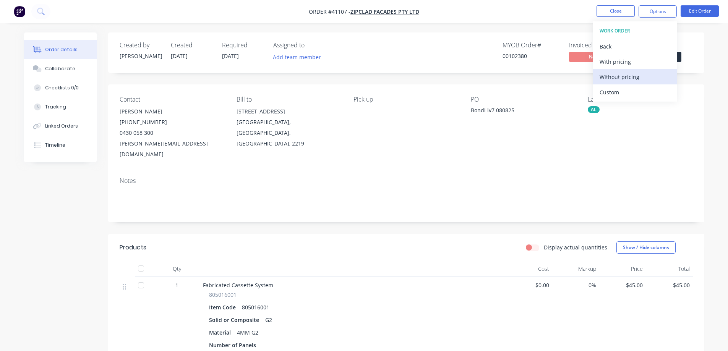
click at [632, 78] on div "Without pricing" at bounding box center [635, 76] width 70 height 11
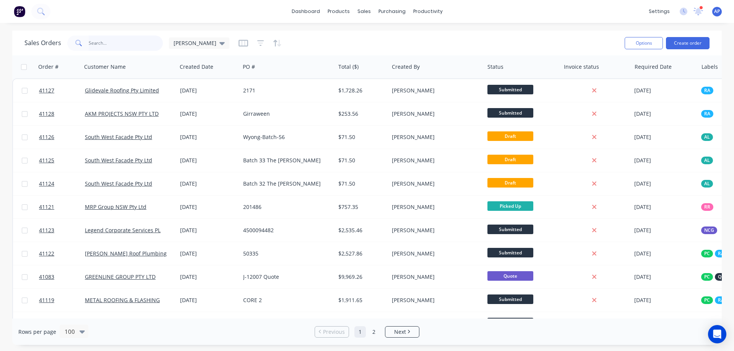
click at [126, 42] on input "text" at bounding box center [126, 43] width 75 height 15
type input "40869"
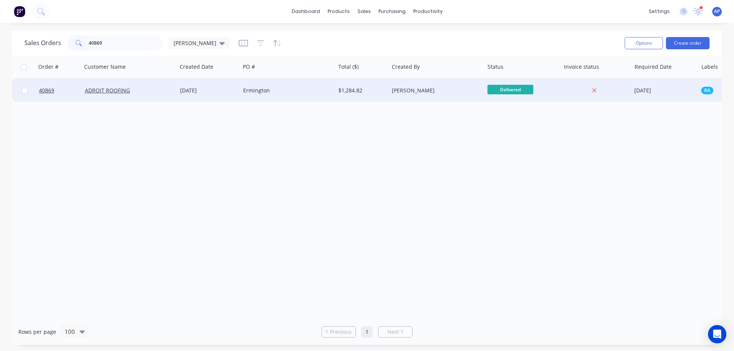
click at [144, 91] on div "ADROIT ROOFING" at bounding box center [127, 91] width 85 height 8
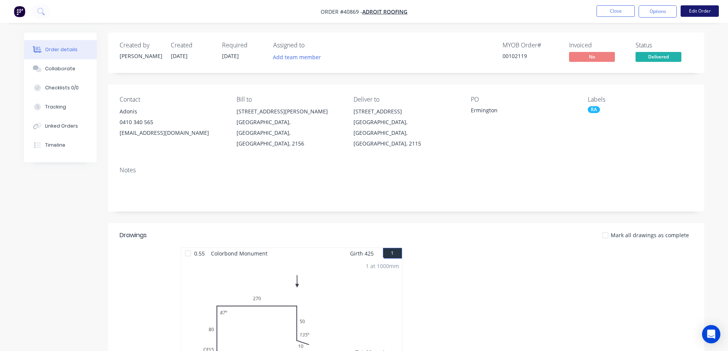
click at [699, 9] on button "Edit Order" at bounding box center [700, 10] width 38 height 11
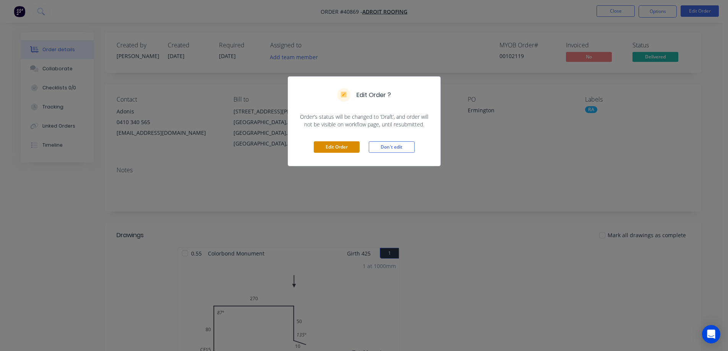
click at [324, 148] on button "Edit Order" at bounding box center [337, 146] width 46 height 11
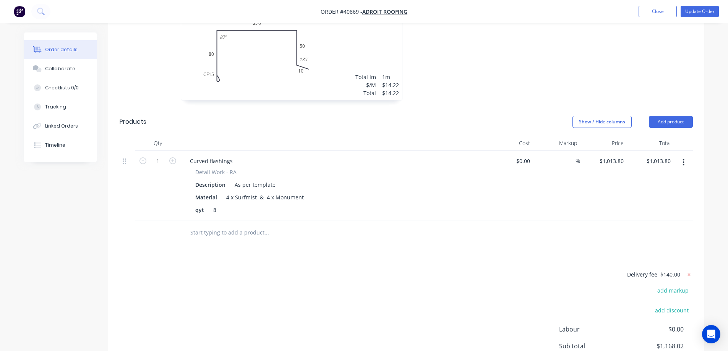
scroll to position [306, 0]
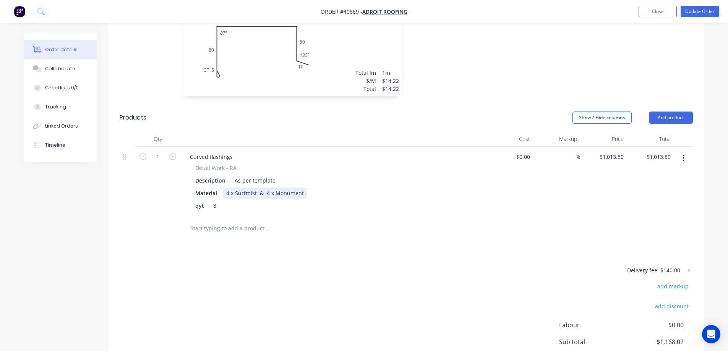
click at [235, 188] on div "4 x Surfmist & 4 x Monument" at bounding box center [265, 193] width 84 height 11
drag, startPoint x: 298, startPoint y: 161, endPoint x: 251, endPoint y: 165, distance: 47.2
click at [251, 188] on div "Surfmist & 4 x Monument" at bounding box center [260, 193] width 75 height 11
drag, startPoint x: 216, startPoint y: 175, endPoint x: 212, endPoint y: 175, distance: 4.2
click at [212, 200] on div "8" at bounding box center [215, 205] width 11 height 11
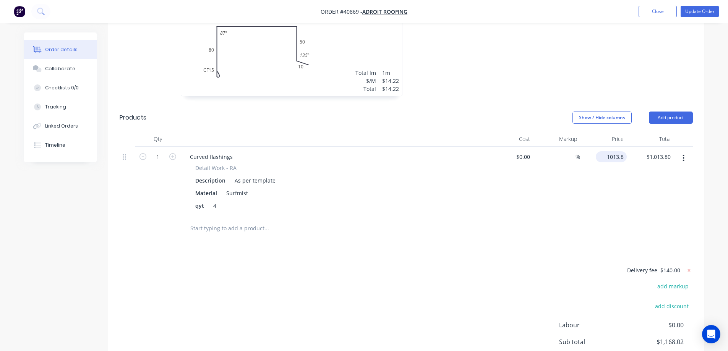
click at [614, 151] on input "1013.8" at bounding box center [613, 156] width 28 height 11
type input "$373.68"
click at [621, 153] on div "$373.68 373.68" at bounding box center [603, 182] width 47 height 70
click at [682, 154] on icon "button" at bounding box center [683, 158] width 2 height 8
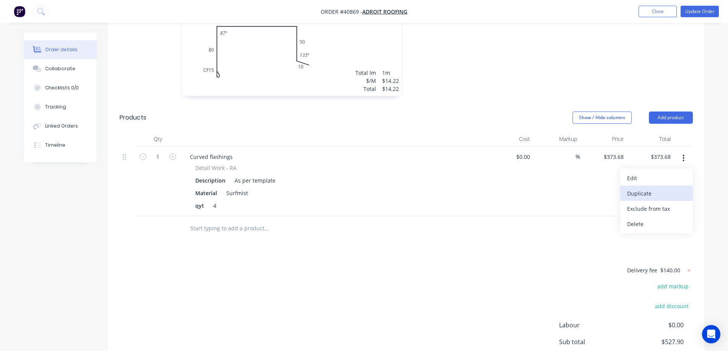
drag, startPoint x: 665, startPoint y: 159, endPoint x: 616, endPoint y: 168, distance: 50.0
click at [665, 188] on div "Duplicate" at bounding box center [656, 193] width 59 height 11
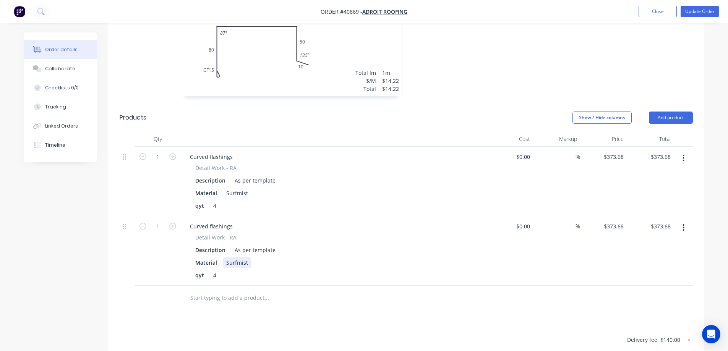
drag, startPoint x: 246, startPoint y: 231, endPoint x: 225, endPoint y: 232, distance: 21.8
click at [225, 257] on div "Surfmist" at bounding box center [237, 262] width 28 height 11
click at [614, 221] on input "373.68" at bounding box center [616, 226] width 21 height 11
type input "$0.00"
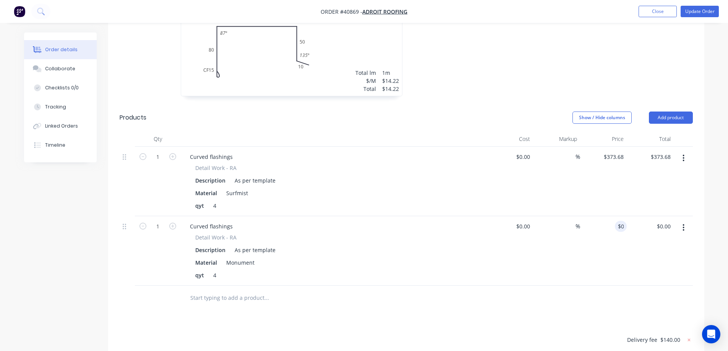
click at [607, 234] on div "$0.00 0" at bounding box center [603, 251] width 47 height 70
click at [621, 221] on input "0" at bounding box center [618, 226] width 18 height 11
type input "$602.53"
click at [561, 218] on div "%" at bounding box center [556, 251] width 47 height 70
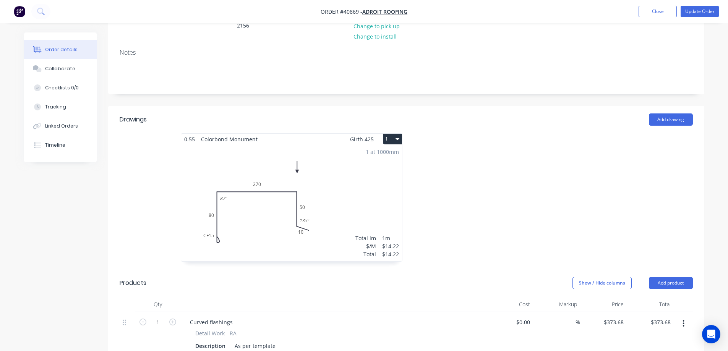
scroll to position [0, 0]
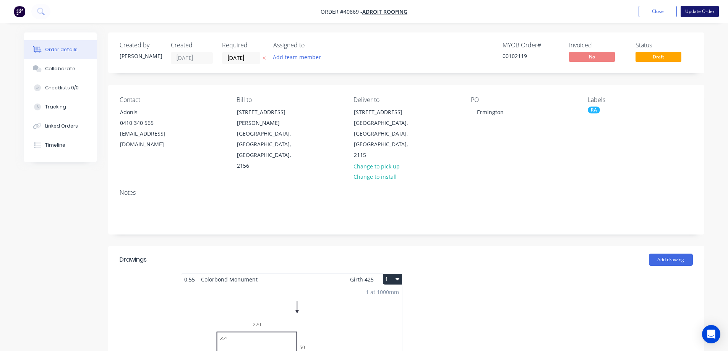
click at [701, 9] on button "Update Order" at bounding box center [700, 11] width 38 height 11
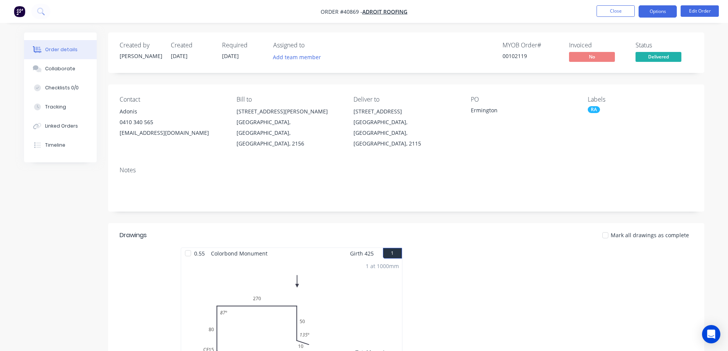
click at [663, 12] on button "Options" at bounding box center [658, 11] width 38 height 12
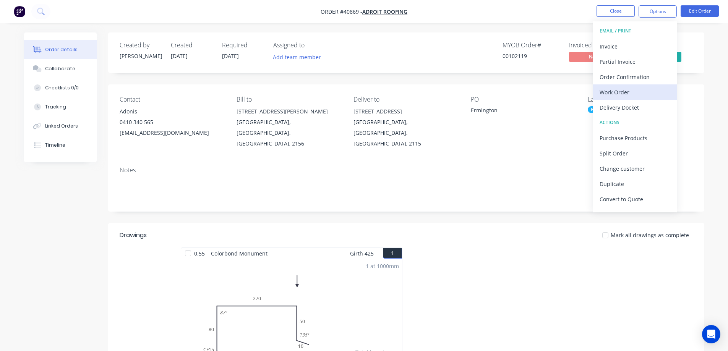
click at [634, 91] on div "Work Order" at bounding box center [635, 92] width 70 height 11
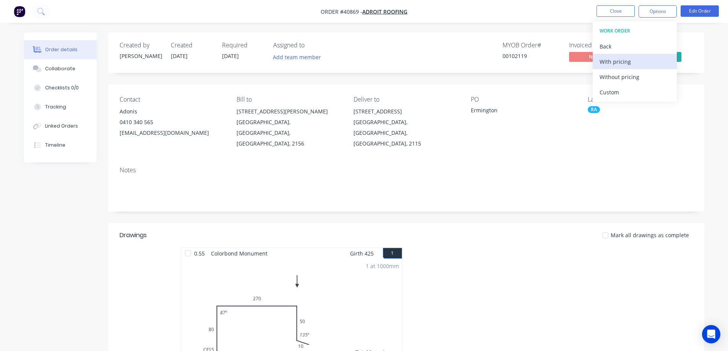
click at [636, 65] on div "With pricing" at bounding box center [635, 61] width 70 height 11
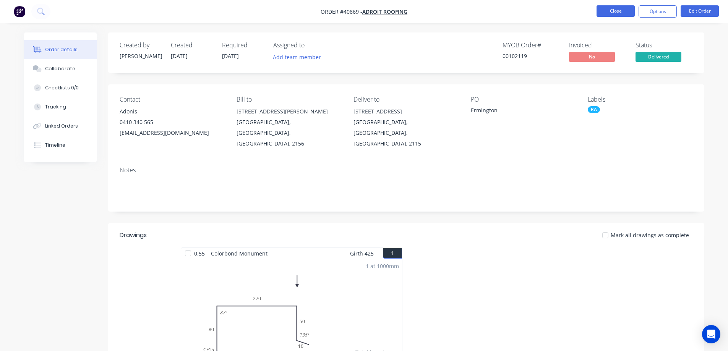
click at [619, 10] on button "Close" at bounding box center [615, 10] width 38 height 11
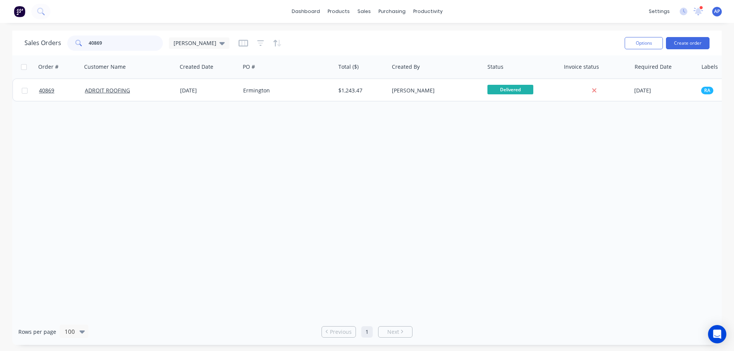
drag, startPoint x: 107, startPoint y: 41, endPoint x: 85, endPoint y: 44, distance: 21.7
click at [85, 44] on div "40869" at bounding box center [115, 43] width 96 height 15
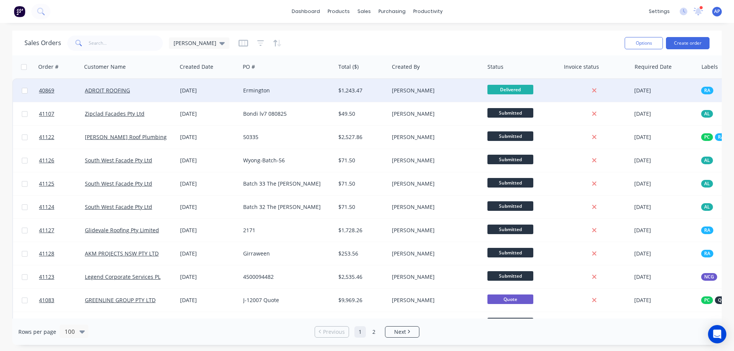
click at [283, 91] on div "Ermington" at bounding box center [285, 91] width 85 height 8
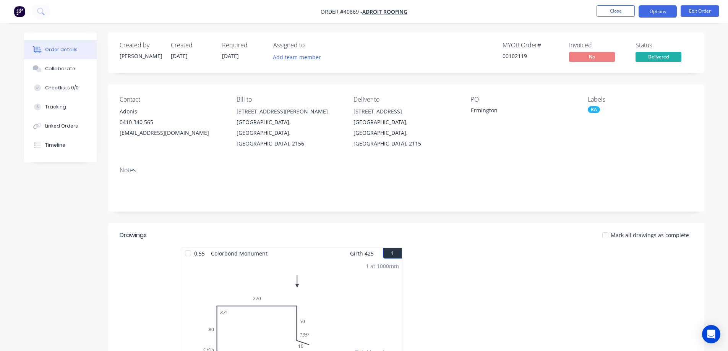
click at [651, 9] on button "Options" at bounding box center [658, 11] width 38 height 12
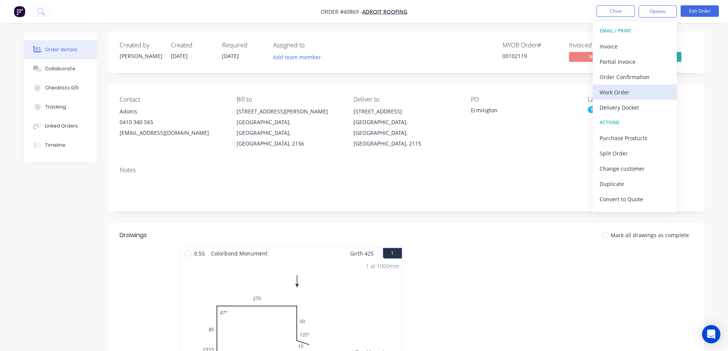
click at [622, 94] on div "Work Order" at bounding box center [635, 92] width 70 height 11
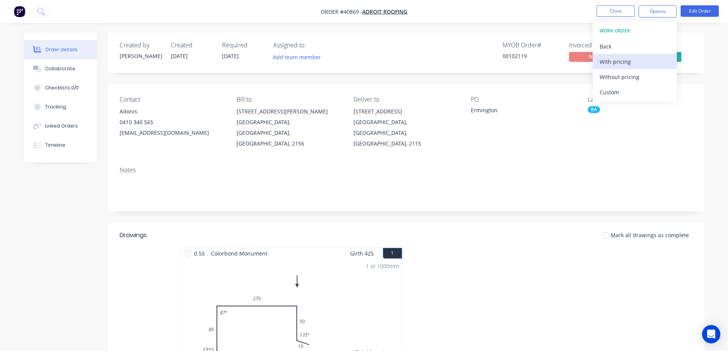
click at [634, 62] on div "With pricing" at bounding box center [635, 61] width 70 height 11
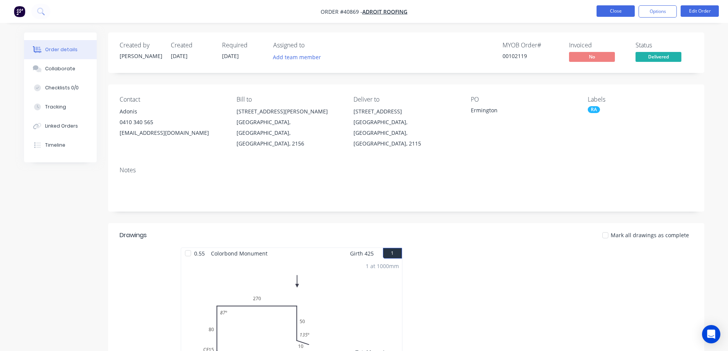
click at [608, 11] on button "Close" at bounding box center [615, 10] width 38 height 11
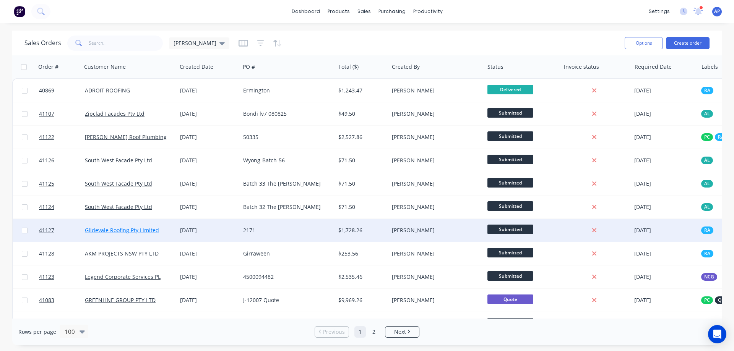
click at [151, 231] on link "Glidevale Roofing Pty Limited" at bounding box center [122, 230] width 74 height 7
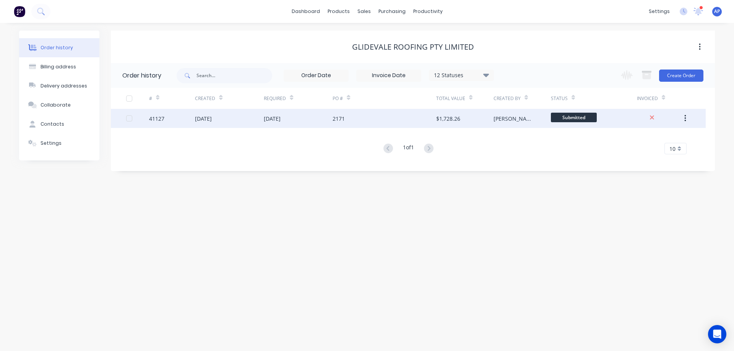
click at [387, 117] on div "2171" at bounding box center [383, 118] width 103 height 19
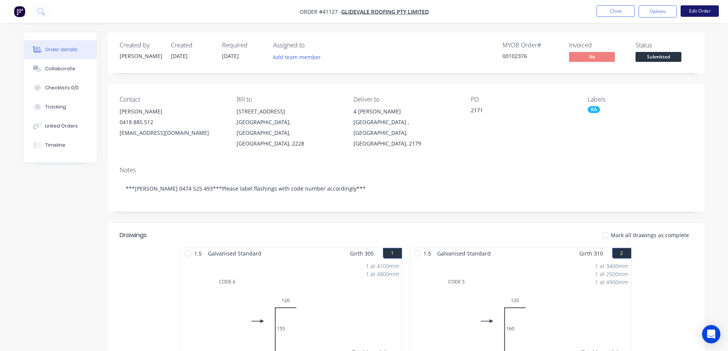
click at [703, 13] on button "Edit Order" at bounding box center [700, 10] width 38 height 11
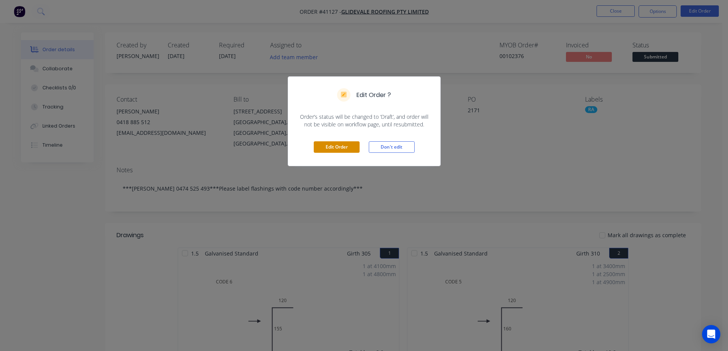
click at [338, 147] on button "Edit Order" at bounding box center [337, 146] width 46 height 11
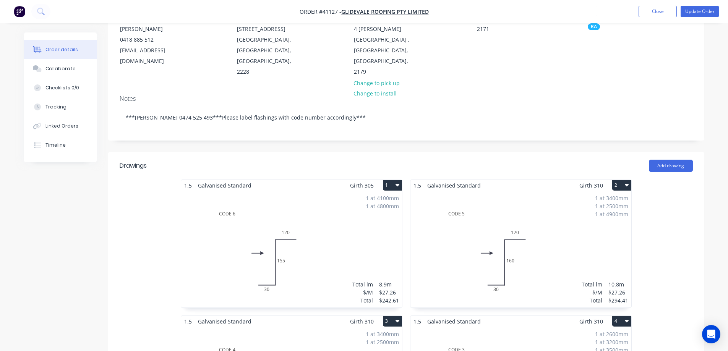
scroll to position [153, 0]
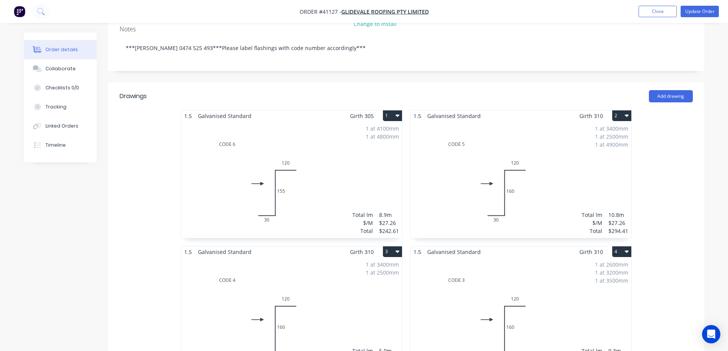
click at [365, 153] on div "1 at 4100mm 1 at 4800mm Total lm $/M Total 8.9m $27.26 $242.61" at bounding box center [291, 180] width 221 height 117
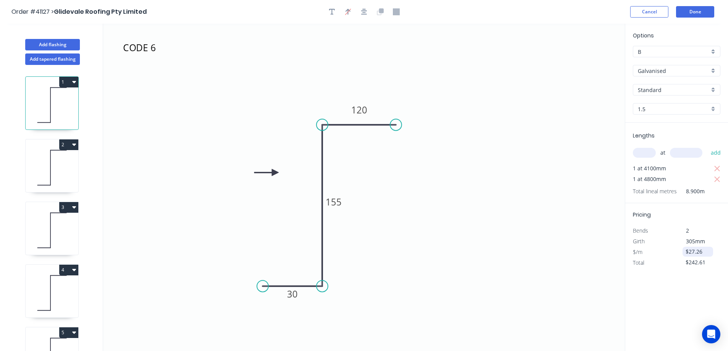
click at [699, 252] on input "$27.26" at bounding box center [699, 251] width 26 height 11
drag, startPoint x: 704, startPoint y: 252, endPoint x: 683, endPoint y: 248, distance: 21.3
click at [683, 248] on div "$27.26" at bounding box center [697, 252] width 31 height 10
type input "$28.00"
type input "$249.20"
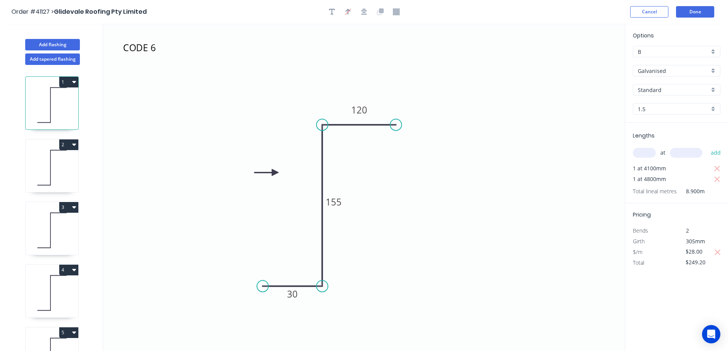
click at [69, 162] on icon at bounding box center [52, 167] width 53 height 49
type input "$27.26"
type input "$294.41"
drag, startPoint x: 704, startPoint y: 264, endPoint x: 685, endPoint y: 260, distance: 19.5
click at [685, 260] on div "$27.26" at bounding box center [697, 263] width 31 height 10
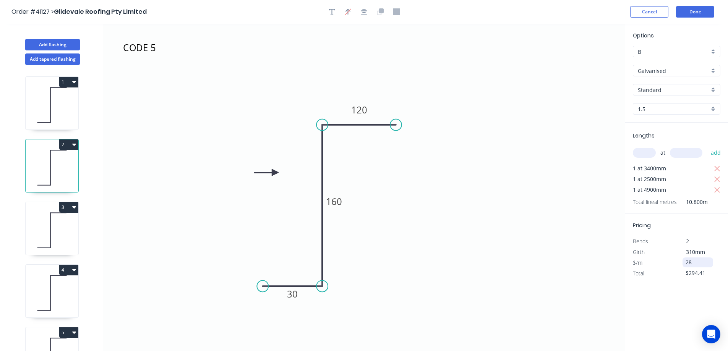
type input "$28.00"
type input "$302.40"
click at [66, 237] on icon at bounding box center [52, 230] width 53 height 49
type input "$27.26"
type input "$160.83"
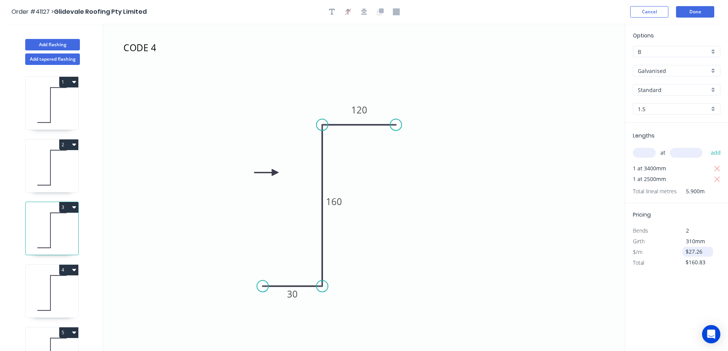
drag, startPoint x: 707, startPoint y: 250, endPoint x: 682, endPoint y: 250, distance: 24.5
click at [682, 250] on div "$27.26" at bounding box center [697, 252] width 31 height 10
type input "$28.00"
type input "$165.20"
click at [62, 289] on icon at bounding box center [52, 293] width 53 height 49
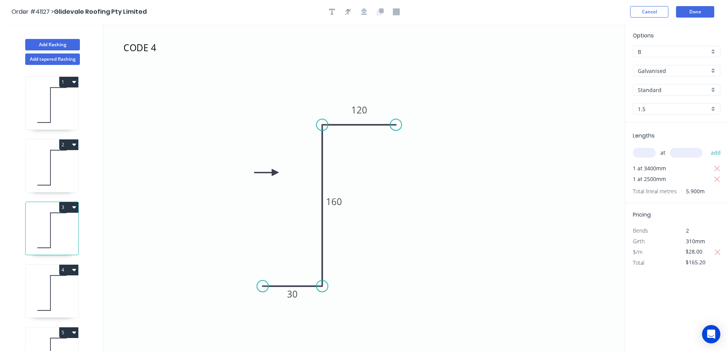
type input "$27.26"
type input "$253.52"
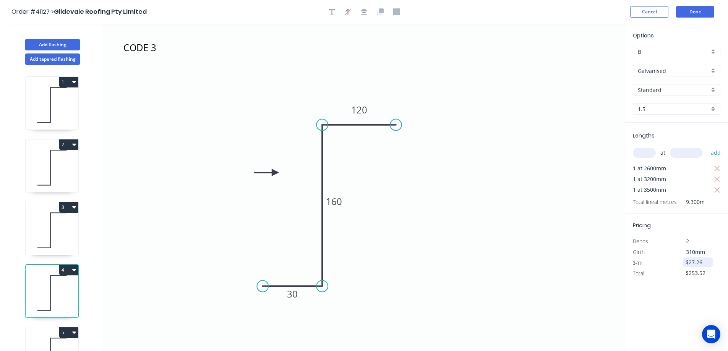
drag, startPoint x: 704, startPoint y: 263, endPoint x: 685, endPoint y: 262, distance: 19.1
click at [686, 262] on input "$27.26" at bounding box center [699, 262] width 26 height 11
type input "$28.00"
type input "$260.40"
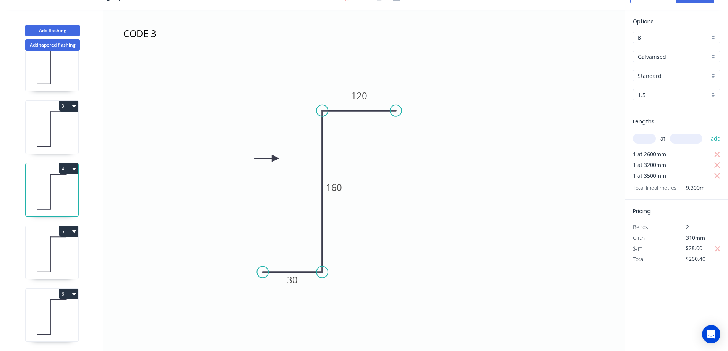
scroll to position [93, 0]
click at [69, 251] on icon at bounding box center [52, 254] width 53 height 49
type input "$27.26"
type input "$316.22"
drag, startPoint x: 703, startPoint y: 238, endPoint x: 681, endPoint y: 237, distance: 22.6
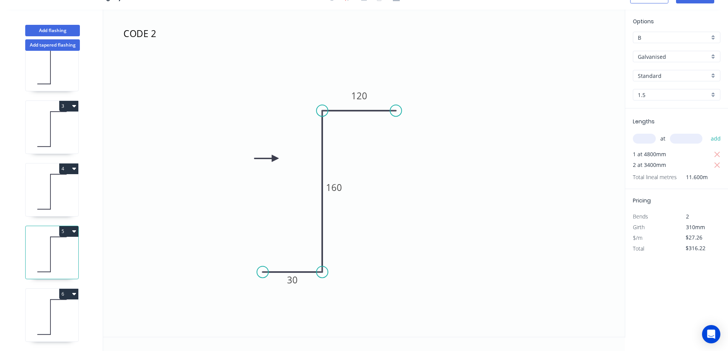
click at [681, 237] on div "$27.26" at bounding box center [697, 238] width 41 height 11
type input "$28.00"
type input "$324.80"
click at [63, 316] on icon at bounding box center [52, 317] width 53 height 49
type input "$27.26"
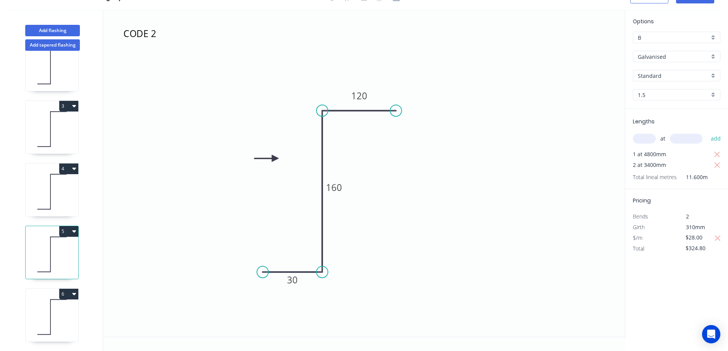
type input "$163.56"
drag, startPoint x: 702, startPoint y: 228, endPoint x: 682, endPoint y: 232, distance: 20.2
click at [682, 232] on div "$27.26" at bounding box center [697, 227] width 41 height 11
type input "$28.00"
type input "$168.00"
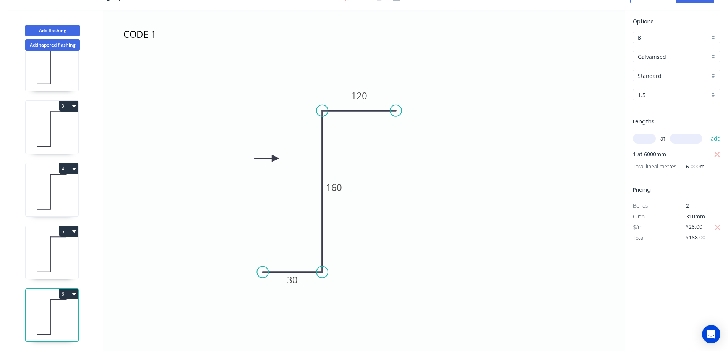
scroll to position [0, 0]
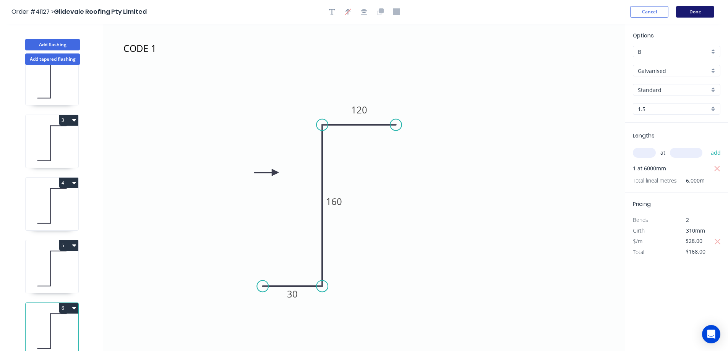
click at [699, 13] on button "Done" at bounding box center [695, 11] width 38 height 11
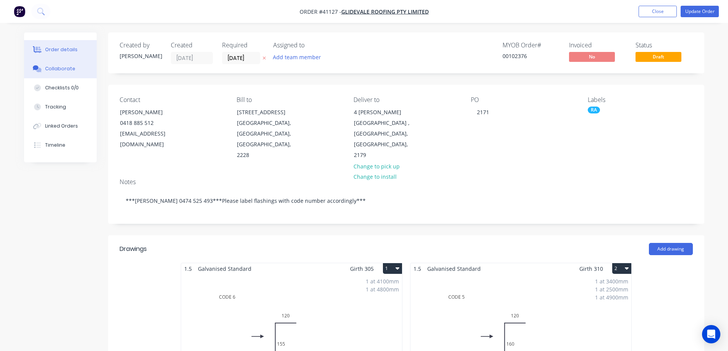
click at [74, 70] on button "Collaborate" at bounding box center [60, 68] width 73 height 19
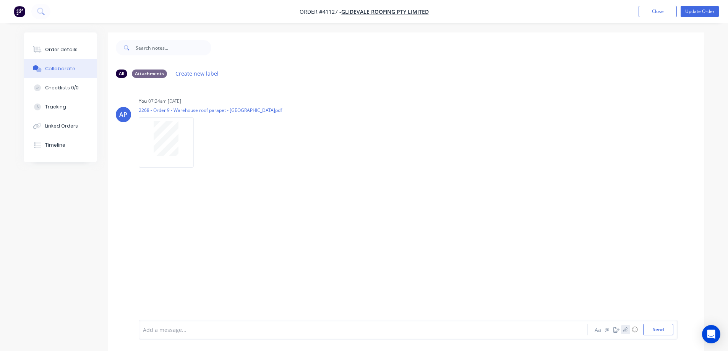
click at [622, 331] on button "button" at bounding box center [625, 329] width 9 height 9
click at [663, 330] on button "Send" at bounding box center [658, 329] width 30 height 11
click at [79, 50] on button "Order details" at bounding box center [60, 49] width 73 height 19
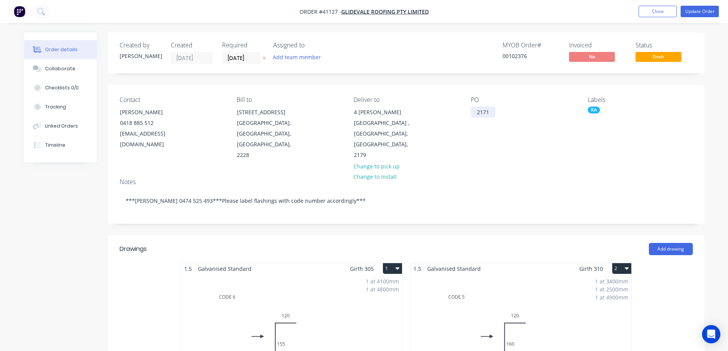
click at [477, 113] on div "2171" at bounding box center [483, 112] width 24 height 11
click at [506, 111] on div "2268 - orde 9 /2171" at bounding box center [502, 112] width 63 height 11
click at [532, 111] on div "2268 - Order 9 /2171" at bounding box center [505, 112] width 68 height 11
click at [532, 126] on div "PO 2268 - Order 9" at bounding box center [523, 128] width 105 height 65
click at [697, 10] on button "Update Order" at bounding box center [700, 11] width 38 height 11
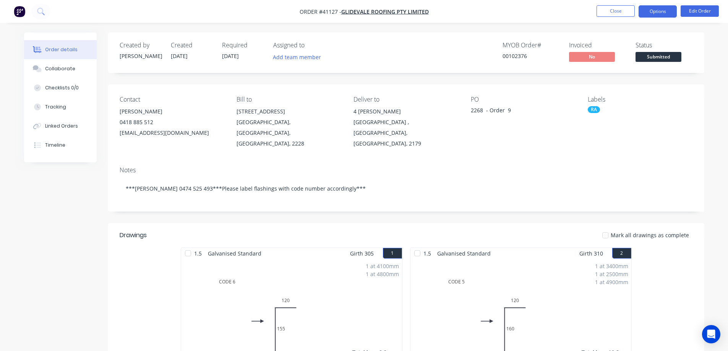
click at [660, 8] on button "Options" at bounding box center [658, 11] width 38 height 12
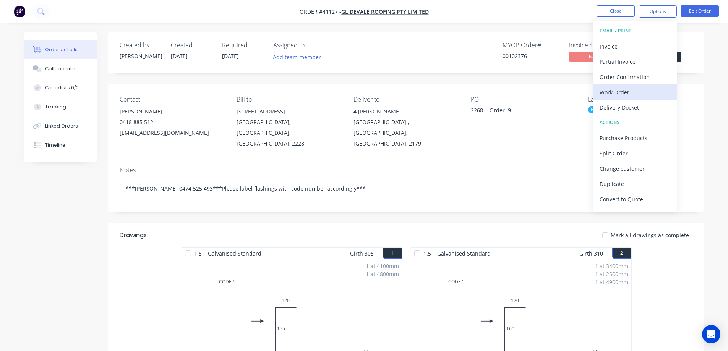
click at [624, 91] on div "Work Order" at bounding box center [635, 92] width 70 height 11
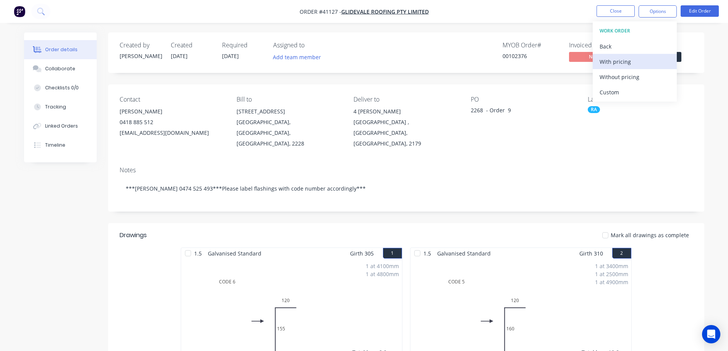
click at [629, 61] on div "With pricing" at bounding box center [635, 61] width 70 height 11
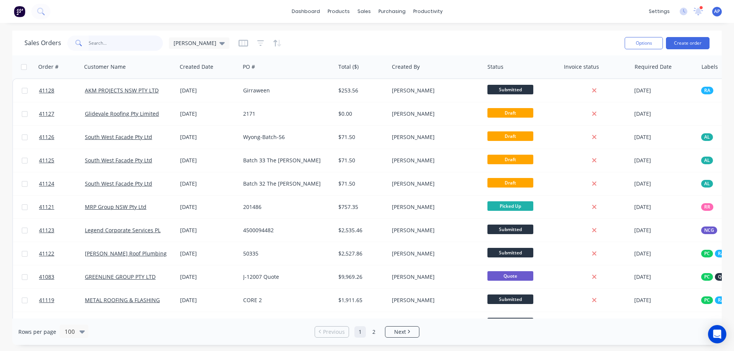
click at [128, 50] on input "text" at bounding box center [126, 43] width 75 height 15
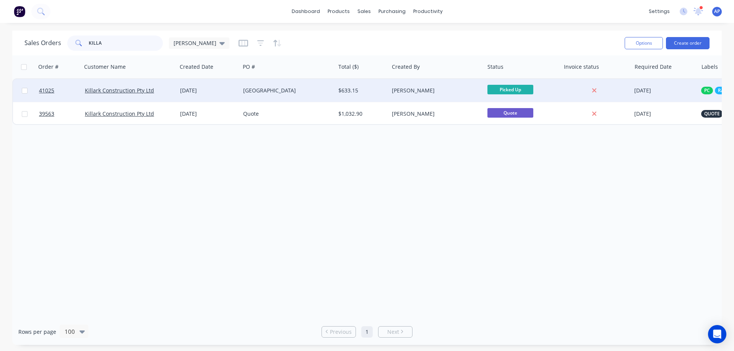
type input "KILLA"
click at [211, 88] on div "[DATE]" at bounding box center [208, 91] width 57 height 8
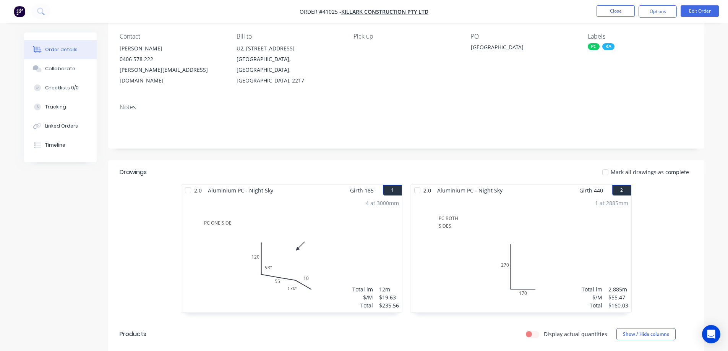
scroll to position [76, 0]
